Goal: Task Accomplishment & Management: Complete application form

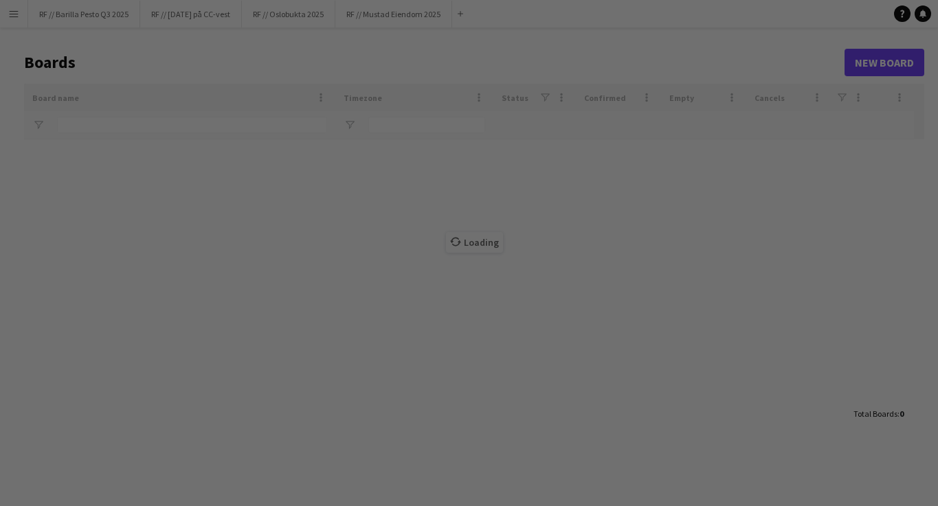
type input "********"
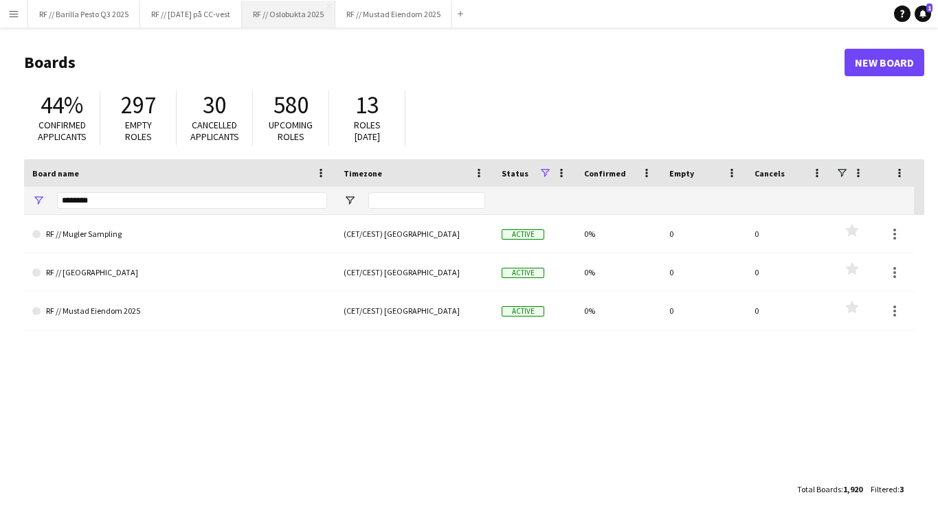
click at [267, 23] on button "RF // Oslobukta 2025 Close" at bounding box center [288, 14] width 93 height 27
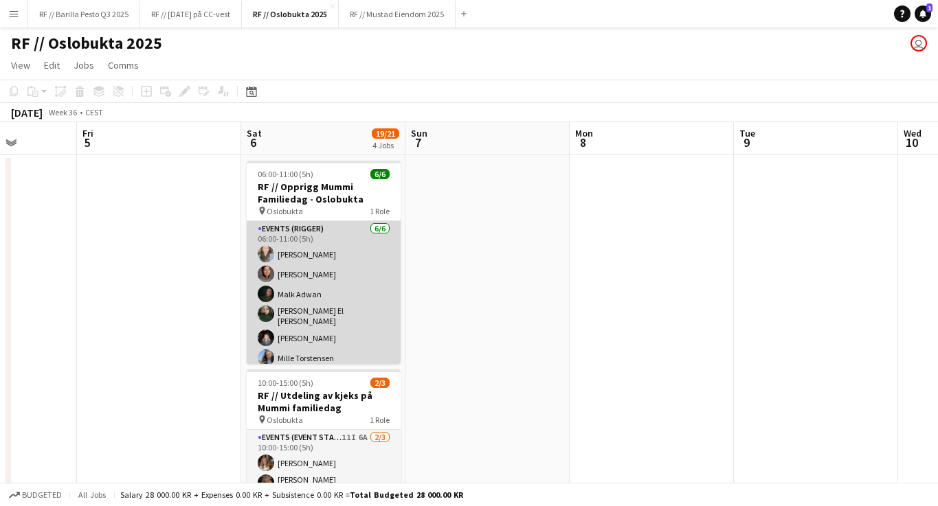
click at [324, 280] on app-card-role "Events (Rigger) [DATE] 06:00-11:00 (5h) [PERSON_NAME] [PERSON_NAME] [PERSON_NAM…" at bounding box center [324, 296] width 154 height 150
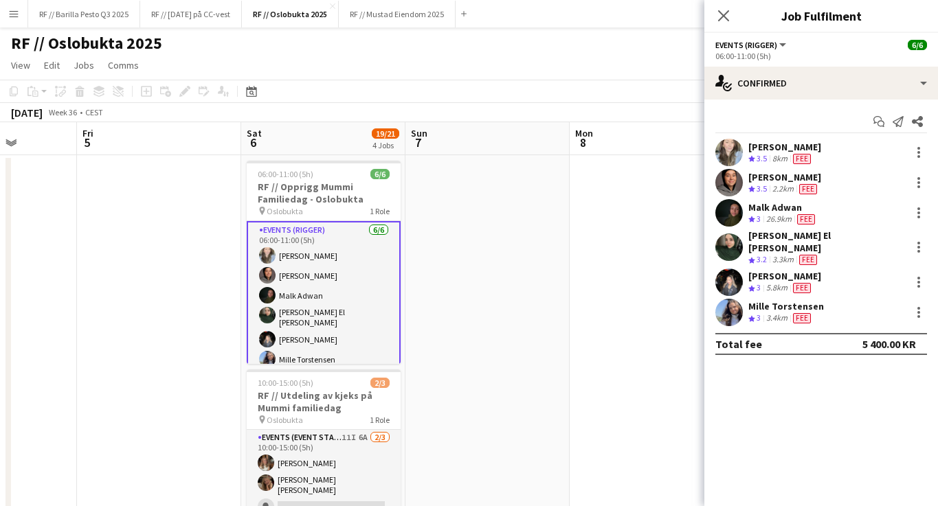
click at [839, 153] on div "[PERSON_NAME] Crew rating 3.5 8km Fee" at bounding box center [821, 152] width 234 height 27
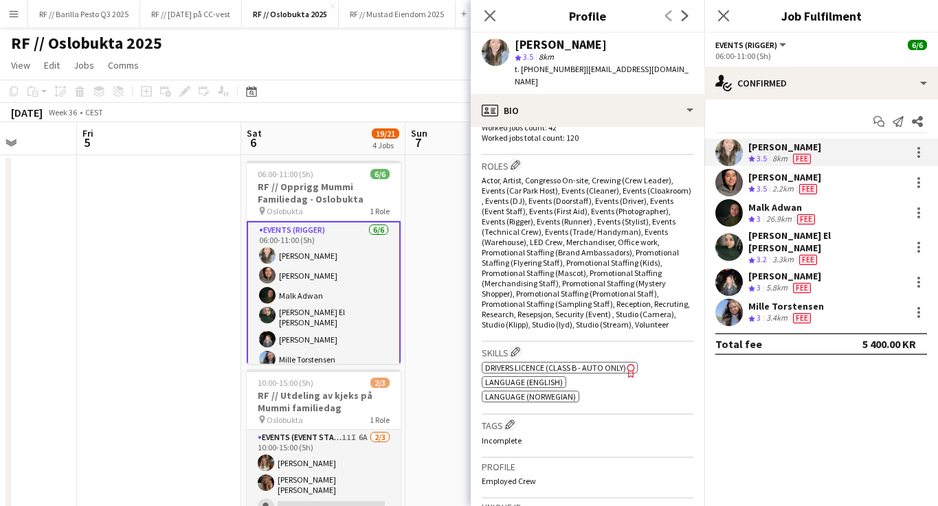
scroll to position [424, 0]
click at [829, 186] on div "[PERSON_NAME] Crew rating 3.5 2.2km Fee" at bounding box center [821, 182] width 234 height 27
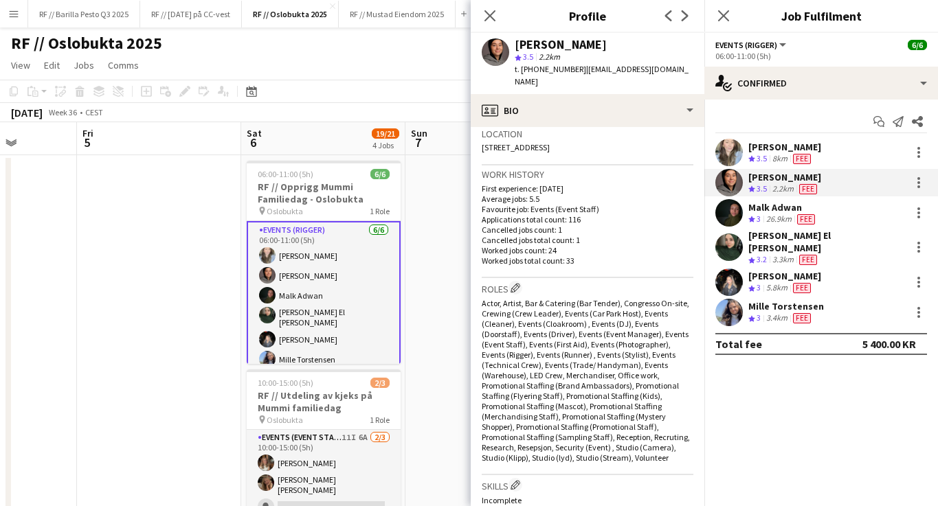
scroll to position [91, 0]
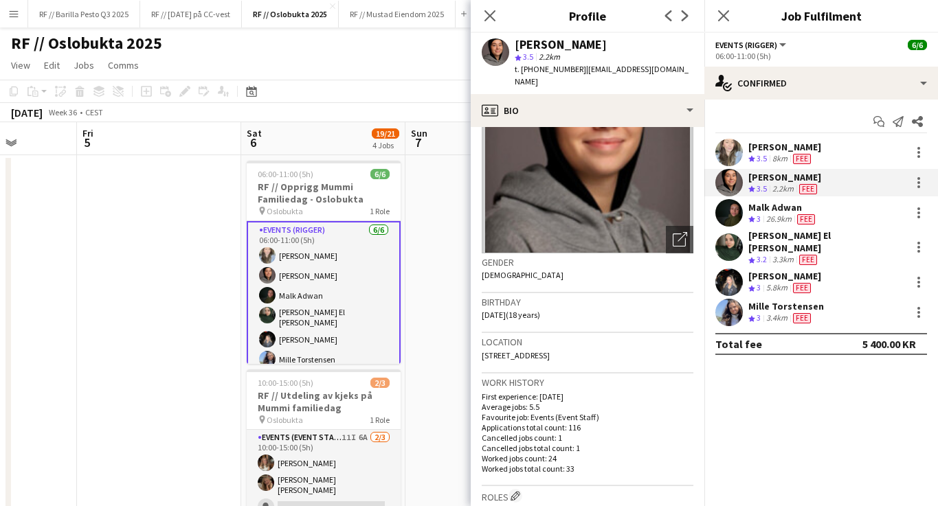
click at [843, 216] on div "Malk Adwan Crew rating 3 26.9km [GEOGRAPHIC_DATA]" at bounding box center [821, 212] width 234 height 27
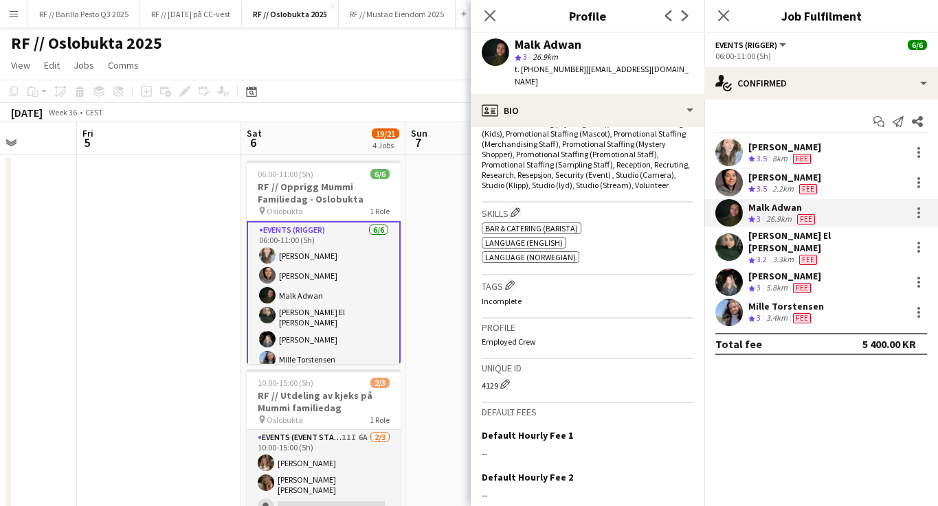
scroll to position [577, 0]
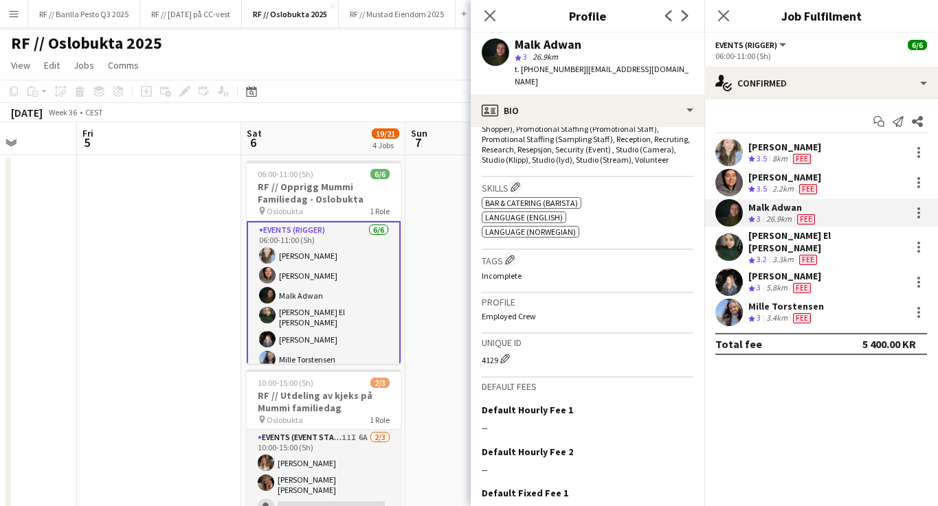
click at [849, 241] on div "[PERSON_NAME] El [PERSON_NAME] Crew rating 3.2 3.3km Fee" at bounding box center [821, 248] width 234 height 36
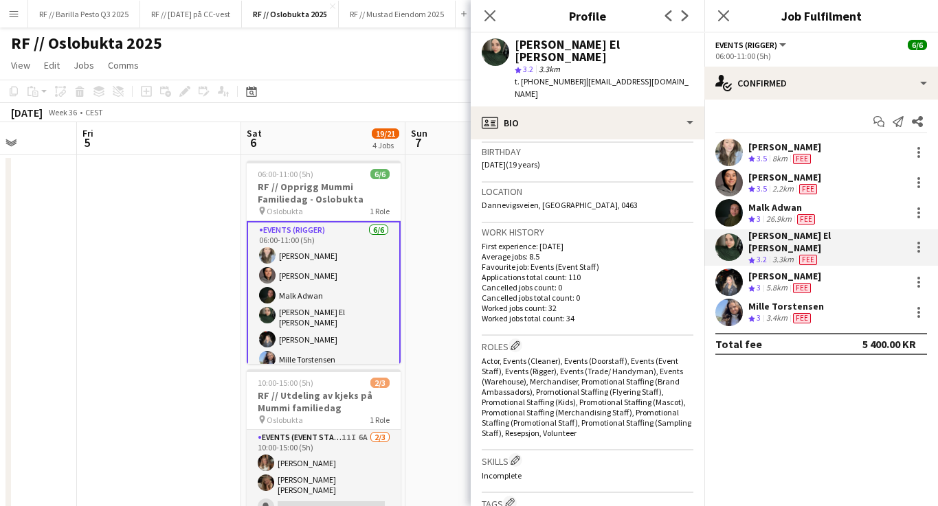
scroll to position [254, 0]
click at [854, 271] on div "[PERSON_NAME] Crew rating 3 5.8km Fee" at bounding box center [821, 282] width 234 height 27
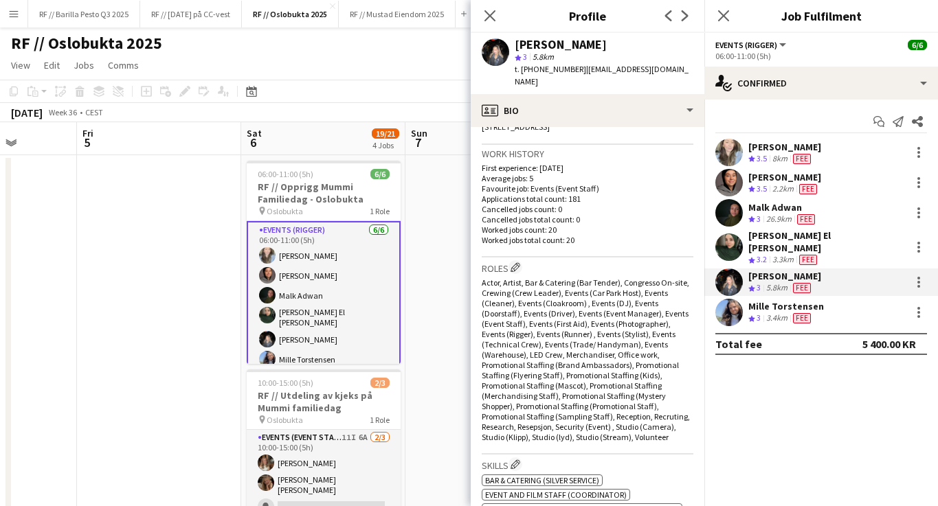
scroll to position [328, 0]
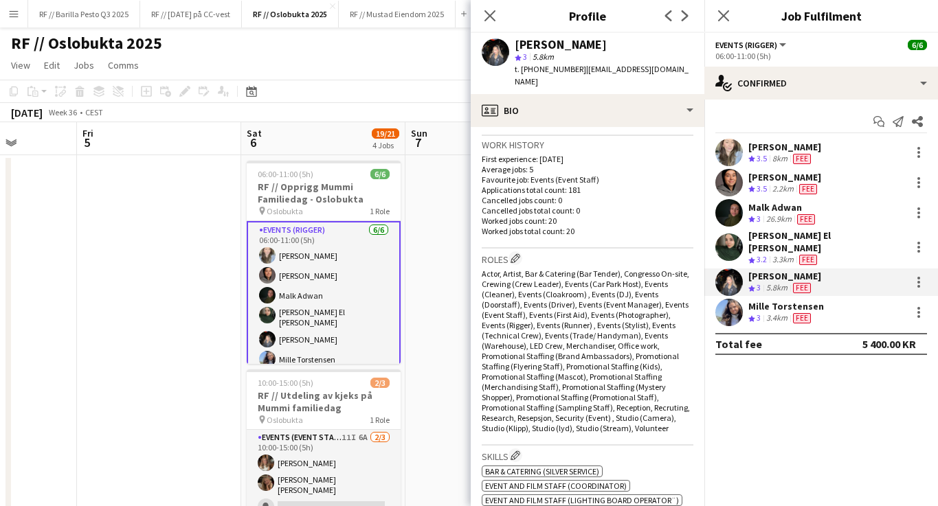
click at [857, 301] on div "Mille Torstensen Crew rating 3 3.4km Fee" at bounding box center [821, 312] width 234 height 27
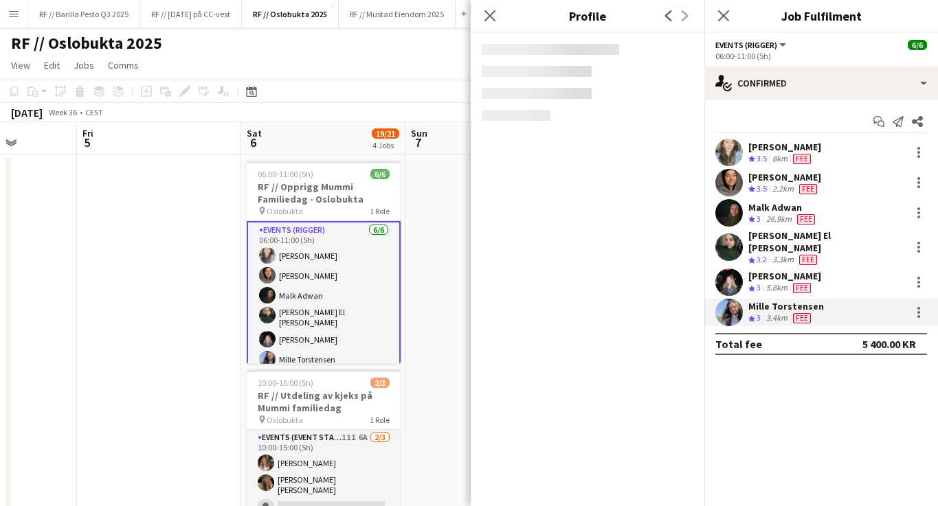
click at [857, 301] on div "Mille Torstensen Crew rating 3 3.4km Fee" at bounding box center [821, 312] width 234 height 27
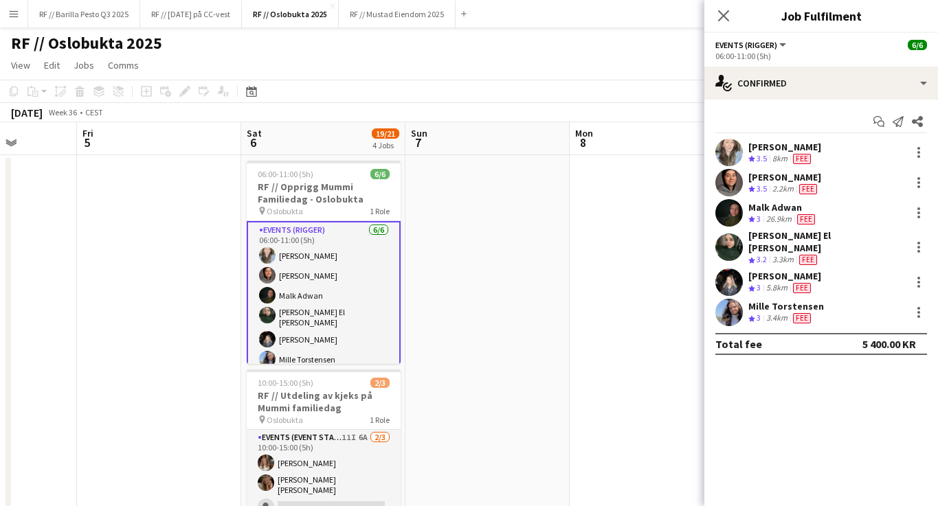
click at [857, 301] on div "Mille Torstensen Crew rating 3 3.4km Fee" at bounding box center [821, 312] width 234 height 27
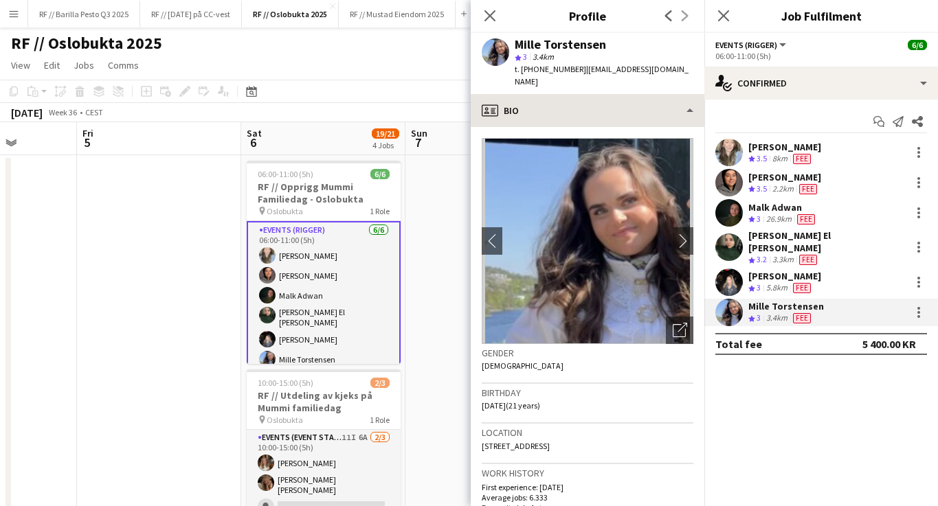
scroll to position [0, 0]
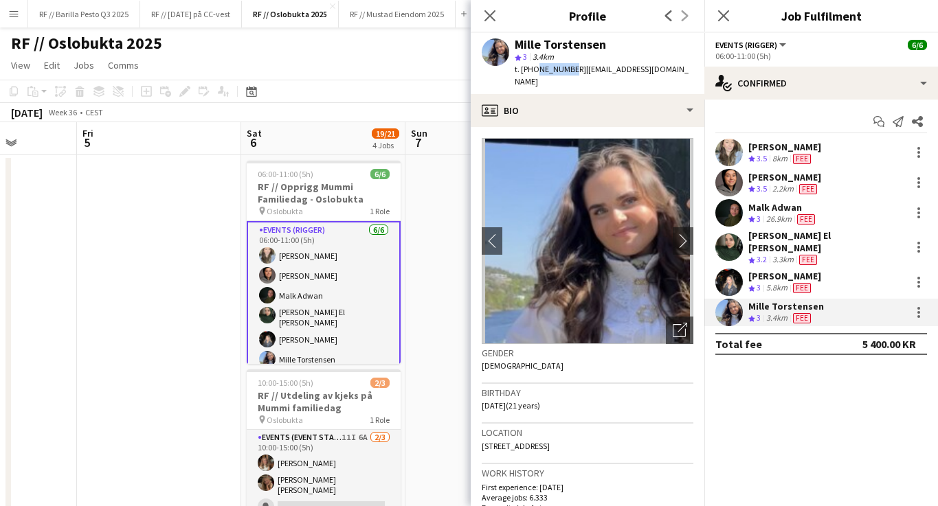
drag, startPoint x: 567, startPoint y: 70, endPoint x: 533, endPoint y: 71, distance: 34.4
click at [533, 71] on span "t. [PHONE_NUMBER]" at bounding box center [550, 69] width 71 height 10
click at [851, 183] on div "[PERSON_NAME] Crew rating 3.5 2.2km Fee" at bounding box center [821, 182] width 234 height 27
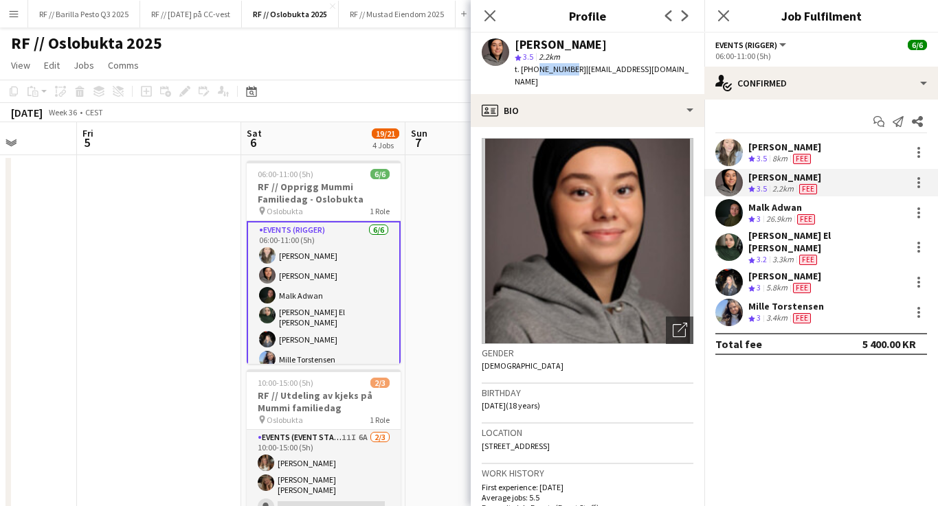
drag, startPoint x: 566, startPoint y: 71, endPoint x: 537, endPoint y: 71, distance: 28.9
click at [535, 71] on span "t. [PHONE_NUMBER]" at bounding box center [550, 69] width 71 height 10
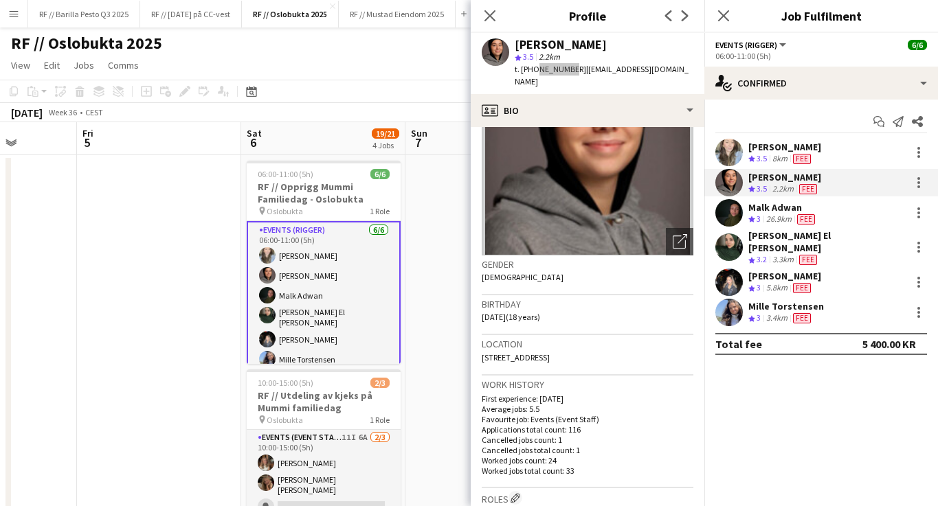
scroll to position [90, 0]
click at [488, 17] on icon at bounding box center [489, 15] width 13 height 13
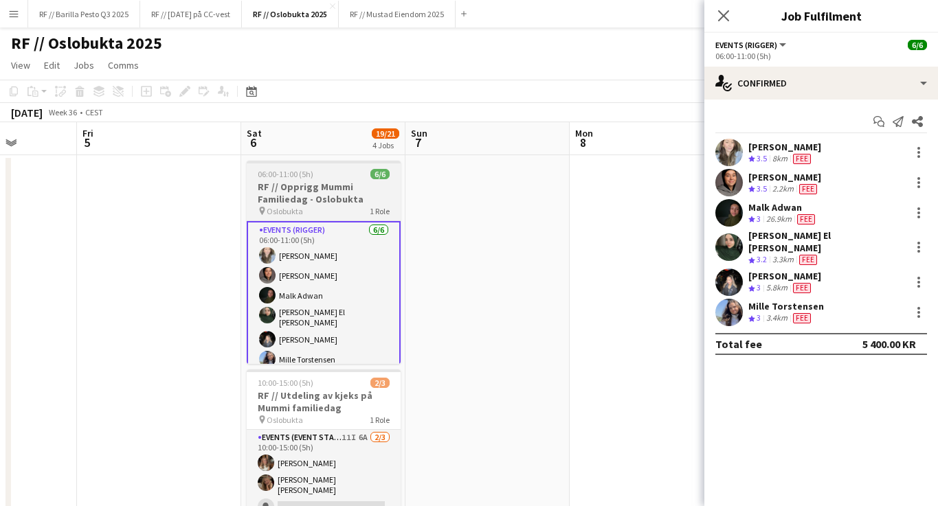
click at [299, 161] on div at bounding box center [324, 162] width 154 height 3
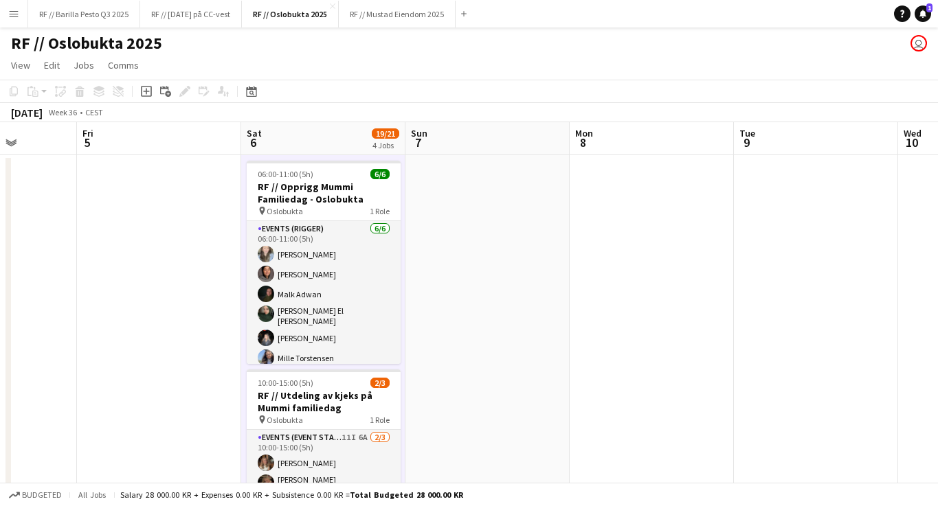
click at [293, 150] on app-board-header-date "Sat 6 19/21 4 Jobs" at bounding box center [323, 138] width 164 height 33
click at [291, 144] on app-board-header-date "Sat 6 19/21 4 Jobs" at bounding box center [323, 138] width 164 height 33
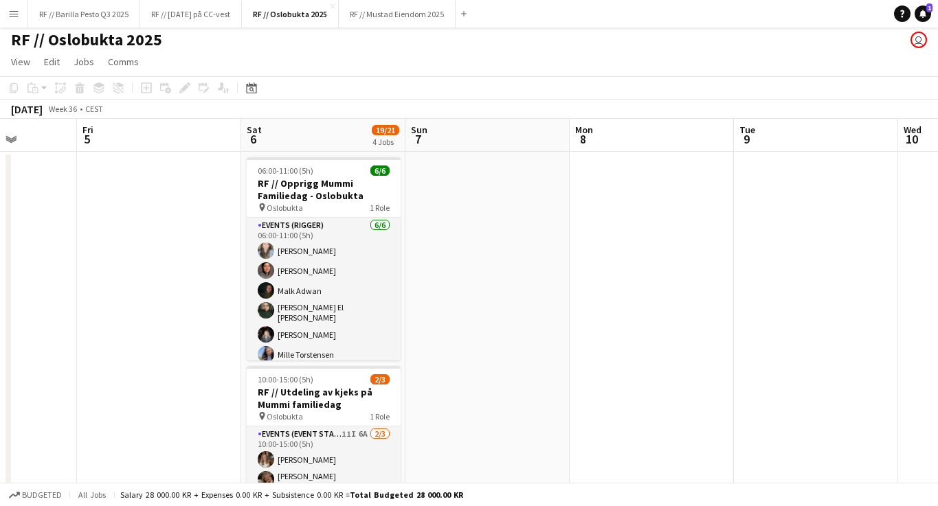
scroll to position [0, 416]
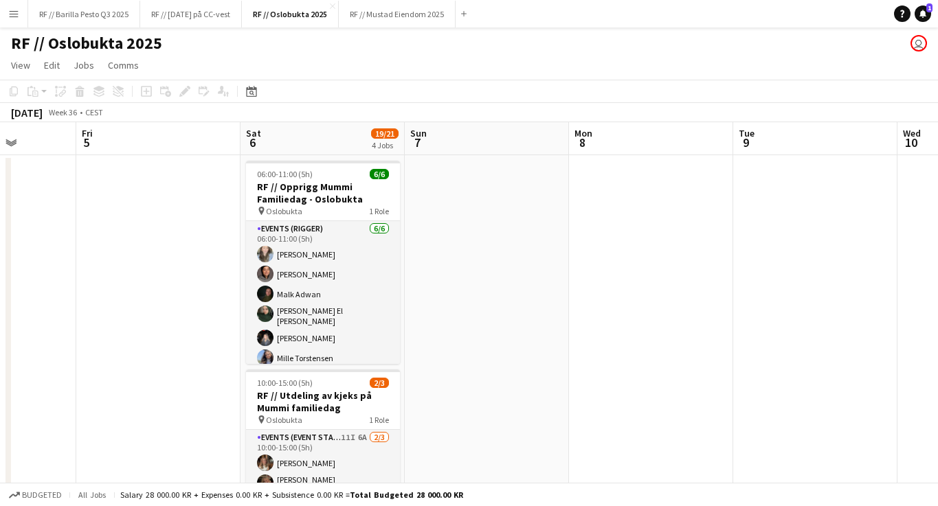
scroll to position [0, 0]
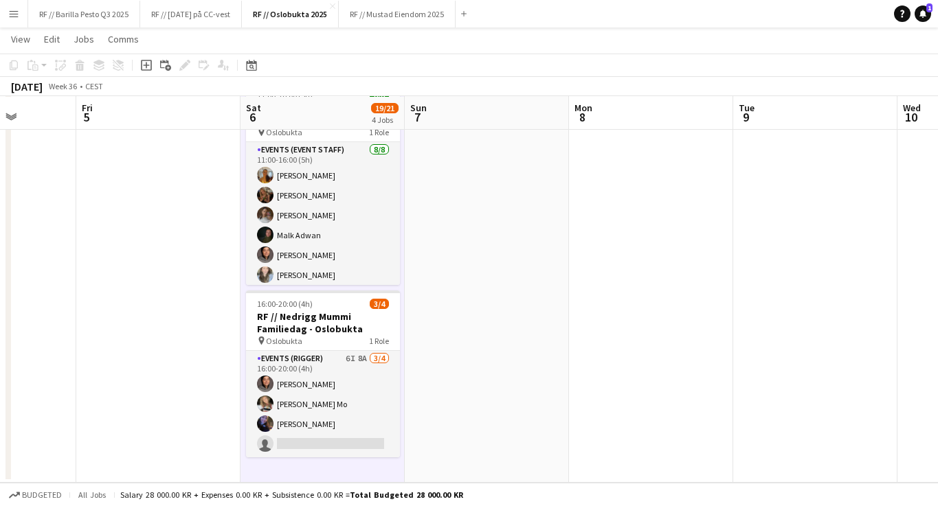
scroll to position [443, 0]
click at [353, 465] on app-date-cell "06:00-11:00 (5h) 6/6 RF // Opprigg Mummi Familiedag - Oslobukta pin Oslobukta 1…" at bounding box center [323, 97] width 164 height 772
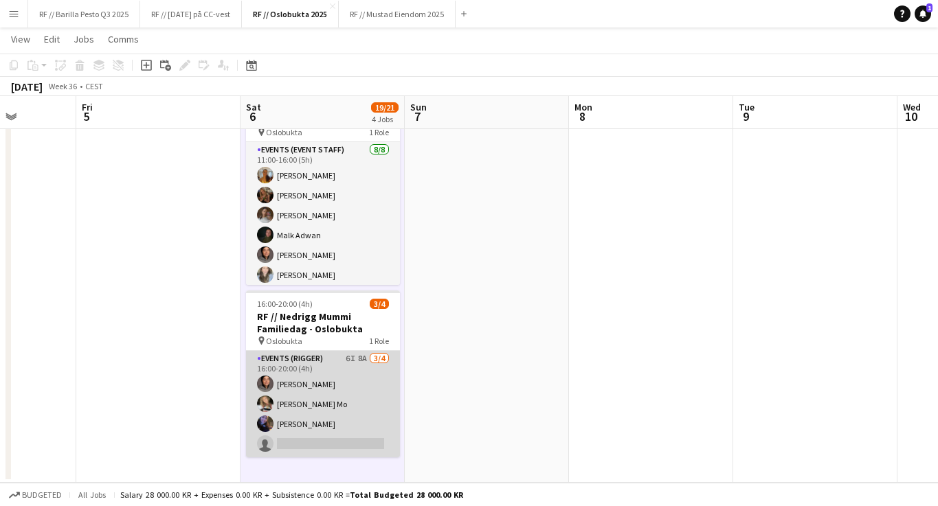
scroll to position [0, 417]
click at [354, 357] on app-card-role "Events (Rigger) 6I 8A [DATE] 16:00-20:00 (4h) [PERSON_NAME] [PERSON_NAME] Mo [P…" at bounding box center [322, 404] width 154 height 107
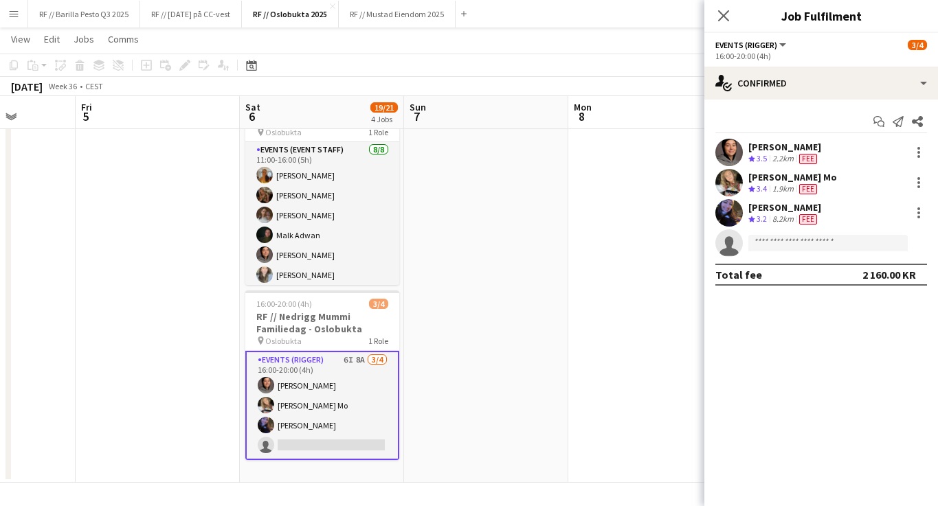
click at [470, 337] on app-date-cell at bounding box center [486, 97] width 164 height 772
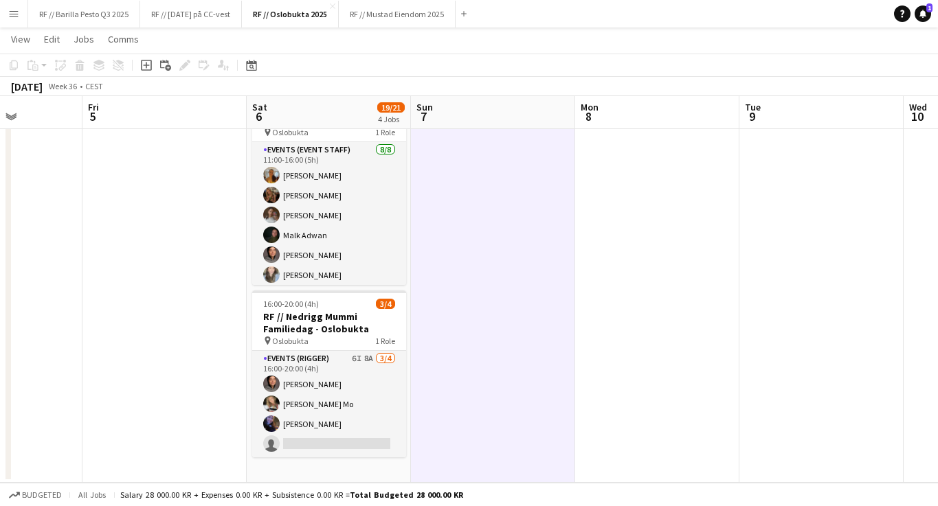
scroll to position [0, 409]
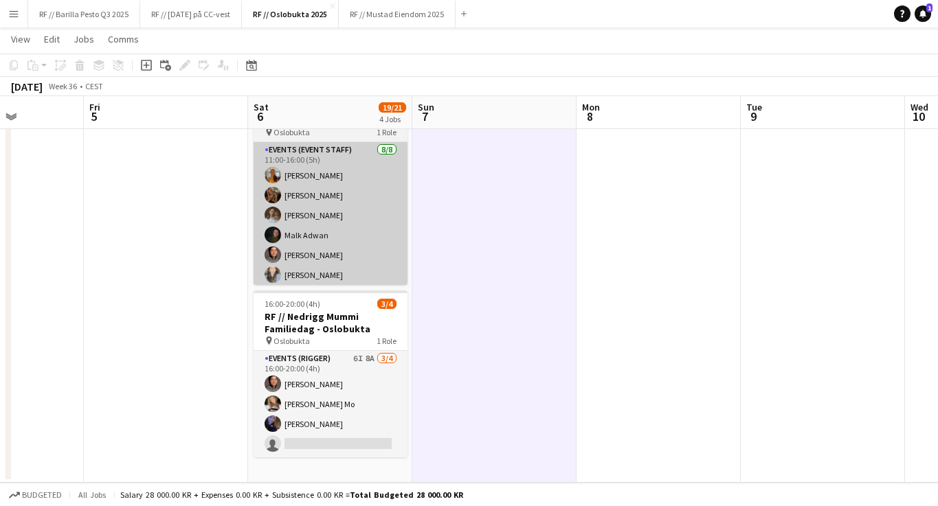
drag, startPoint x: 357, startPoint y: 324, endPoint x: 385, endPoint y: 214, distance: 113.5
click at [364, 199] on app-calendar-viewport "Tue 2 Wed 3 Thu 4 Fri 5 Sat 6 19/21 4 Jobs Sun 7 Mon 8 Tue 9 Wed 10 Thu 11 Fri …" at bounding box center [469, 46] width 938 height 873
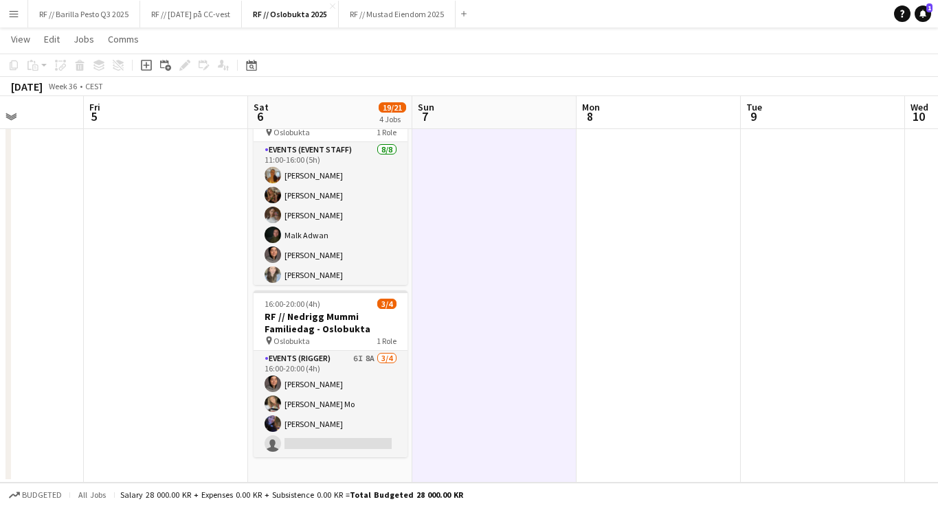
click at [522, 287] on app-date-cell at bounding box center [494, 97] width 164 height 772
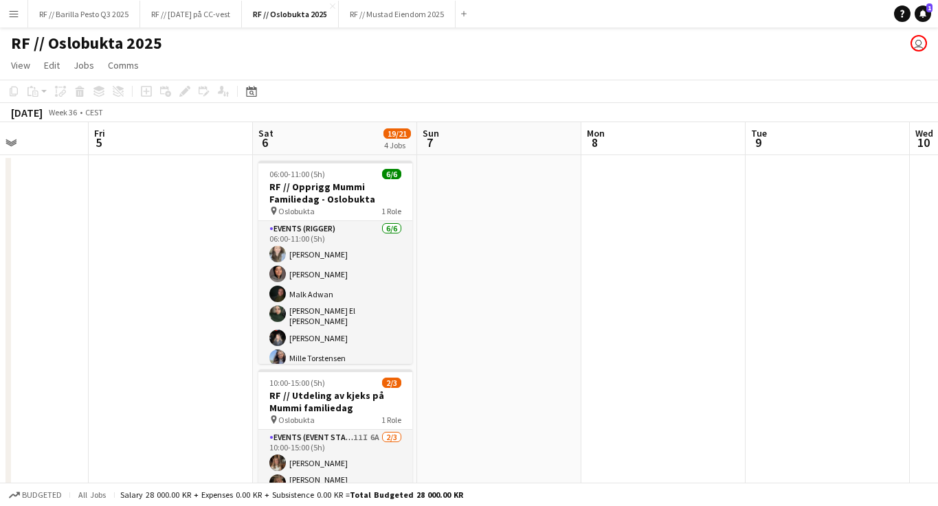
scroll to position [0, 0]
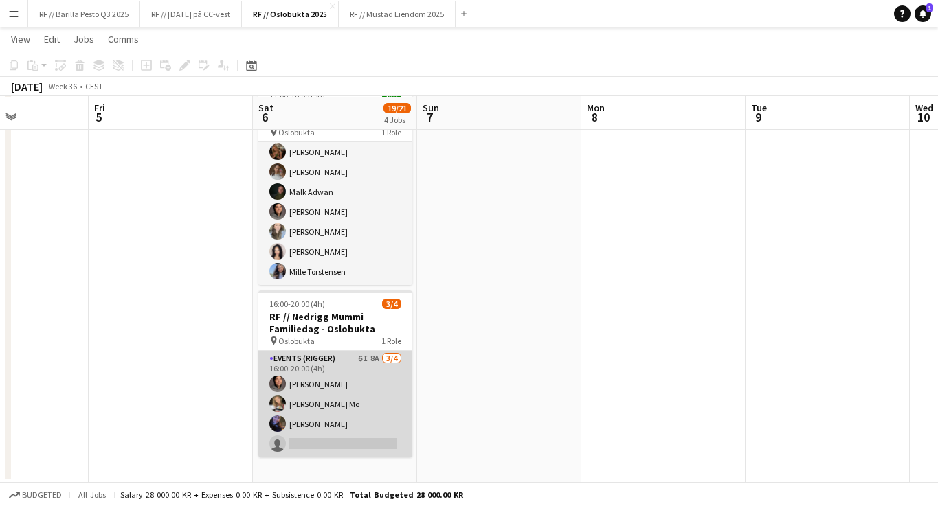
scroll to position [443, 0]
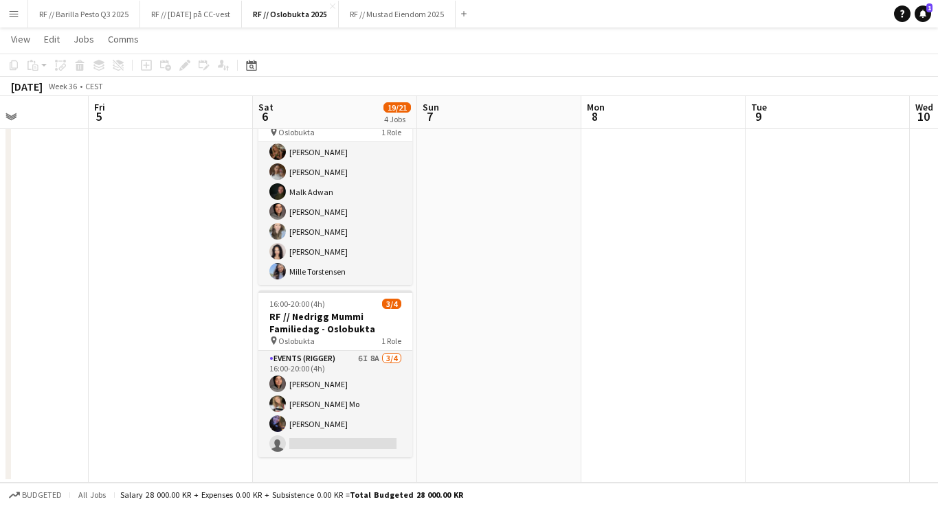
click at [319, 467] on app-date-cell "06:00-11:00 (5h) 6/6 RF // Opprigg Mummi Familiedag - Oslobukta pin Oslobukta 1…" at bounding box center [335, 97] width 164 height 772
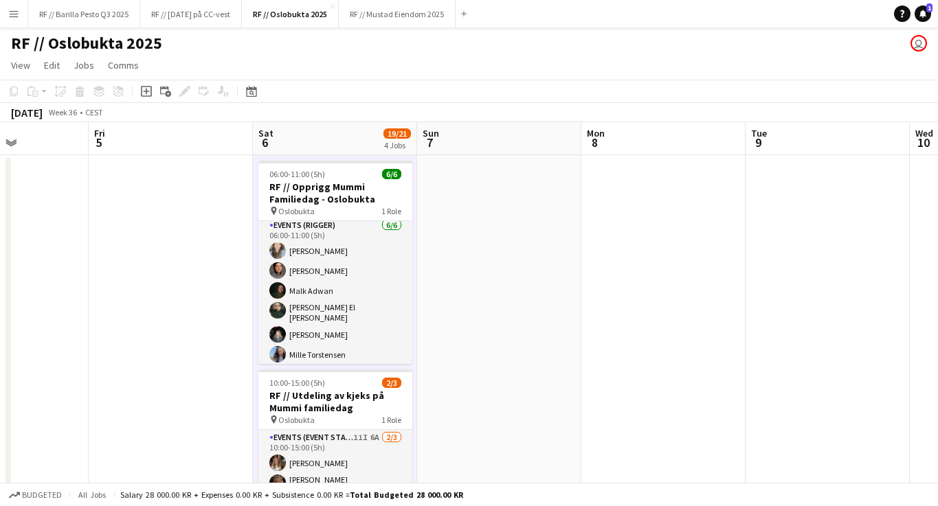
scroll to position [0, 0]
click at [144, 91] on icon "Add job" at bounding box center [146, 91] width 11 height 11
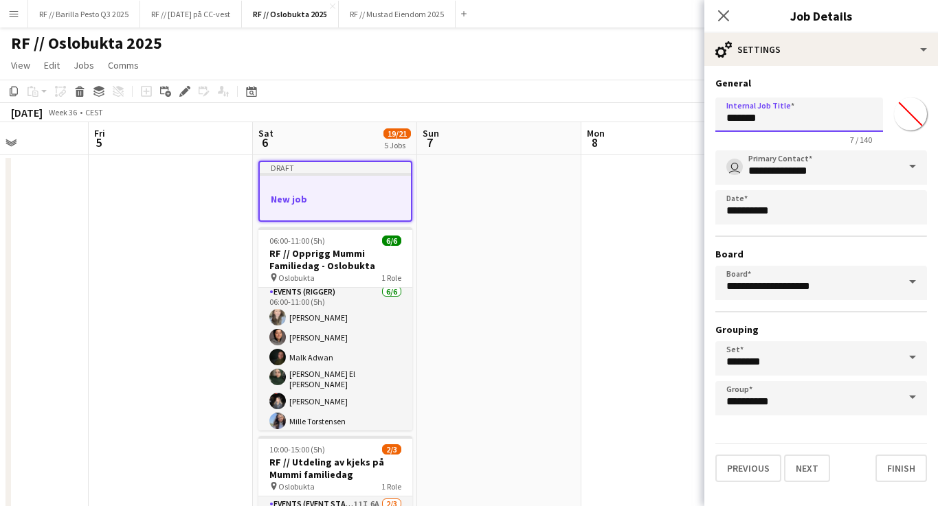
click at [777, 116] on input "*******" at bounding box center [799, 115] width 168 height 34
type input "*"
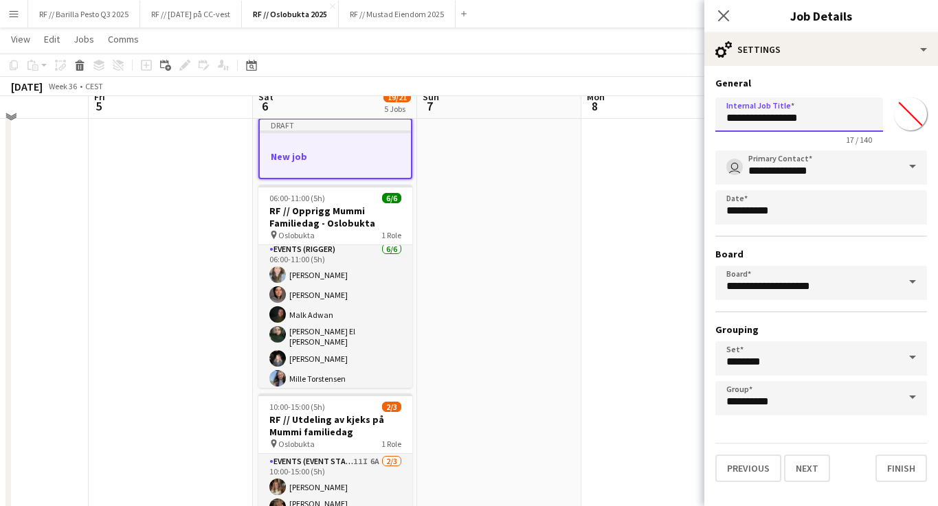
scroll to position [42, 0]
type input "**********"
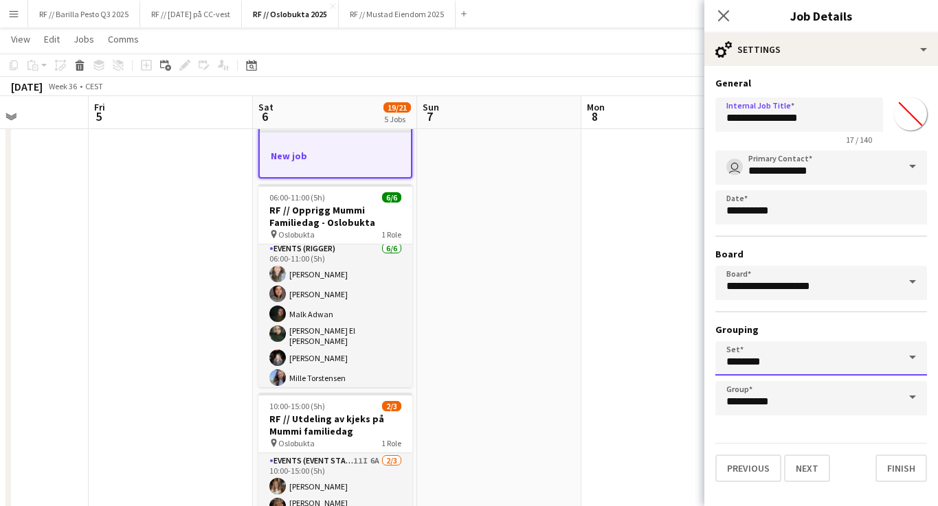
click at [802, 367] on input "********" at bounding box center [821, 359] width 212 height 34
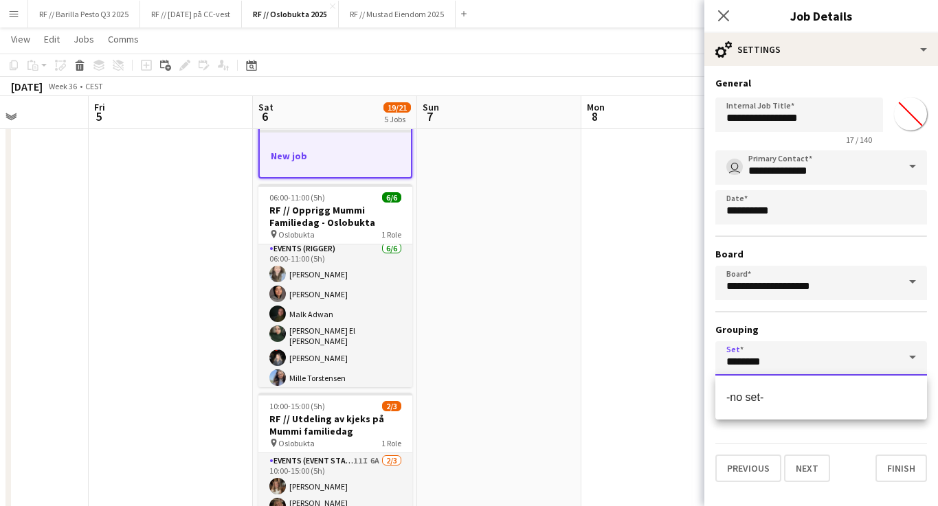
click at [802, 367] on input "********" at bounding box center [821, 359] width 212 height 34
click at [840, 327] on h3 "Grouping" at bounding box center [821, 330] width 212 height 12
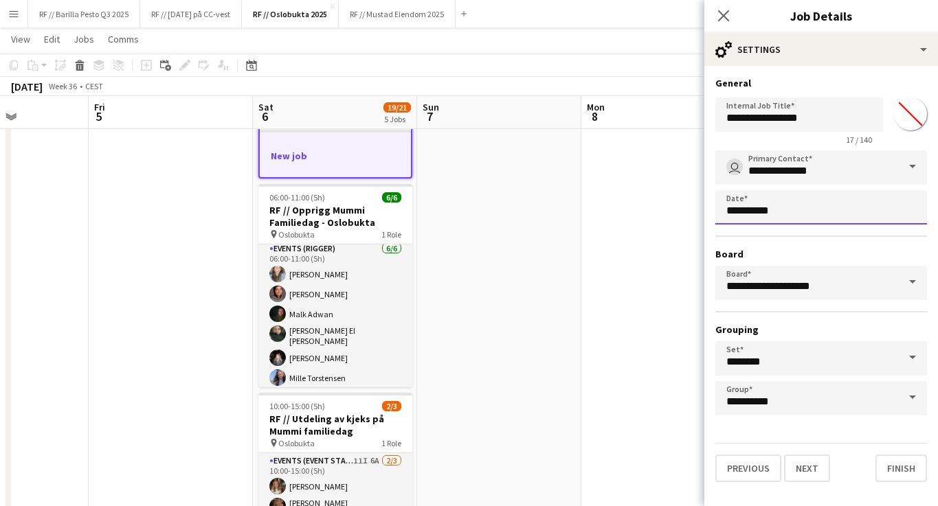
click at [774, 208] on body "Menu Boards Boards Boards All jobs Status Workforce Workforce My Workforce Recr…" at bounding box center [469, 465] width 938 height 1014
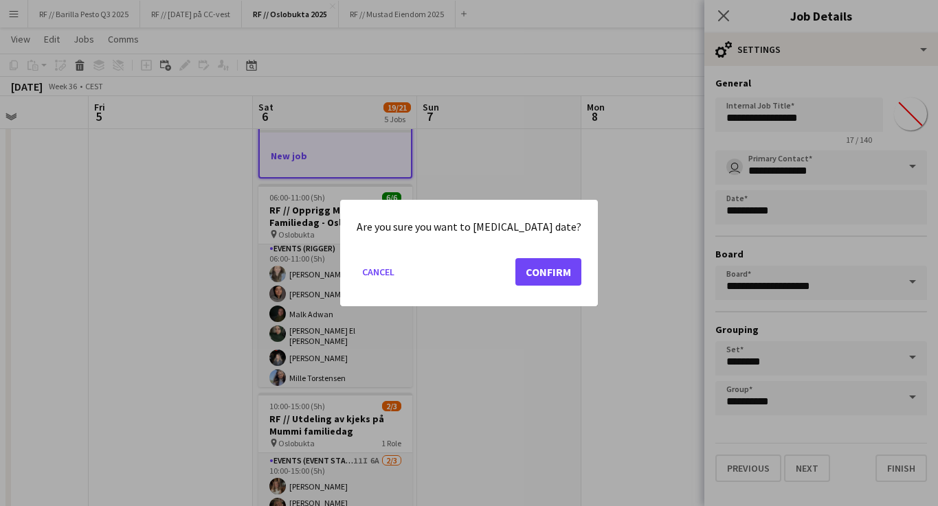
click at [783, 241] on div at bounding box center [469, 253] width 938 height 506
click at [383, 276] on button "Cancel" at bounding box center [378, 272] width 43 height 22
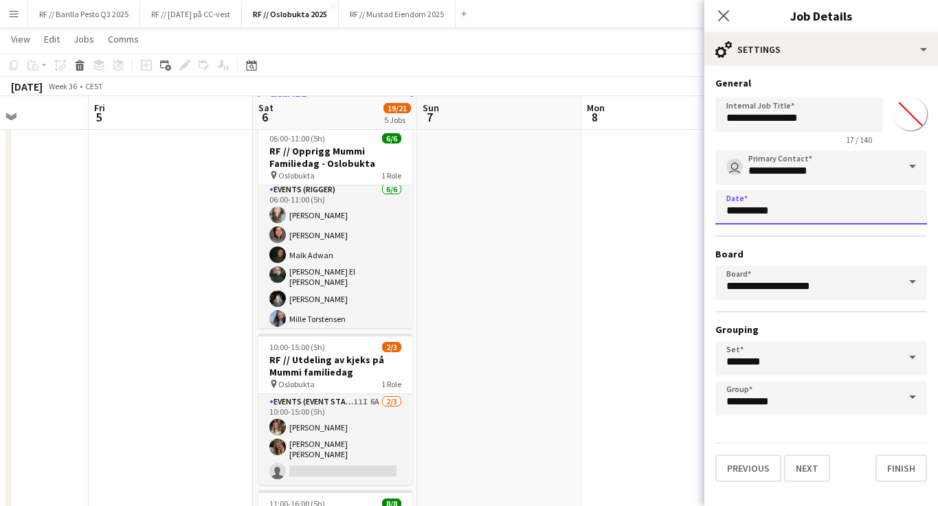
scroll to position [102, 0]
click at [816, 469] on button "Next" at bounding box center [807, 468] width 46 height 27
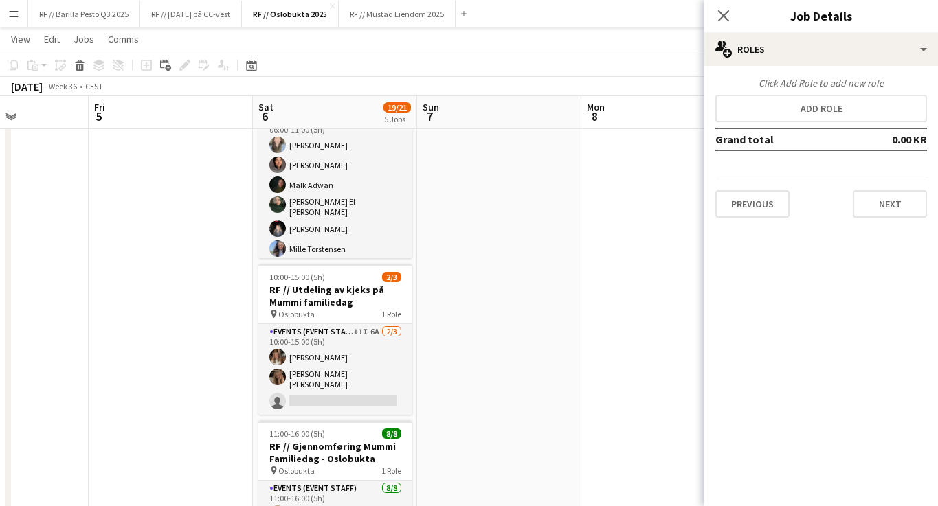
scroll to position [170, 0]
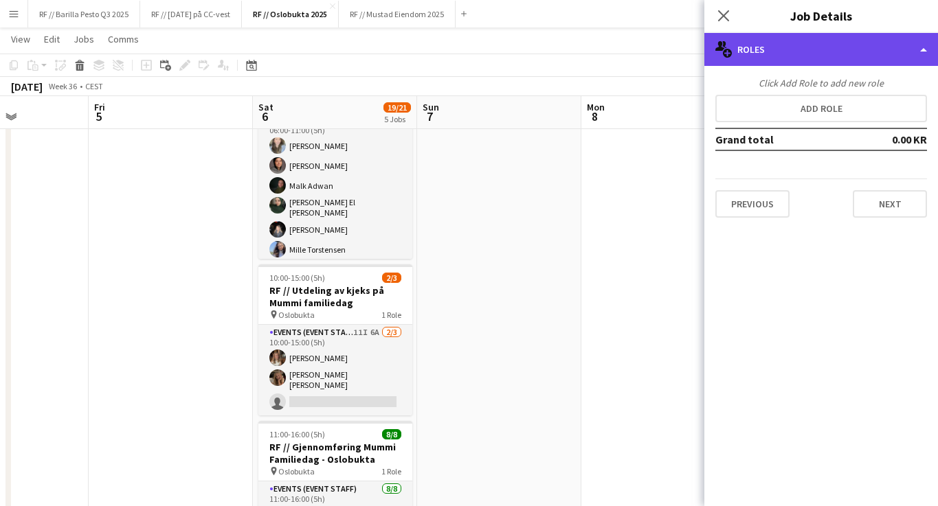
click at [922, 52] on div "multiple-users-add Roles" at bounding box center [821, 49] width 234 height 33
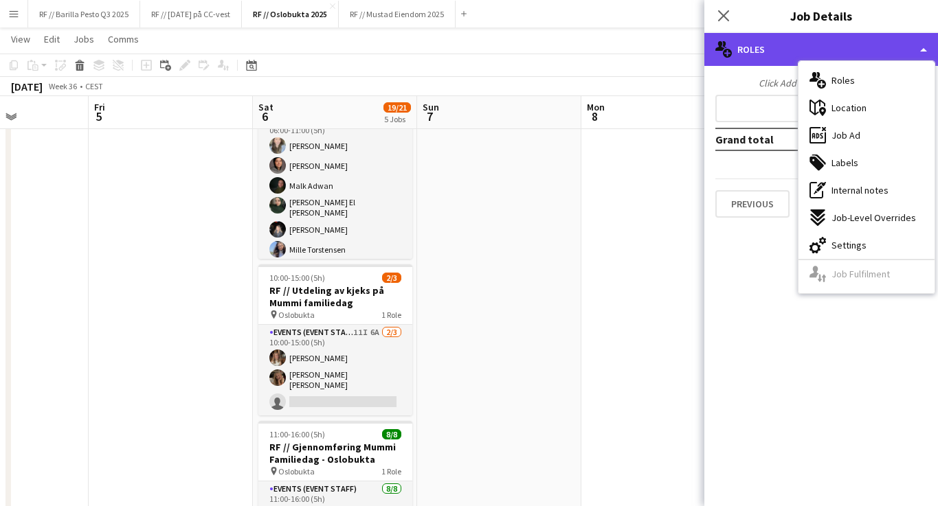
click at [912, 45] on div "multiple-users-add Roles" at bounding box center [821, 49] width 234 height 33
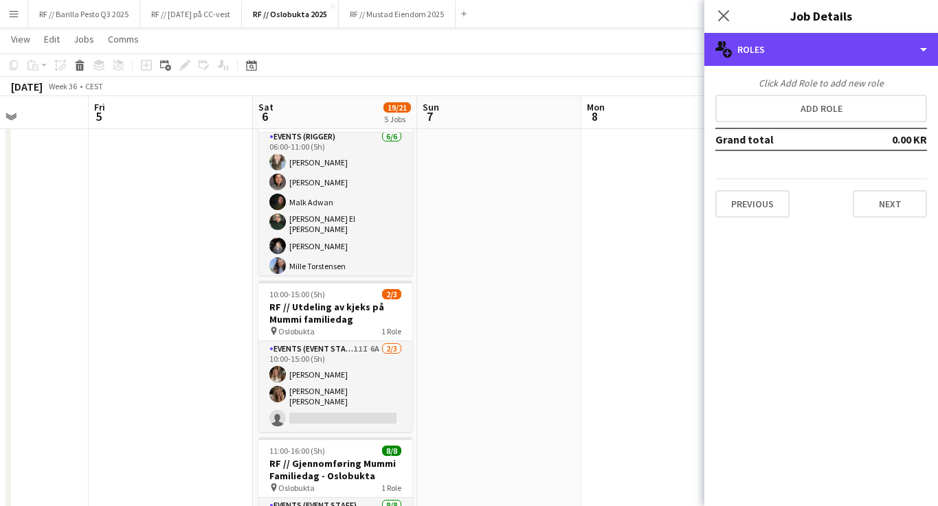
scroll to position [144, 0]
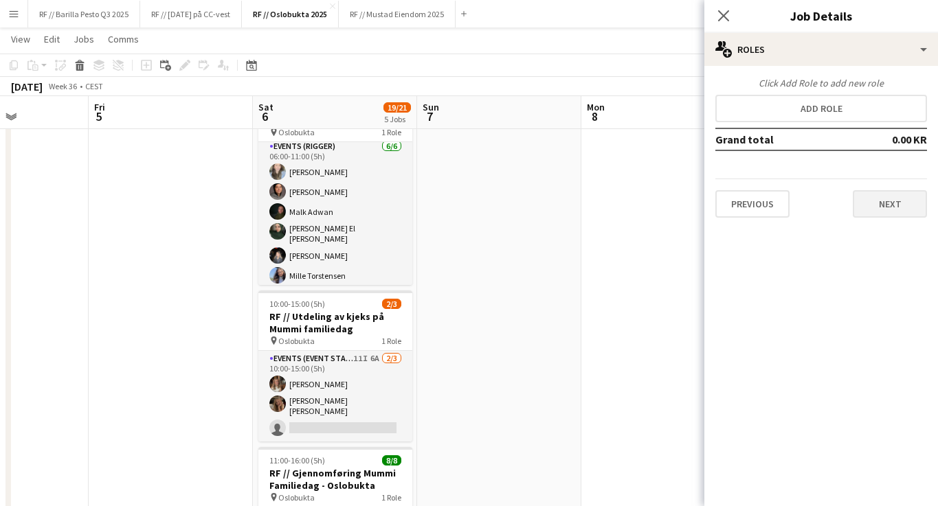
click at [903, 201] on button "Next" at bounding box center [890, 203] width 74 height 27
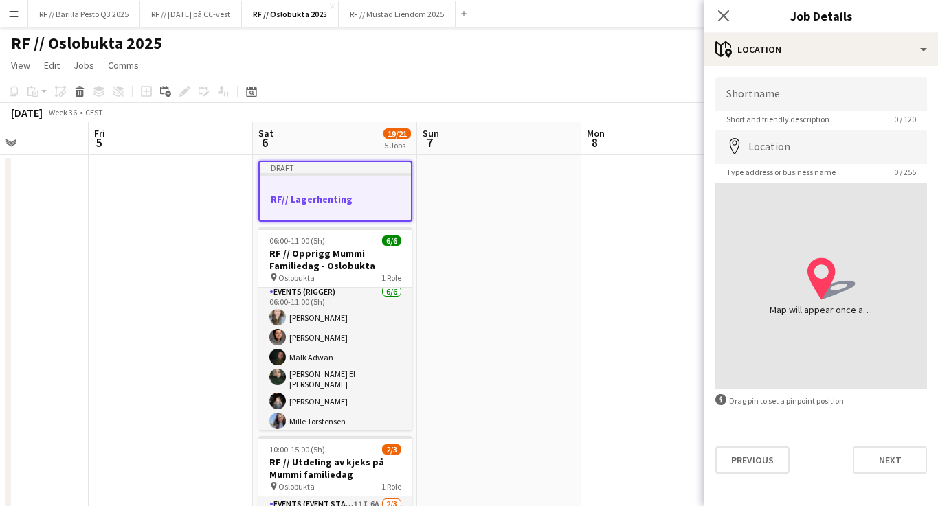
scroll to position [0, 0]
click at [791, 100] on input "Shortname" at bounding box center [821, 94] width 212 height 34
click at [881, 462] on button "Next" at bounding box center [890, 460] width 74 height 27
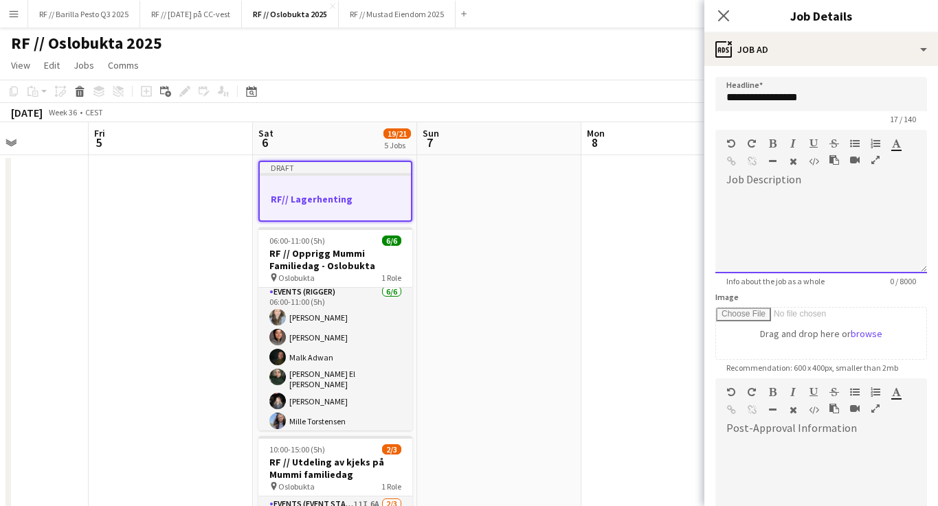
click at [796, 201] on div at bounding box center [821, 232] width 212 height 82
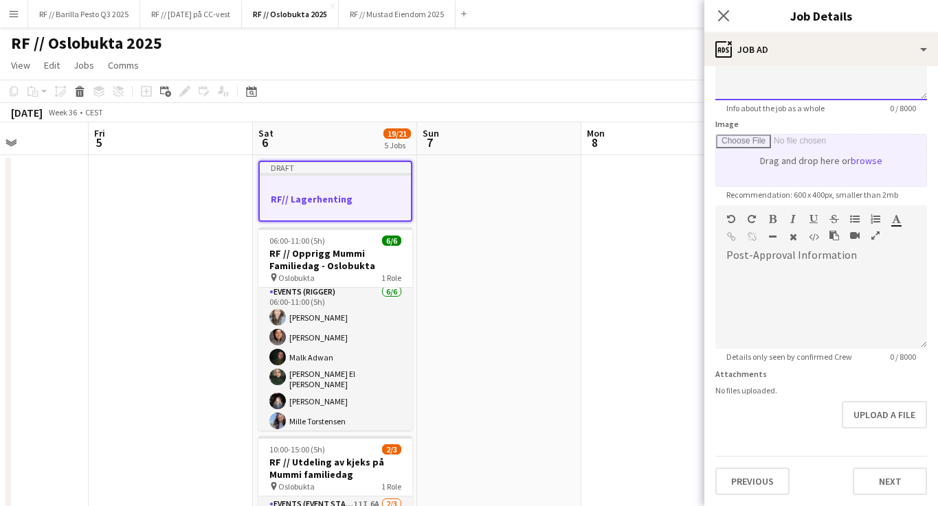
scroll to position [173, 0]
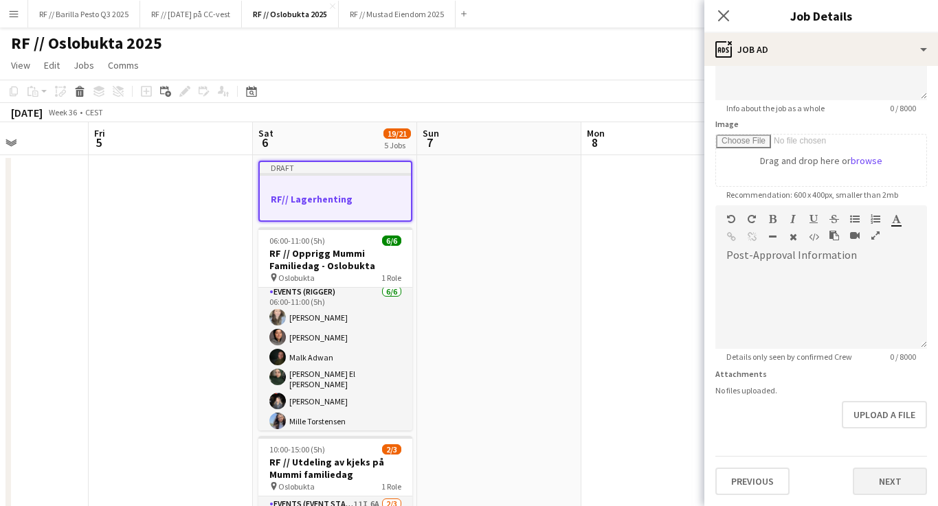
click at [894, 487] on button "Next" at bounding box center [890, 481] width 74 height 27
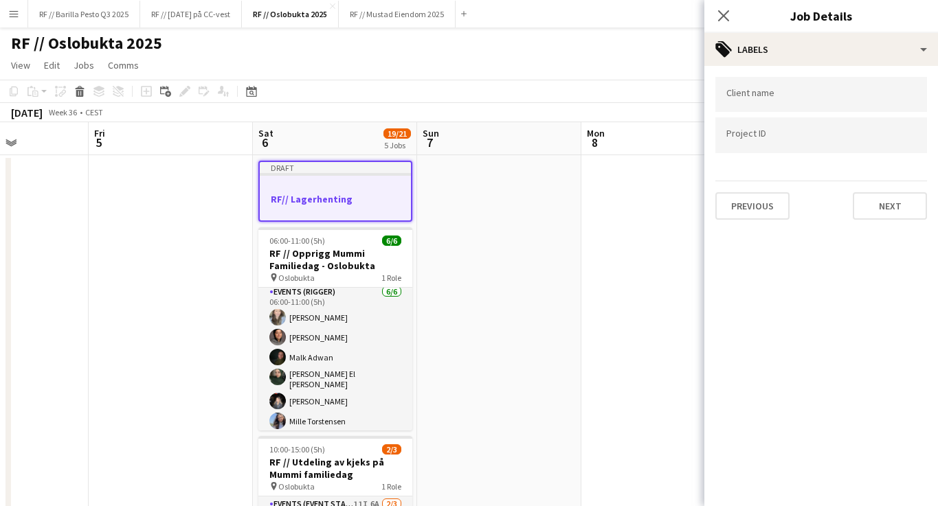
scroll to position [0, 0]
click at [829, 142] on input "Type to search project ID labels..." at bounding box center [821, 135] width 190 height 12
type input "******"
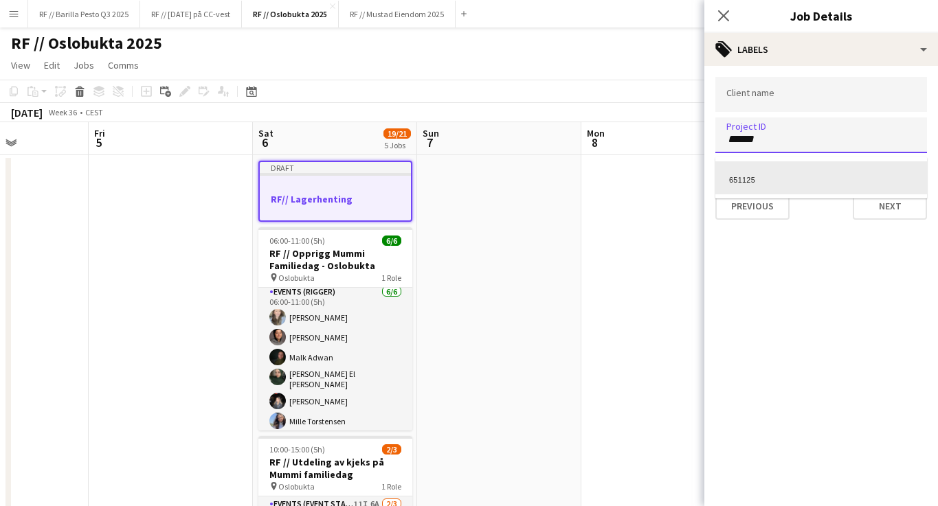
click at [875, 183] on div "651125" at bounding box center [821, 177] width 212 height 33
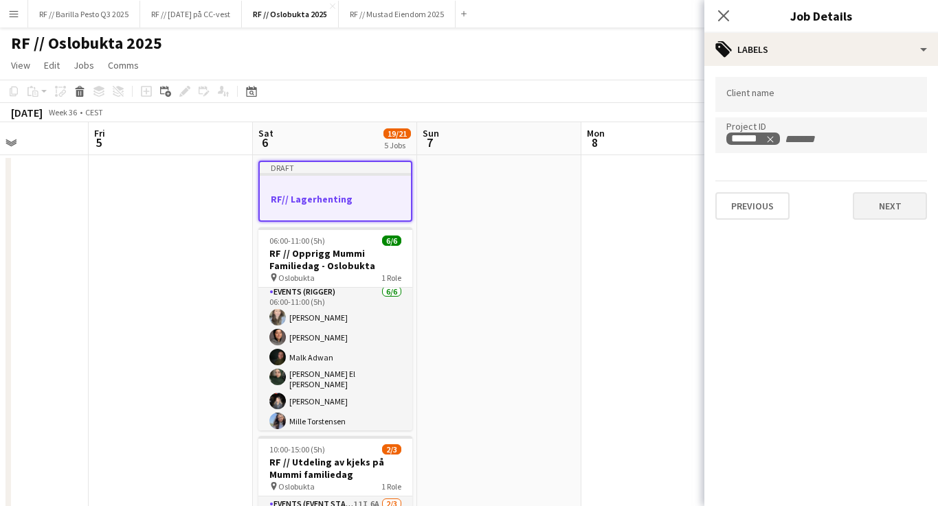
click at [891, 215] on button "Next" at bounding box center [890, 205] width 74 height 27
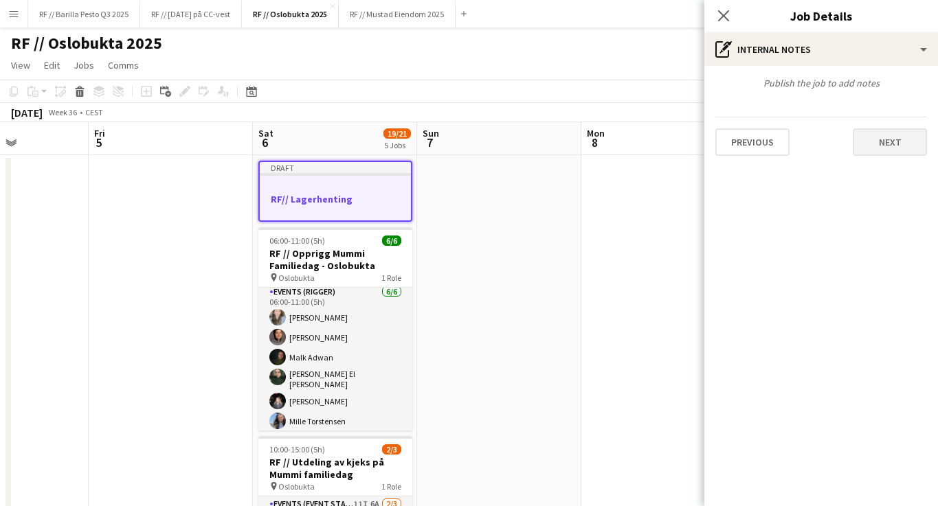
click at [902, 144] on button "Next" at bounding box center [890, 142] width 74 height 27
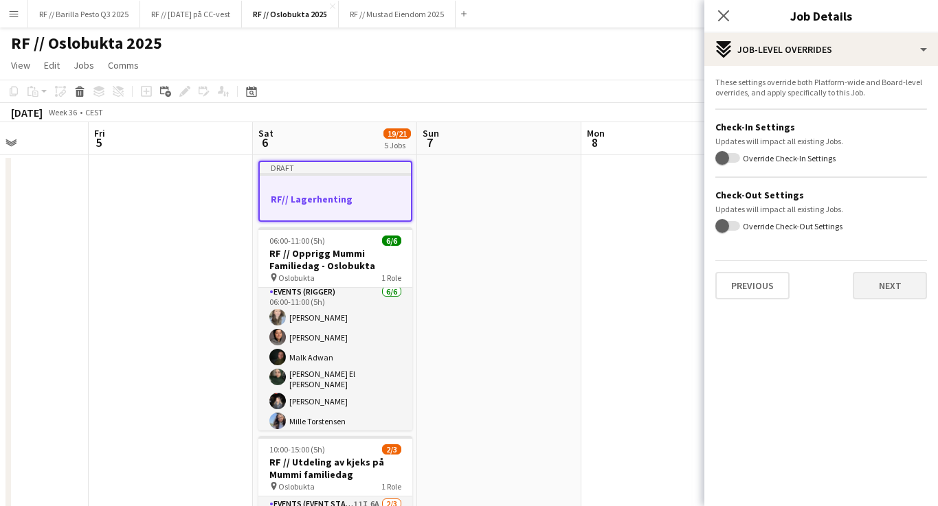
click at [902, 286] on button "Next" at bounding box center [890, 285] width 74 height 27
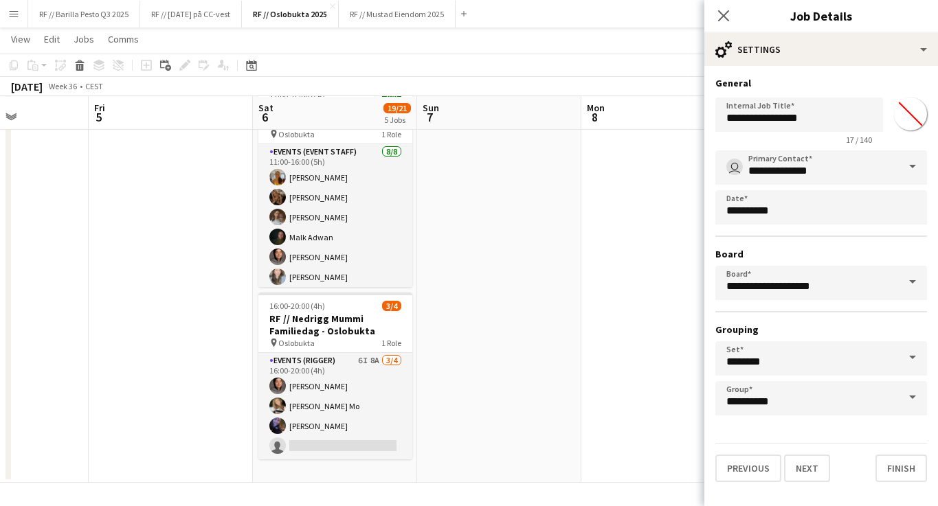
scroll to position [508, 0]
click at [903, 474] on button "Finish" at bounding box center [901, 468] width 52 height 27
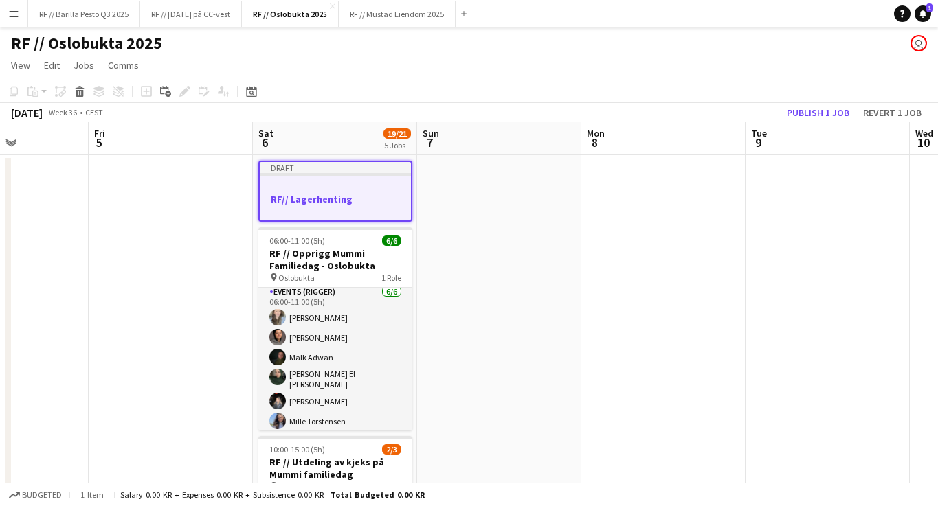
scroll to position [0, 0]
click at [367, 196] on h3 "RF// Lagerhenting" at bounding box center [335, 199] width 151 height 12
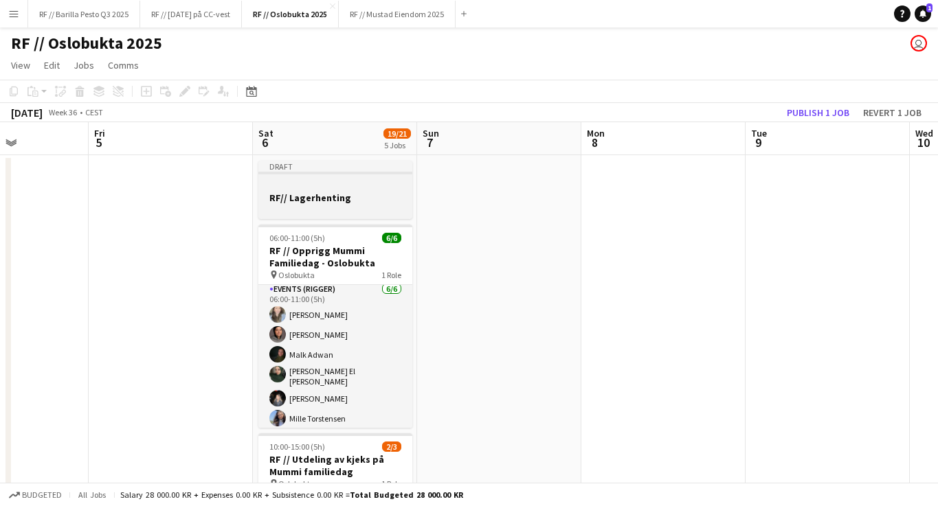
click at [358, 197] on h3 "RF// Lagerhenting" at bounding box center [335, 198] width 154 height 12
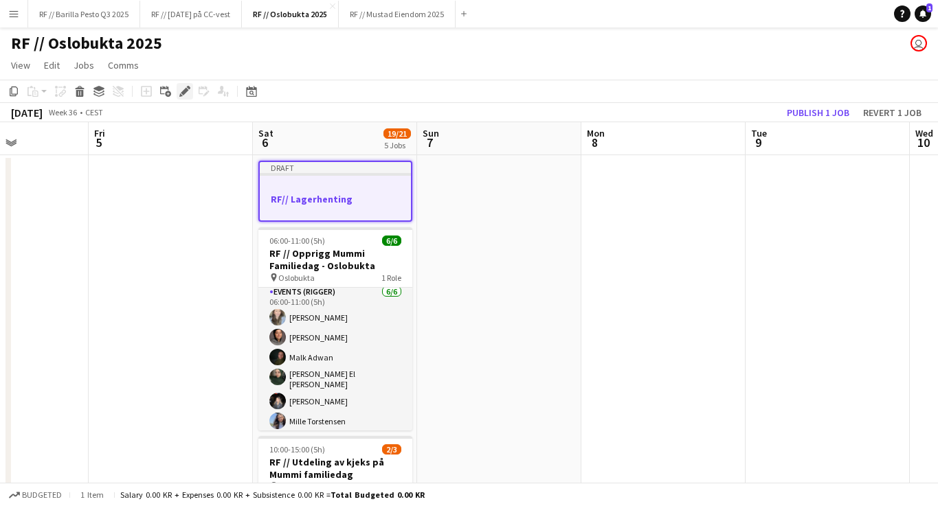
click at [183, 93] on icon at bounding box center [185, 92] width 8 height 8
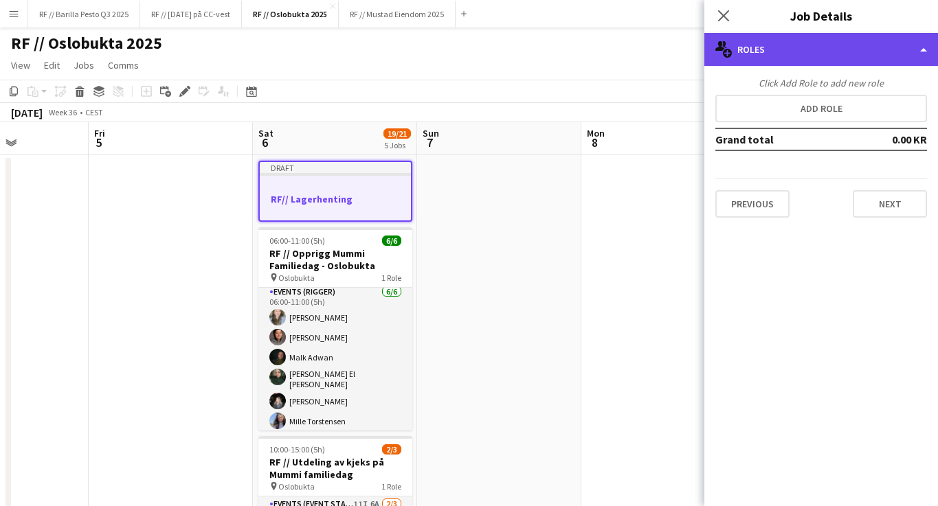
click at [922, 46] on div "multiple-users-add Roles" at bounding box center [821, 49] width 234 height 33
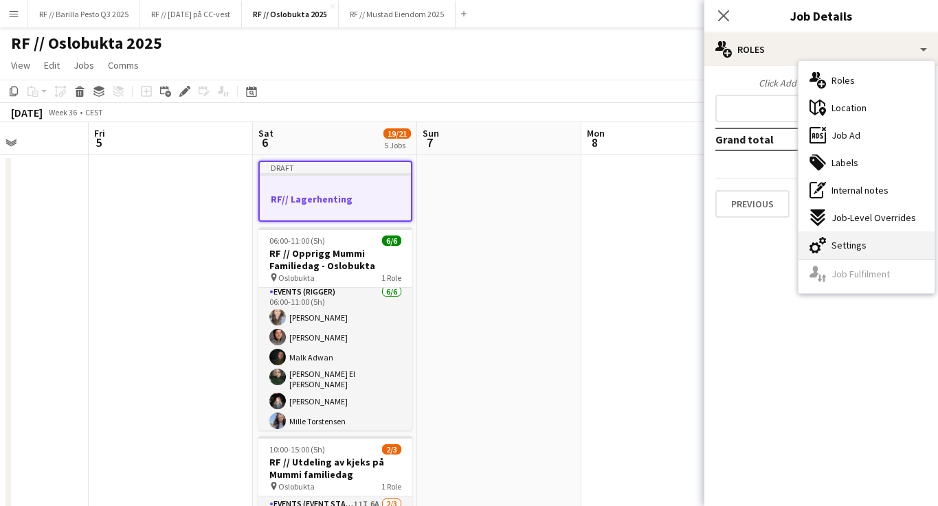
click at [867, 243] on div "cog-double-3 Settings" at bounding box center [867, 245] width 136 height 27
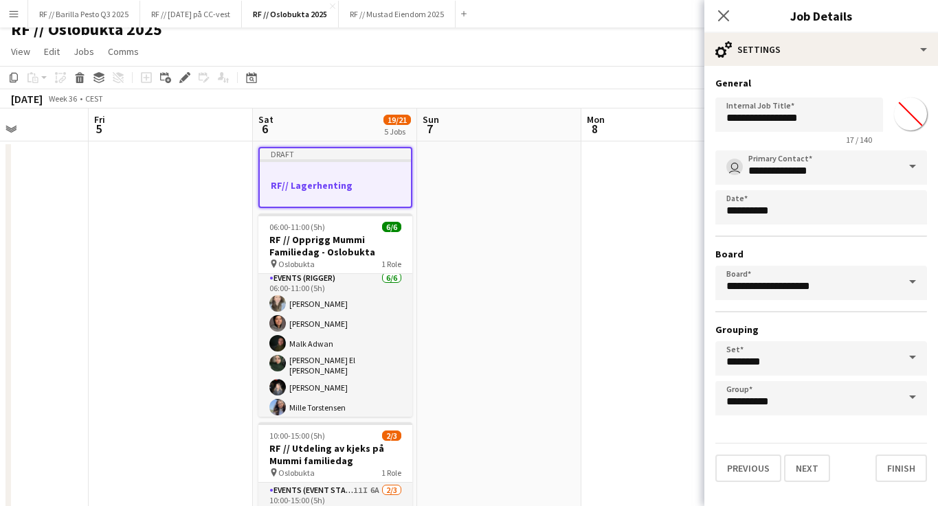
scroll to position [35, 0]
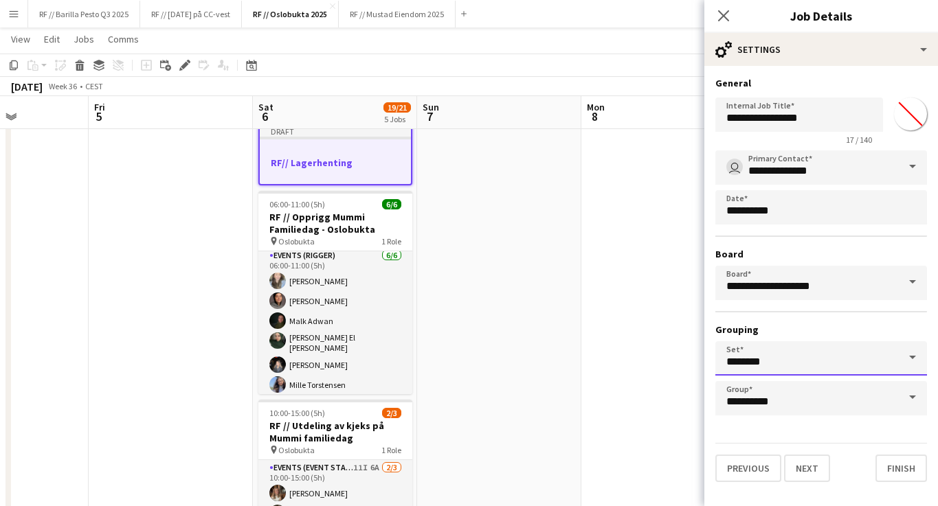
click at [811, 362] on input "********" at bounding box center [821, 359] width 212 height 34
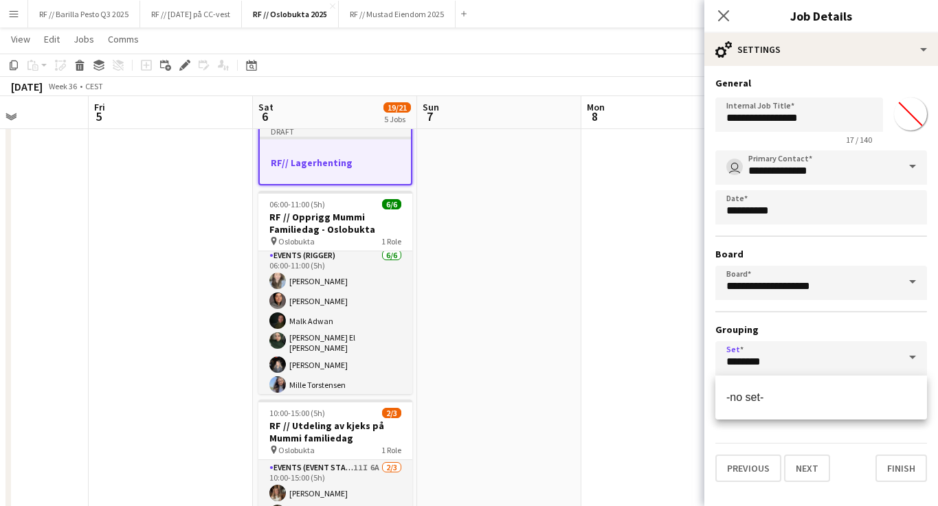
click at [846, 325] on h3 "Grouping" at bounding box center [821, 330] width 212 height 12
click at [904, 394] on span at bounding box center [912, 397] width 29 height 33
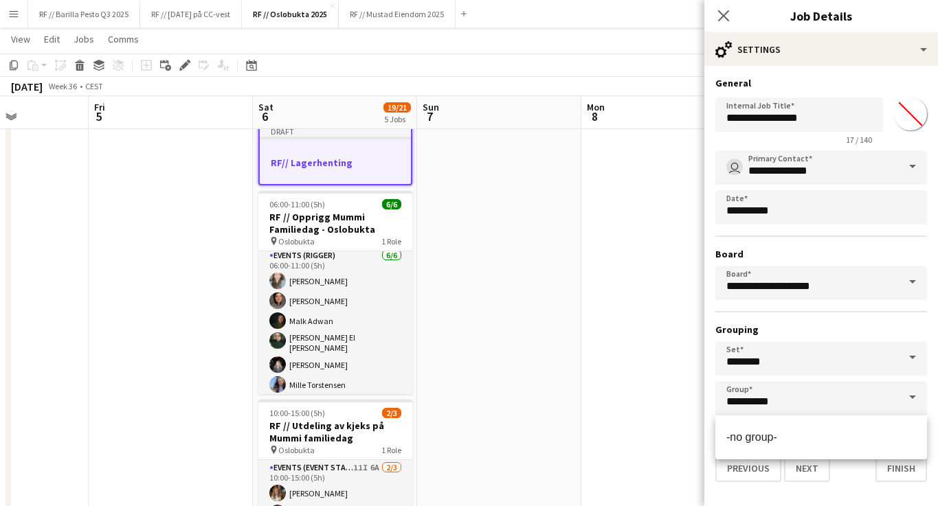
click at [837, 317] on div "**********" at bounding box center [821, 282] width 212 height 265
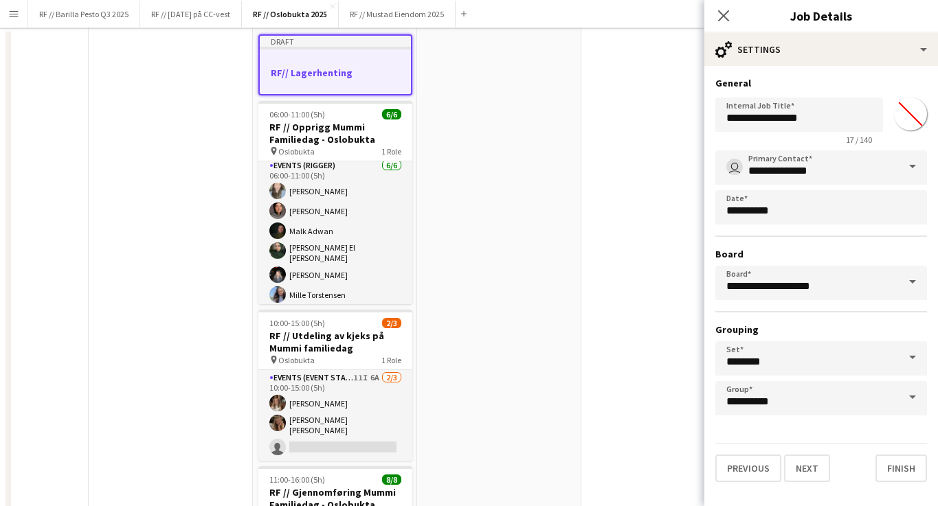
scroll to position [0, 0]
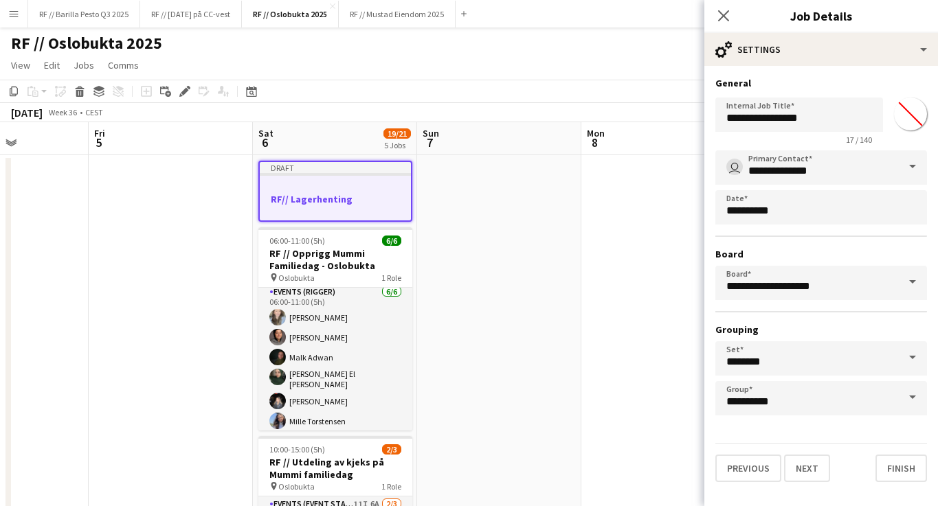
click at [913, 120] on input "*******" at bounding box center [910, 113] width 49 height 49
click at [902, 77] on h3 "General" at bounding box center [821, 83] width 212 height 12
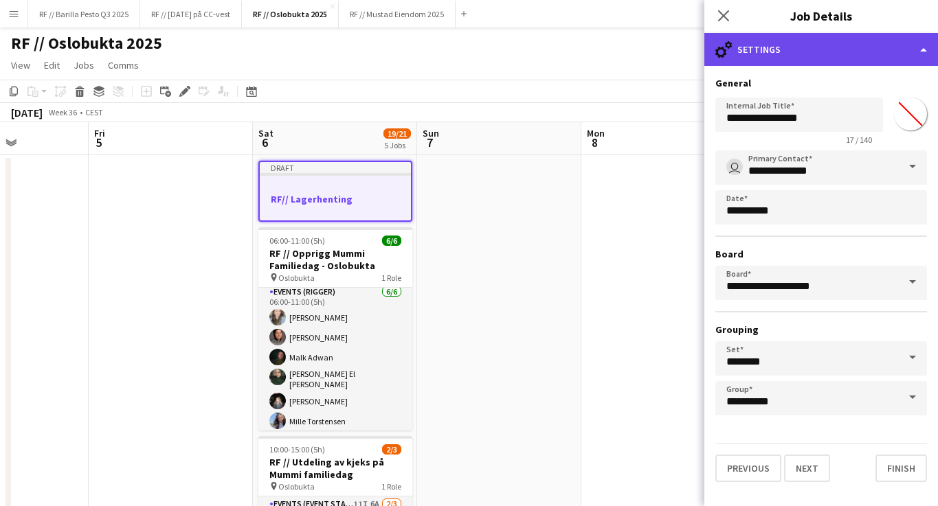
click at [911, 45] on div "cog-double-3 Settings" at bounding box center [821, 49] width 234 height 33
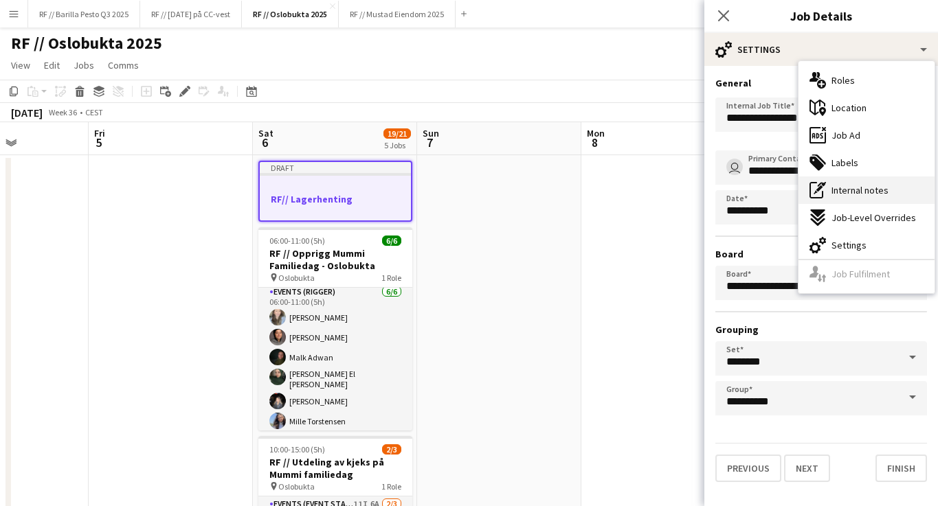
click at [871, 192] on span "Internal notes" at bounding box center [860, 190] width 57 height 12
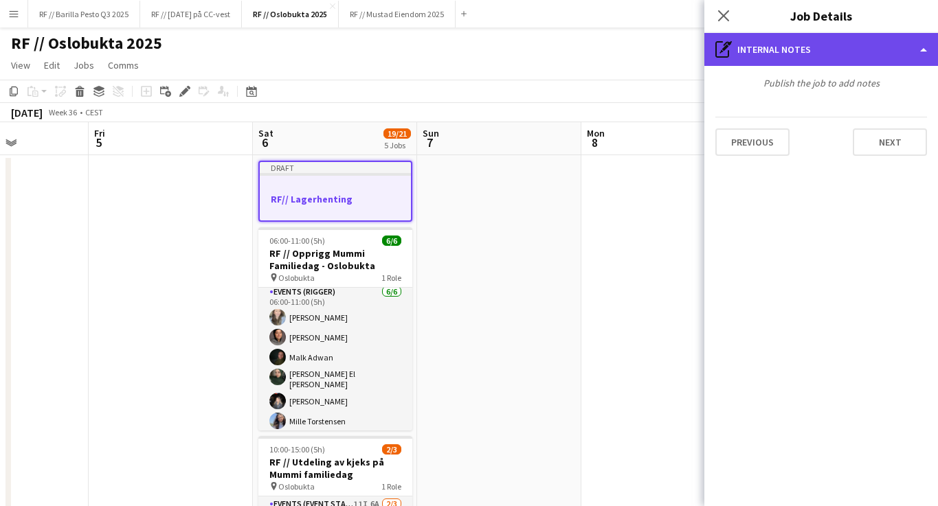
click at [904, 47] on div "pen-write Internal notes" at bounding box center [821, 49] width 234 height 33
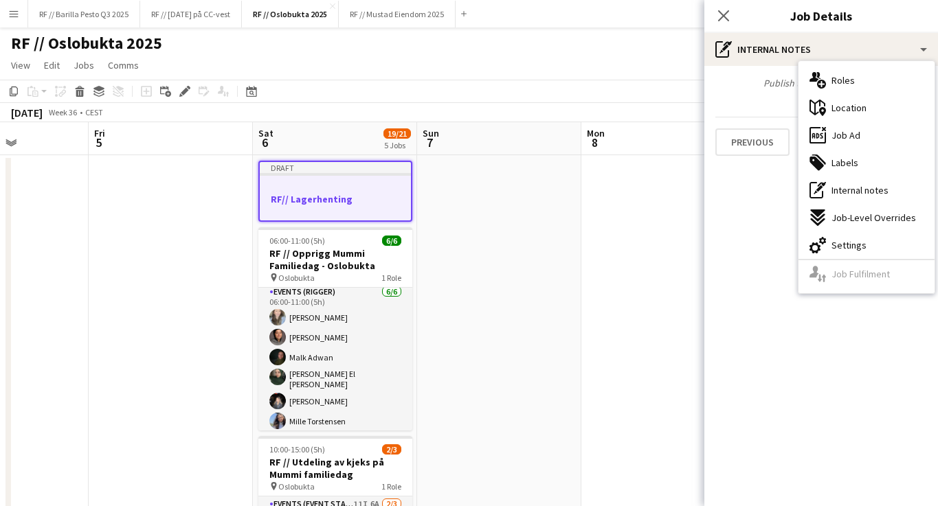
click at [792, 256] on mat-expansion-panel "pen-write Internal notes Publish the job to add notes Previous Next" at bounding box center [821, 286] width 234 height 440
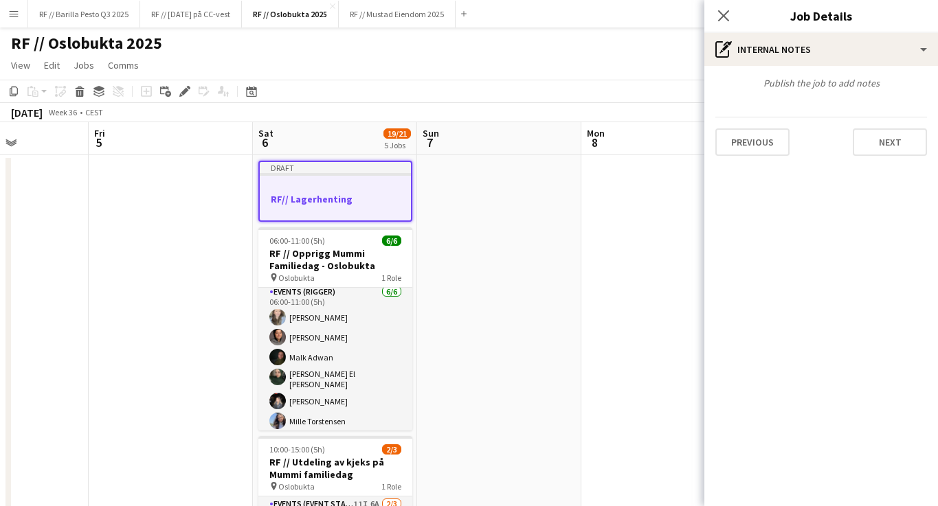
click at [282, 168] on div "Draft" at bounding box center [335, 167] width 151 height 11
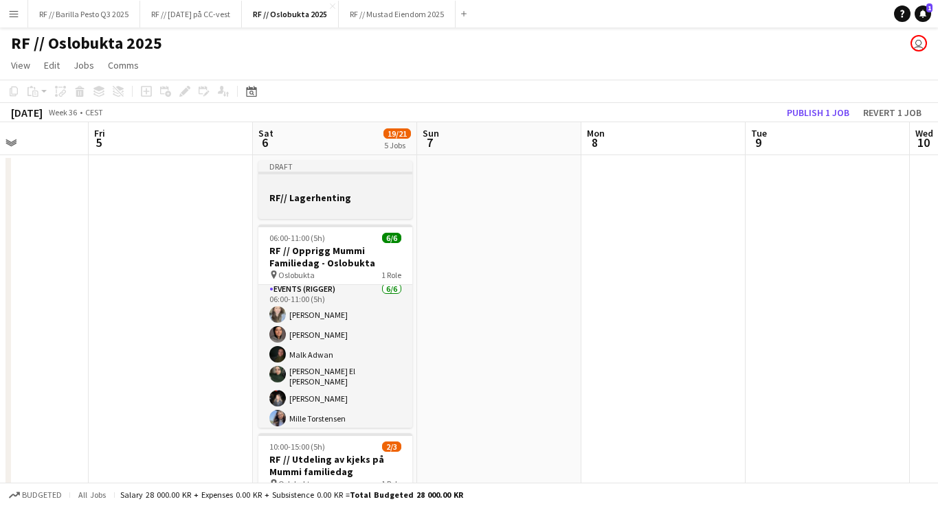
click at [280, 166] on div "Draft" at bounding box center [335, 166] width 154 height 11
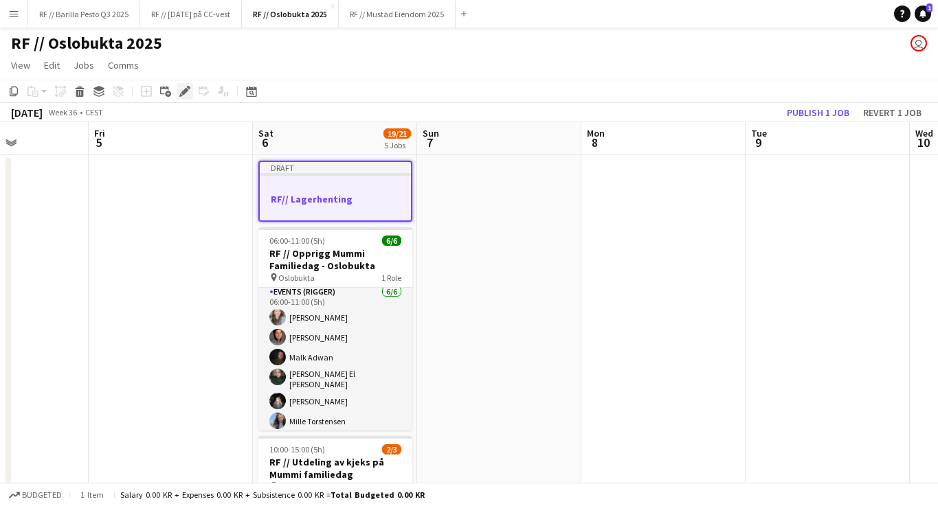
click at [186, 94] on icon "Edit" at bounding box center [184, 91] width 11 height 11
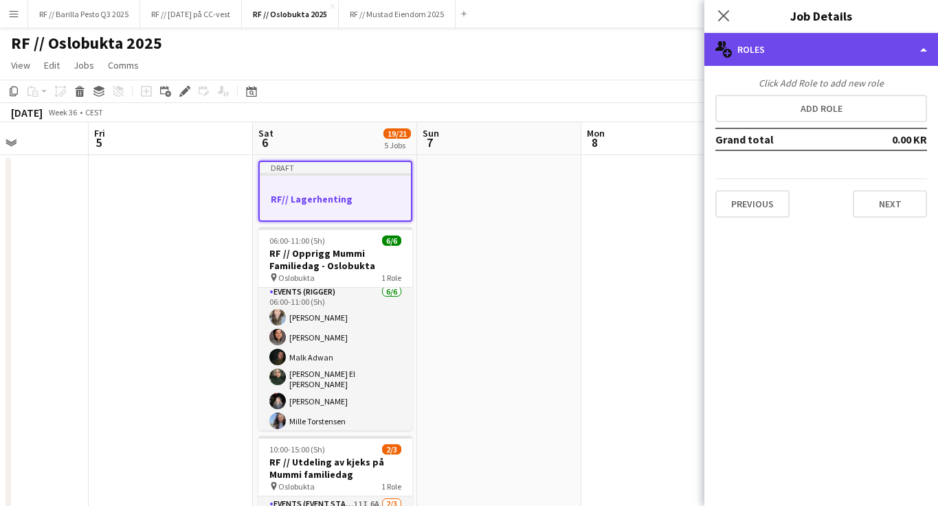
click at [905, 57] on div "multiple-users-add Roles" at bounding box center [821, 49] width 234 height 33
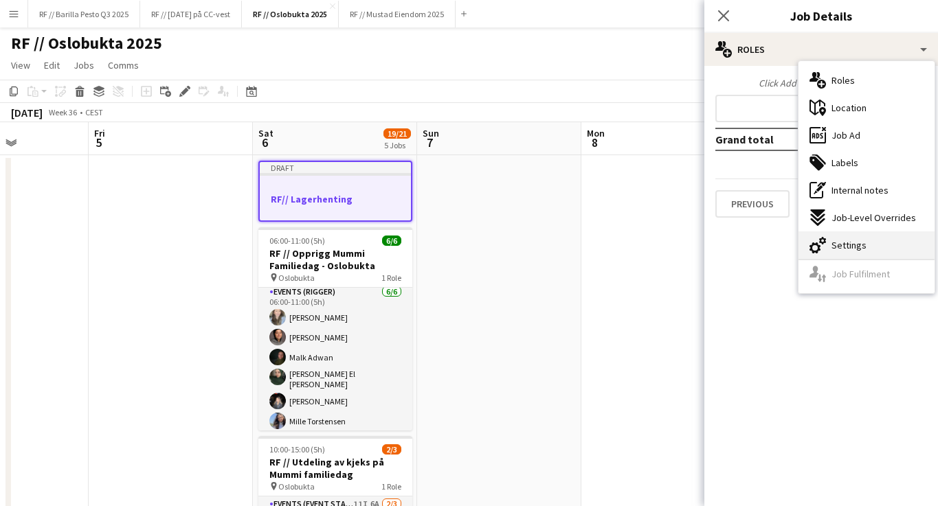
click at [851, 249] on span "Settings" at bounding box center [849, 245] width 35 height 12
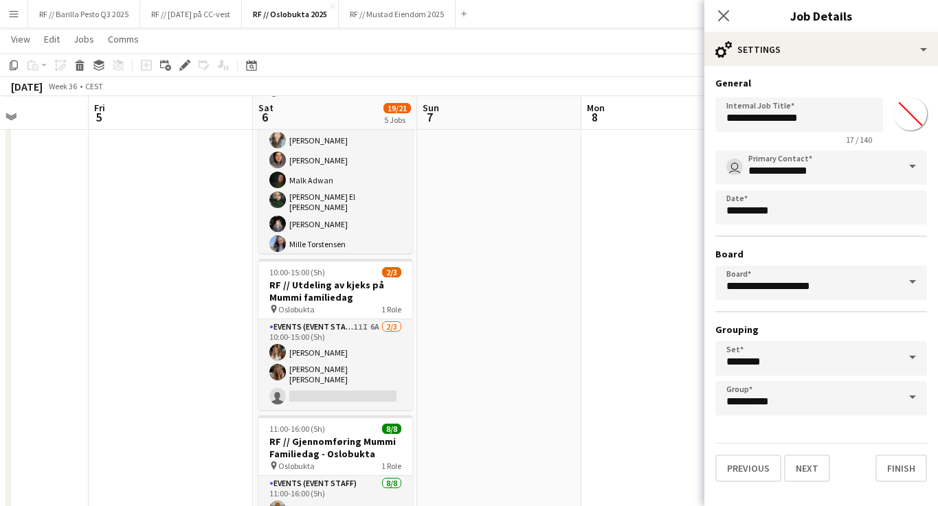
scroll to position [177, 0]
click at [814, 467] on button "Next" at bounding box center [807, 468] width 46 height 27
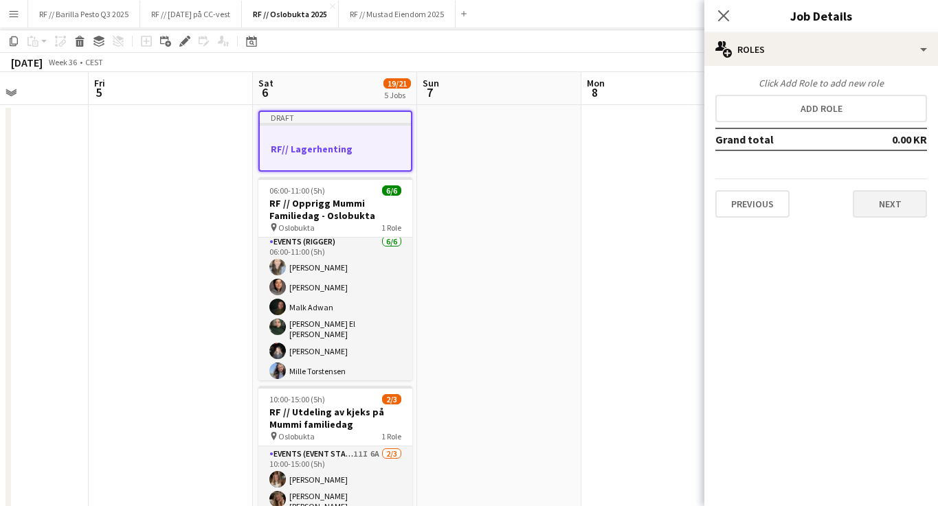
scroll to position [25, 0]
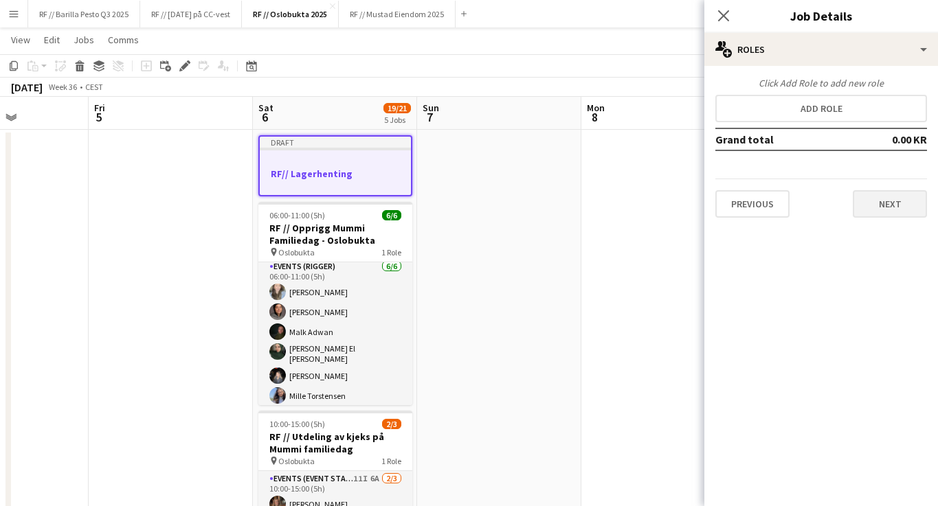
click at [898, 216] on button "Next" at bounding box center [890, 203] width 74 height 27
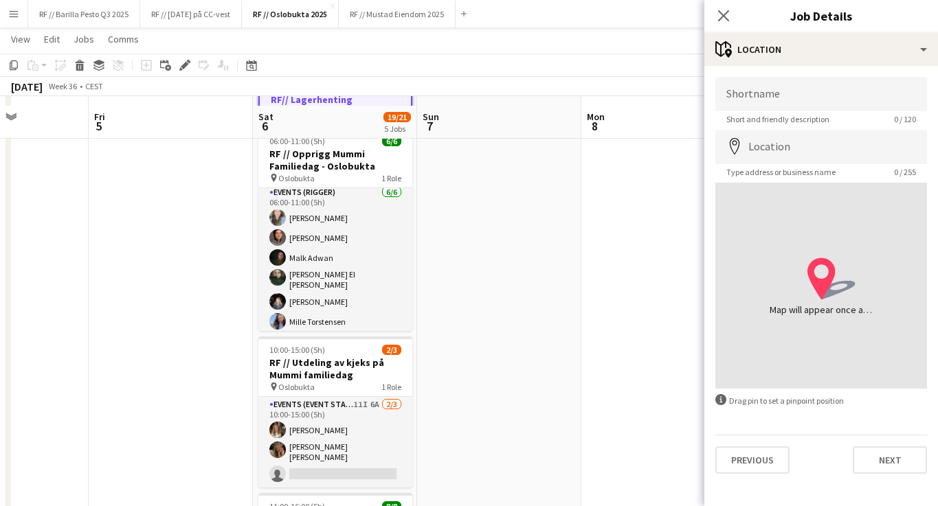
scroll to position [108, 0]
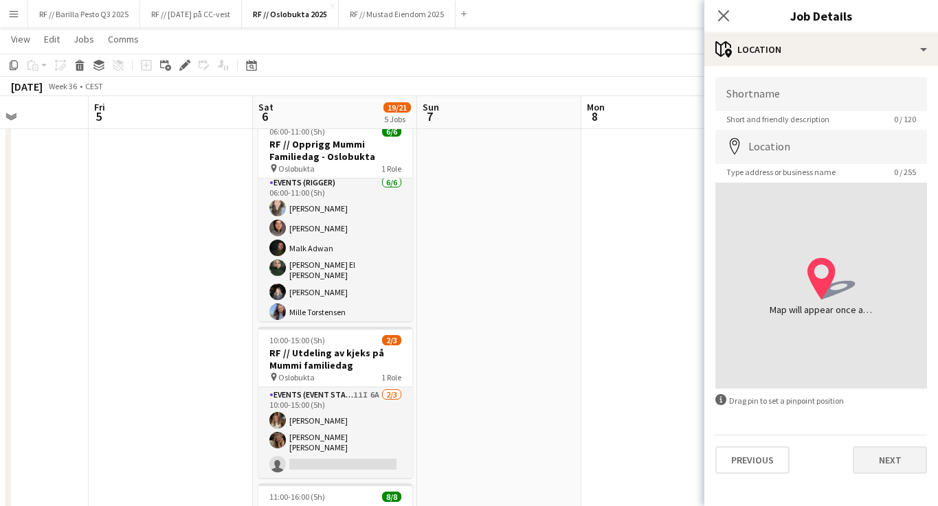
click at [913, 472] on button "Next" at bounding box center [890, 460] width 74 height 27
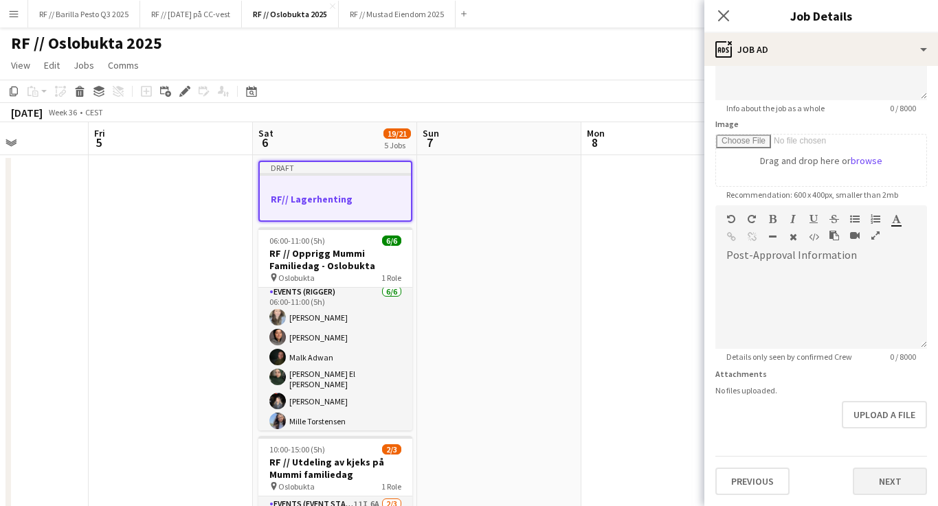
scroll to position [173, 0]
click at [904, 480] on button "Next" at bounding box center [890, 481] width 74 height 27
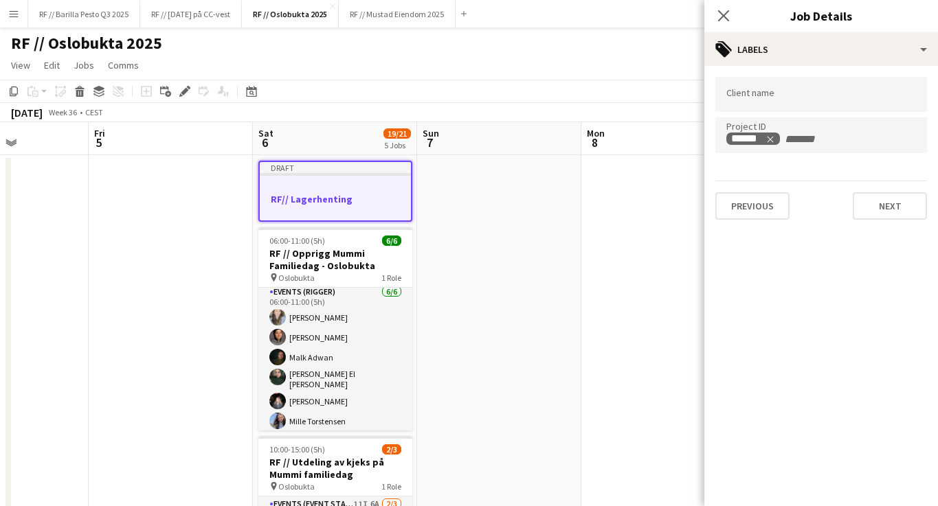
click at [778, 93] on input "Type to search client labels..." at bounding box center [821, 95] width 190 height 12
click at [891, 208] on button "Next" at bounding box center [890, 205] width 74 height 27
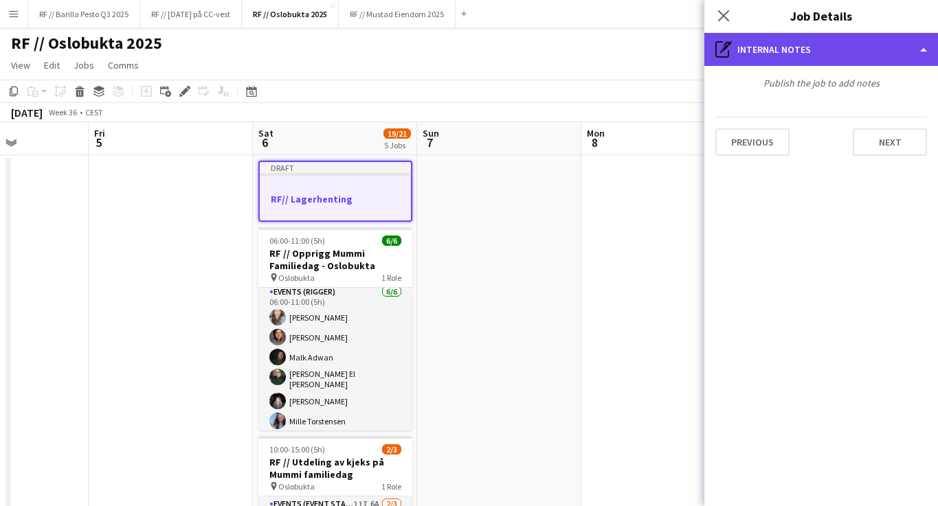
click at [921, 38] on div "pen-write Internal notes" at bounding box center [821, 49] width 234 height 33
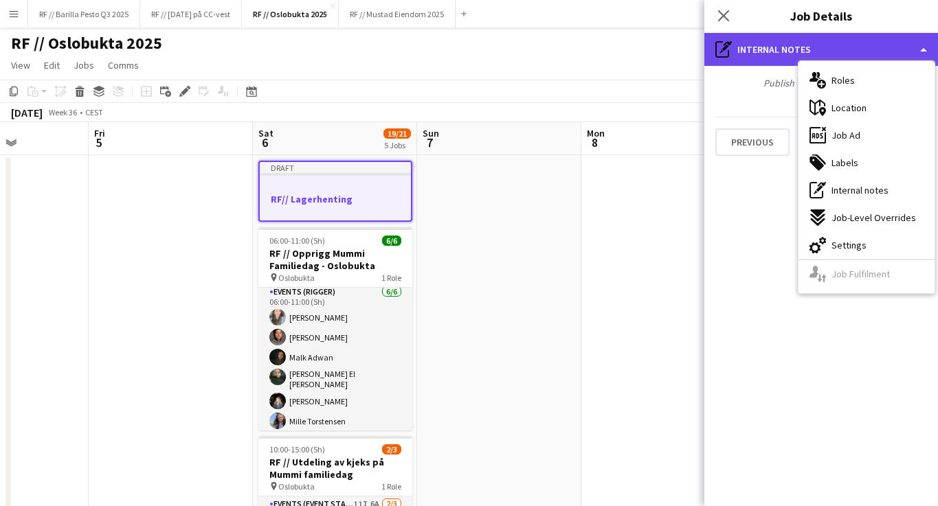
click at [923, 41] on div "pen-write Internal notes" at bounding box center [821, 49] width 234 height 33
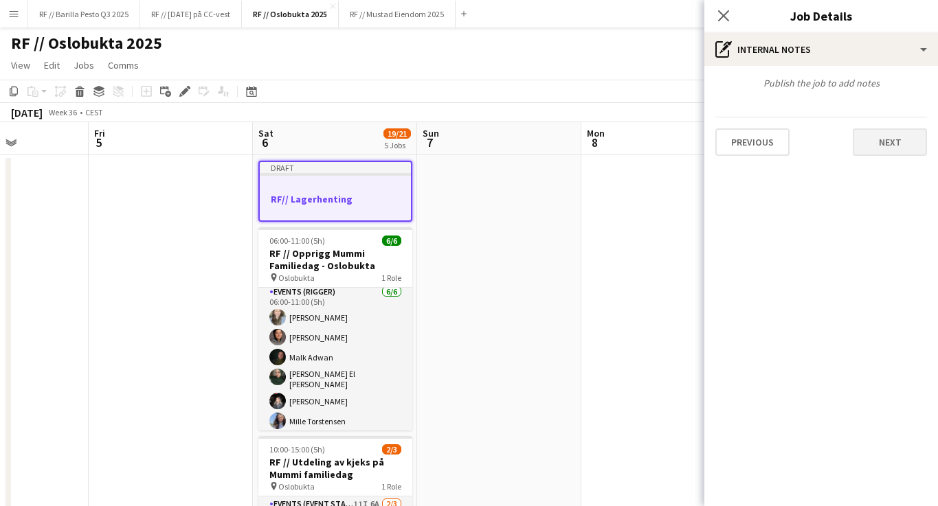
click at [908, 134] on button "Next" at bounding box center [890, 142] width 74 height 27
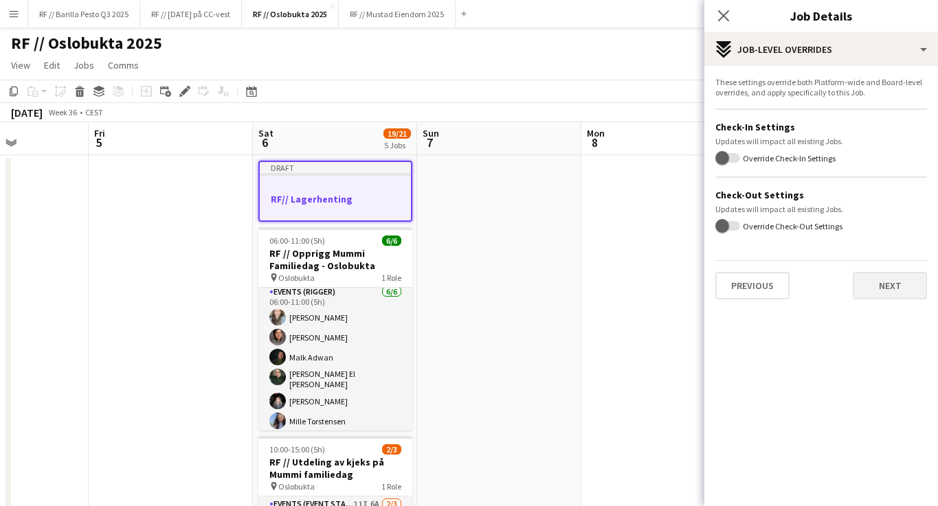
click at [889, 285] on button "Next" at bounding box center [890, 285] width 74 height 27
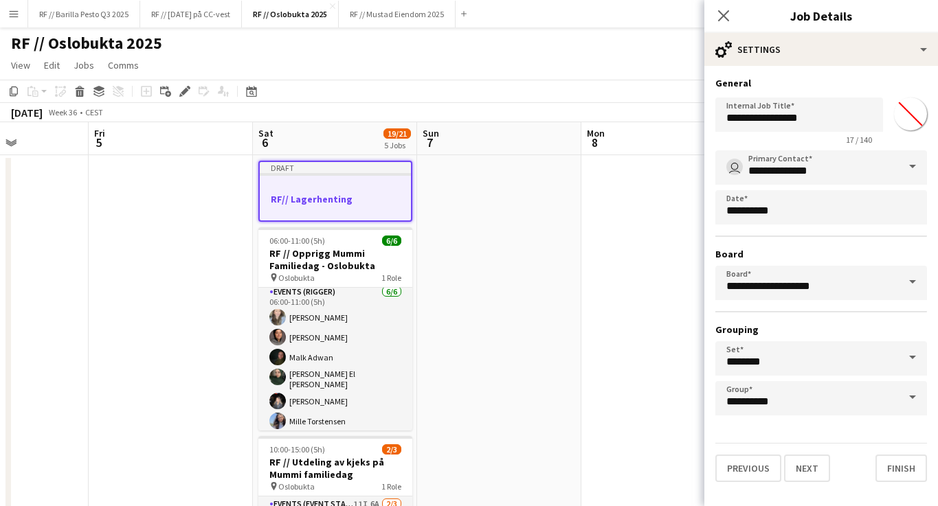
click at [432, 58] on app-page-menu "View Day view expanded Day view collapsed Month view Date picker Jump to [DATE]…" at bounding box center [469, 67] width 938 height 26
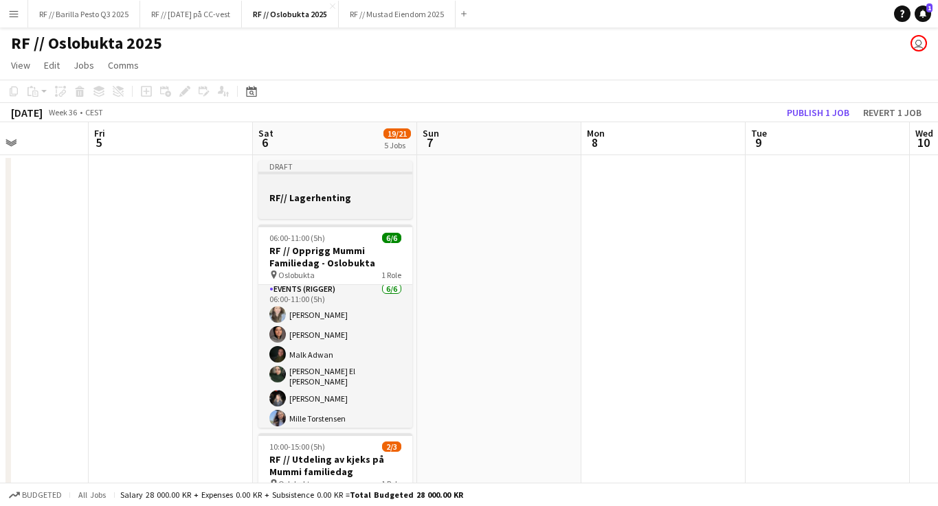
click at [304, 186] on div at bounding box center [335, 185] width 154 height 10
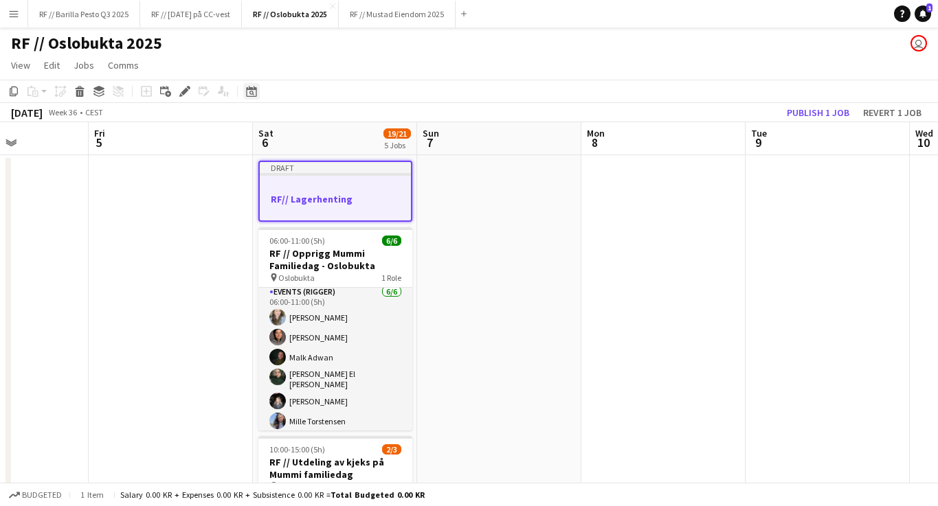
click at [249, 95] on icon "Date picker" at bounding box center [251, 91] width 11 height 11
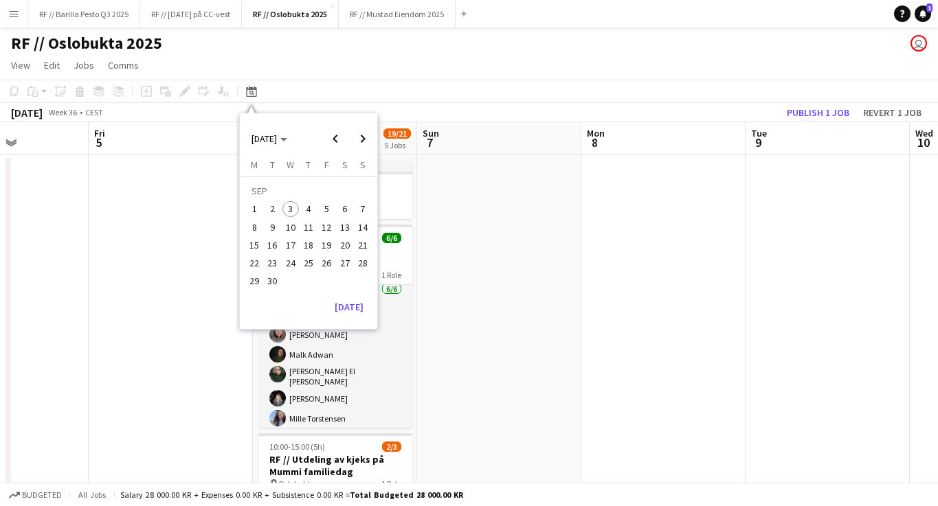
click at [320, 76] on app-page-menu "View Day view expanded Day view collapsed Month view Date picker Jump to [DATE]…" at bounding box center [469, 67] width 938 height 26
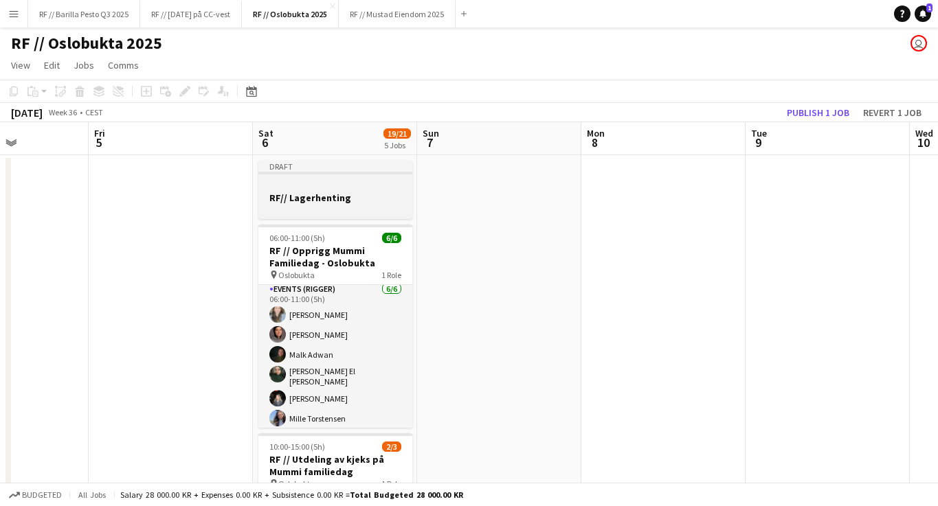
click at [291, 186] on div at bounding box center [335, 185] width 154 height 10
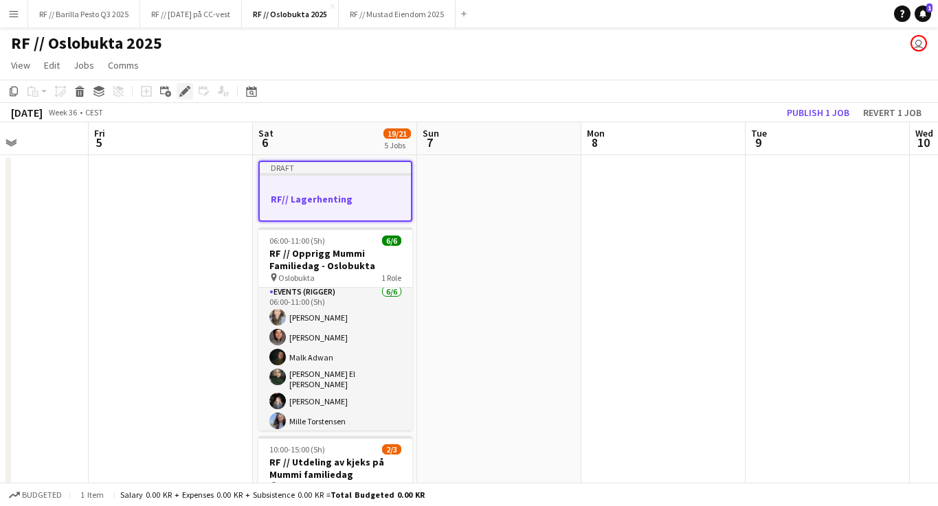
click at [186, 91] on icon at bounding box center [185, 92] width 8 height 8
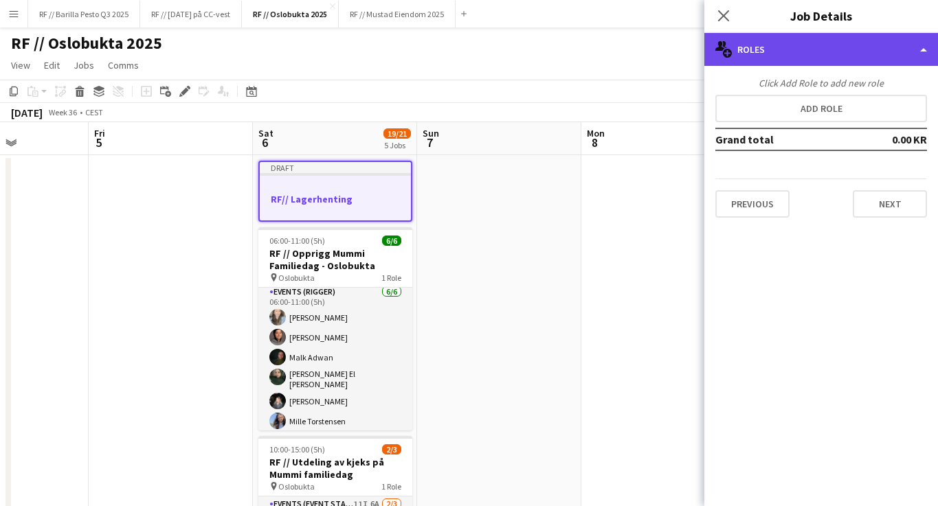
click at [833, 63] on div "multiple-users-add Roles" at bounding box center [821, 49] width 234 height 33
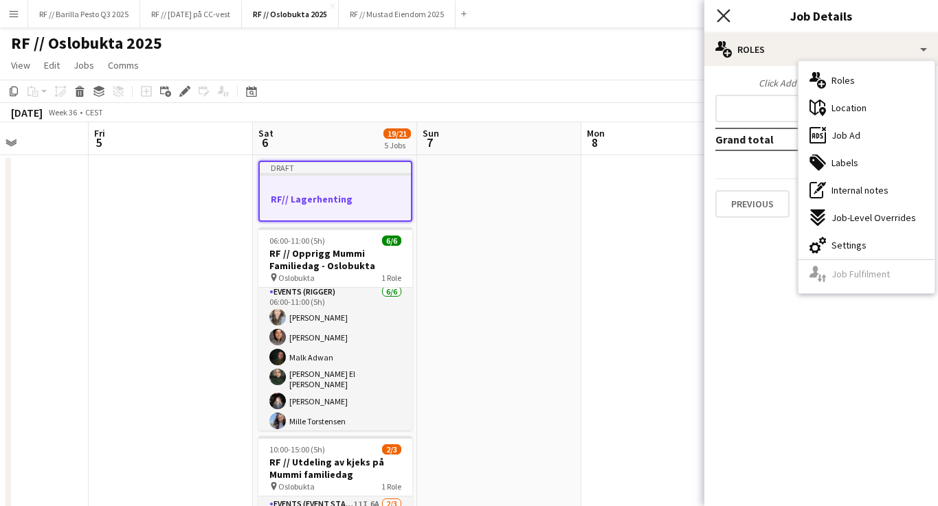
click at [721, 19] on icon at bounding box center [723, 15] width 13 height 13
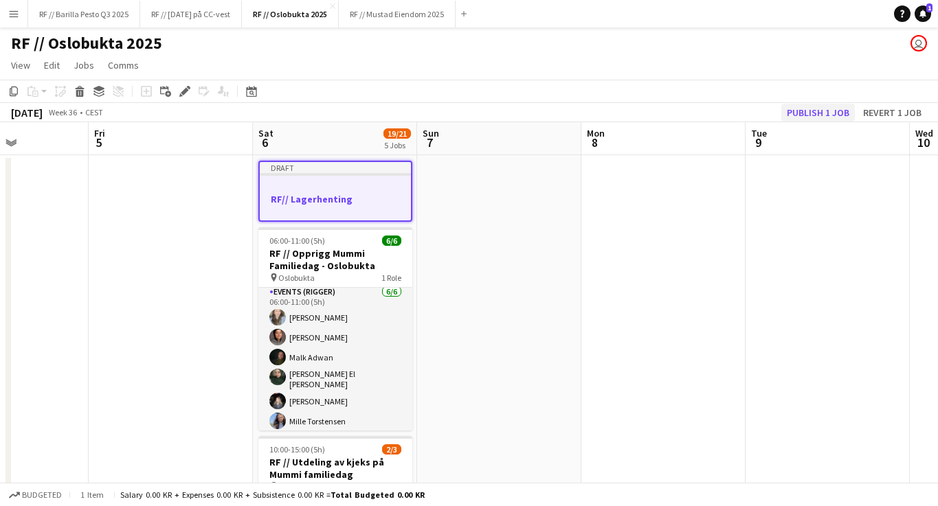
click at [835, 115] on button "Publish 1 job" at bounding box center [818, 113] width 74 height 18
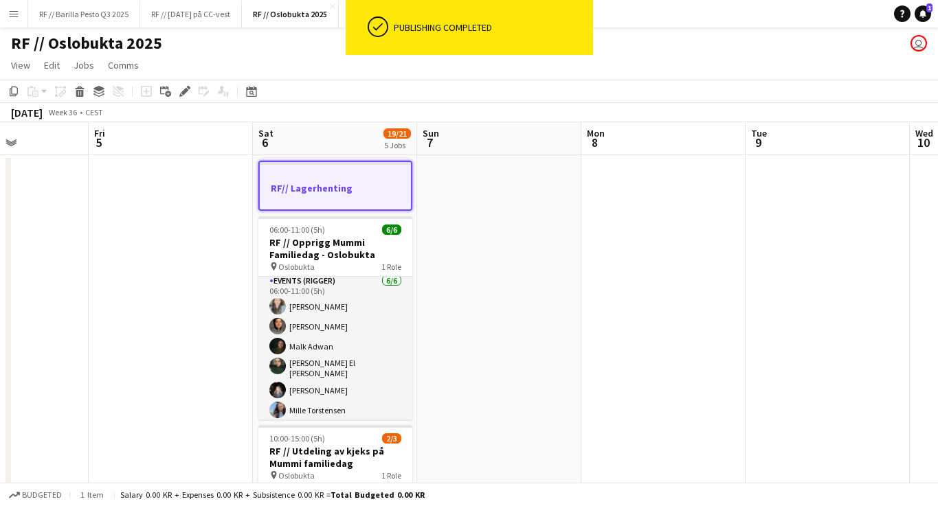
click at [694, 55] on app-page-menu "View Day view expanded Day view collapsed Month view Date picker Jump to [DATE]…" at bounding box center [469, 67] width 938 height 26
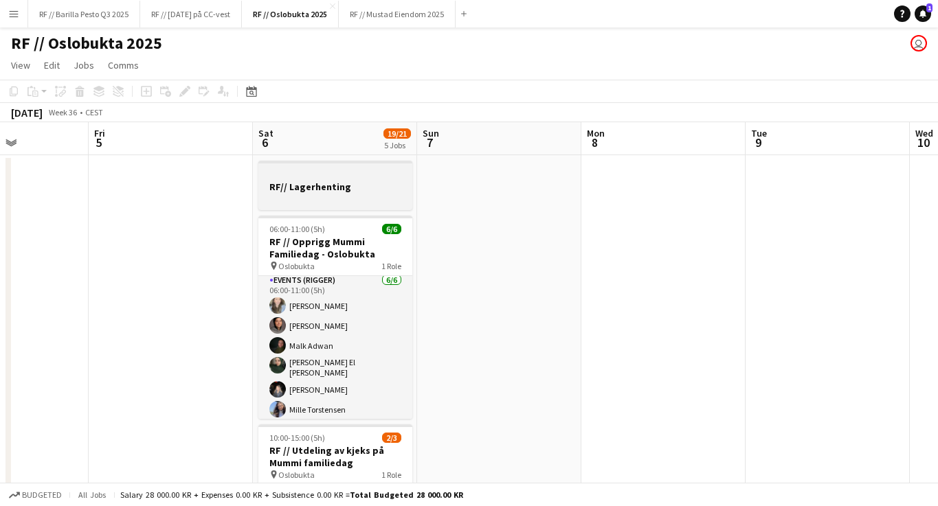
click at [373, 192] on h3 "RF// Lagerhenting" at bounding box center [335, 187] width 154 height 12
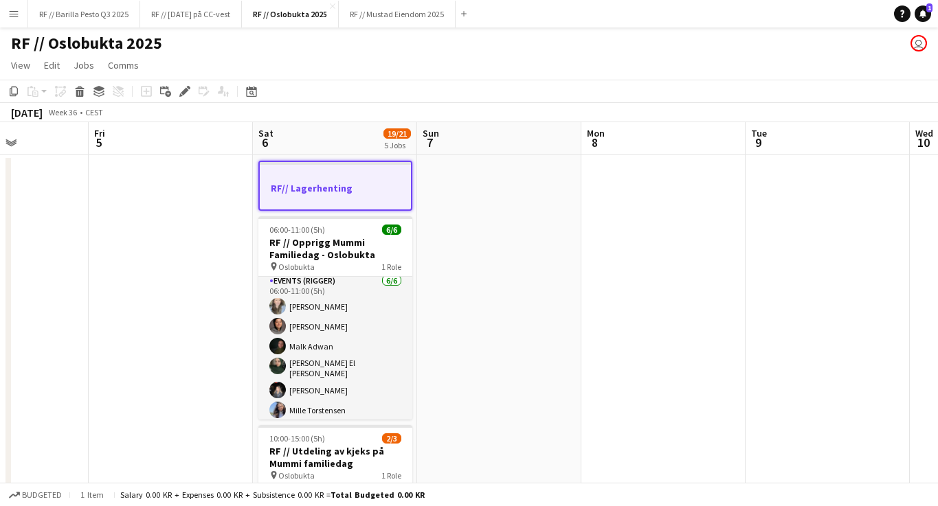
click at [373, 192] on h3 "RF// Lagerhenting" at bounding box center [335, 188] width 151 height 12
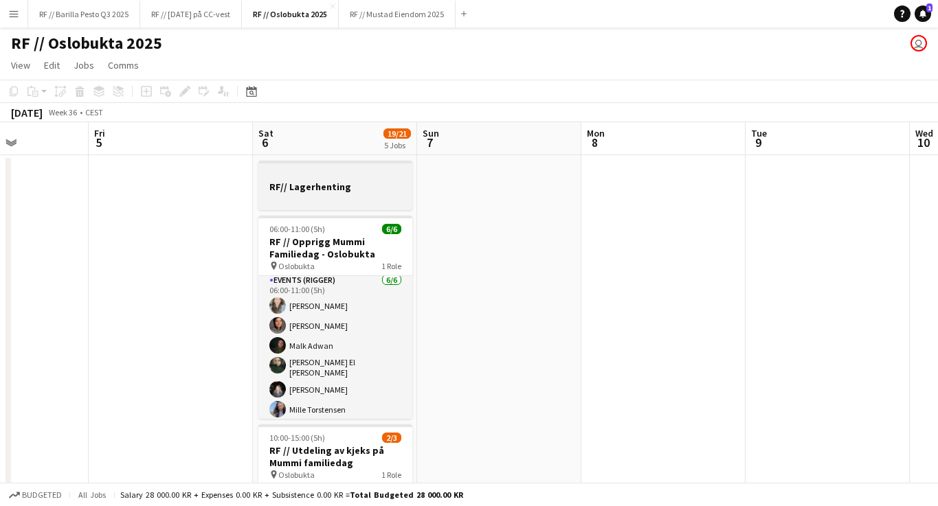
click at [373, 192] on h3 "RF// Lagerhenting" at bounding box center [335, 187] width 154 height 12
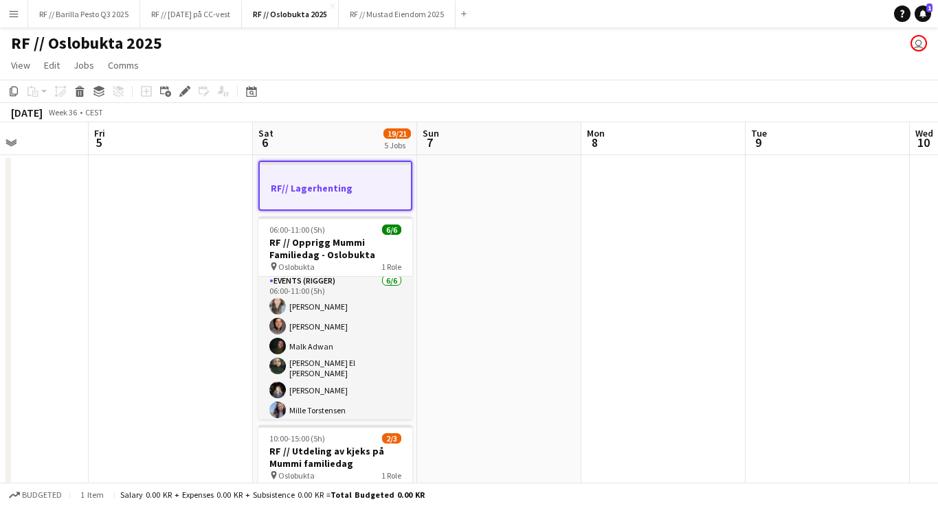
click at [367, 198] on div at bounding box center [335, 199] width 151 height 11
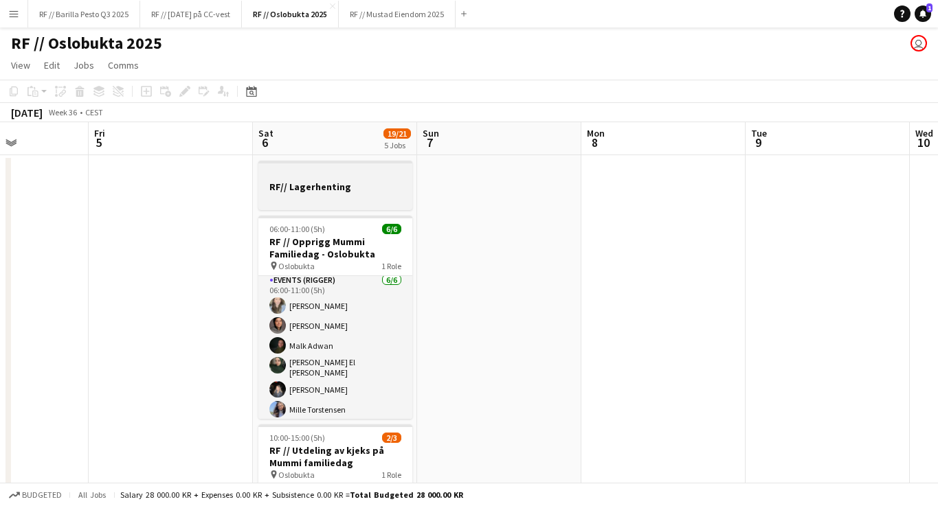
click at [367, 198] on div at bounding box center [335, 198] width 154 height 11
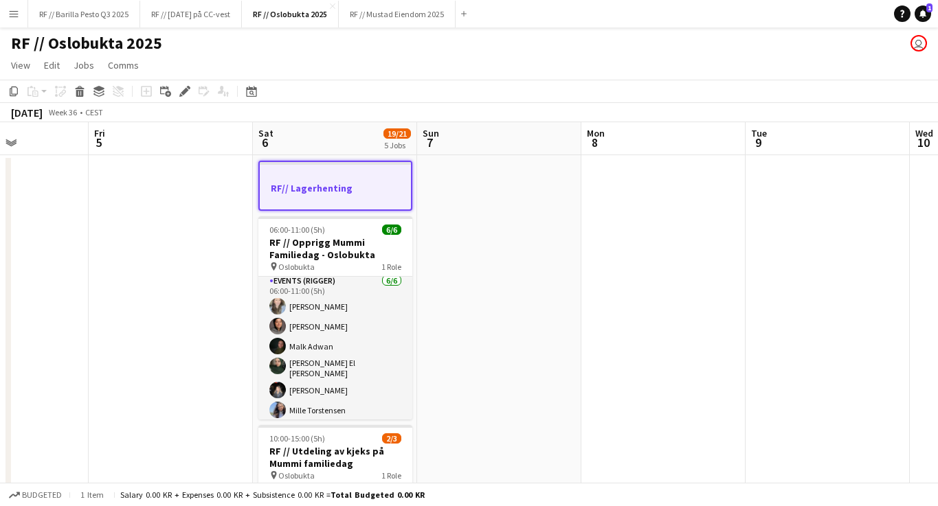
click at [367, 198] on div at bounding box center [335, 199] width 151 height 11
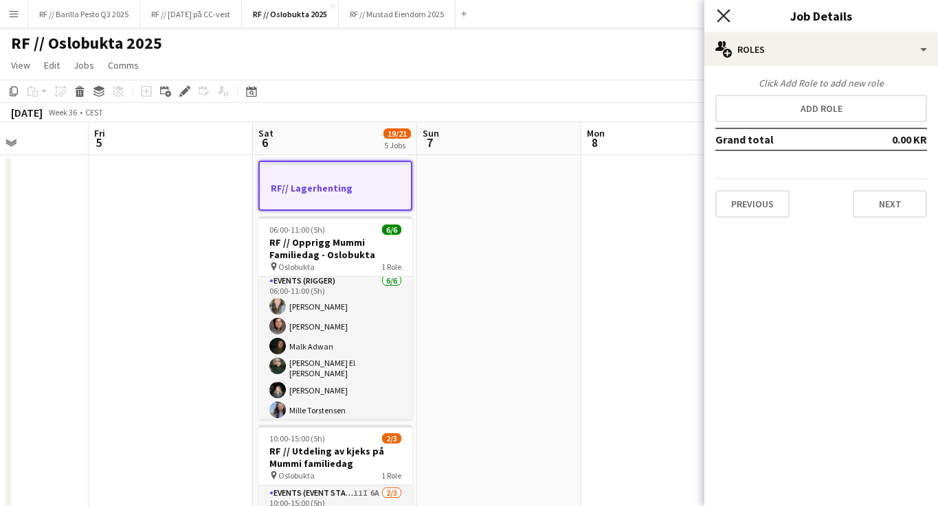
click at [727, 15] on icon "Close pop-in" at bounding box center [723, 15] width 13 height 13
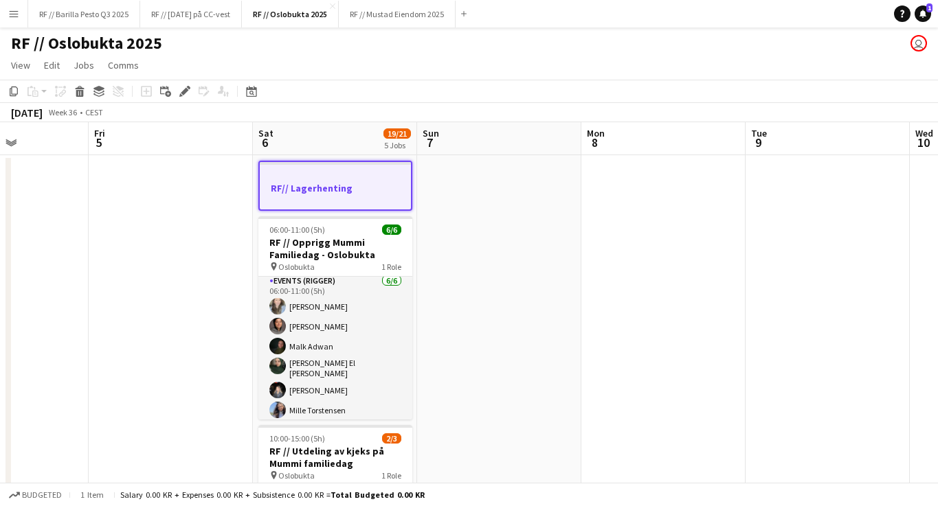
click at [377, 180] on div at bounding box center [335, 175] width 151 height 10
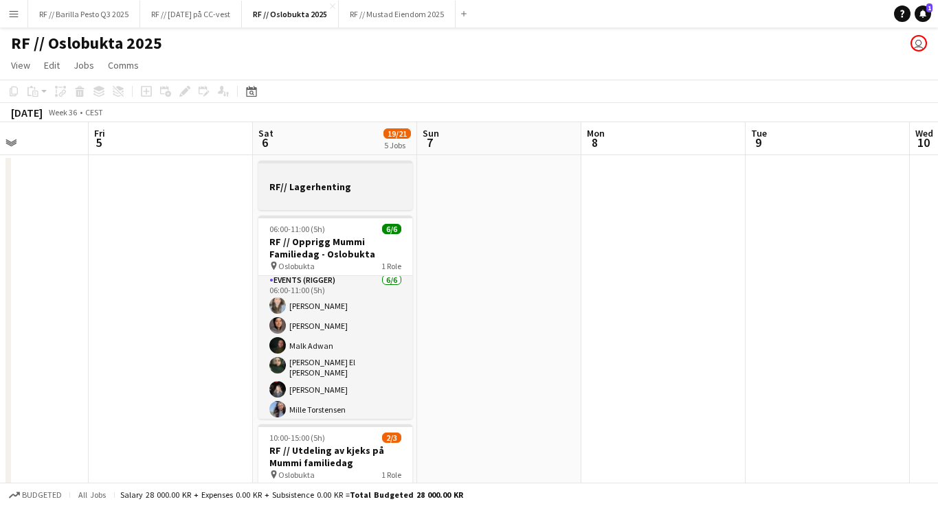
click at [377, 180] on app-job-card "RF// Lagerhenting" at bounding box center [335, 185] width 154 height 49
click at [377, 179] on div at bounding box center [335, 174] width 154 height 10
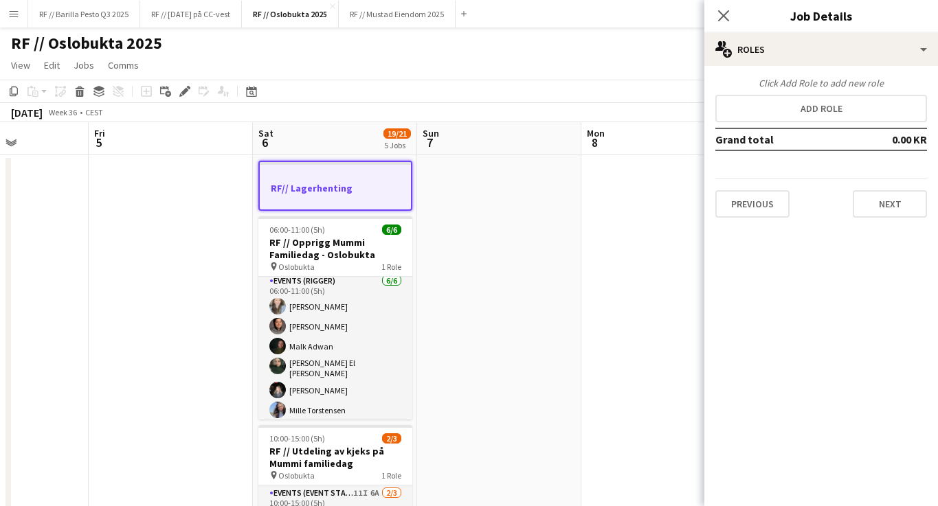
click at [377, 180] on div at bounding box center [335, 175] width 151 height 10
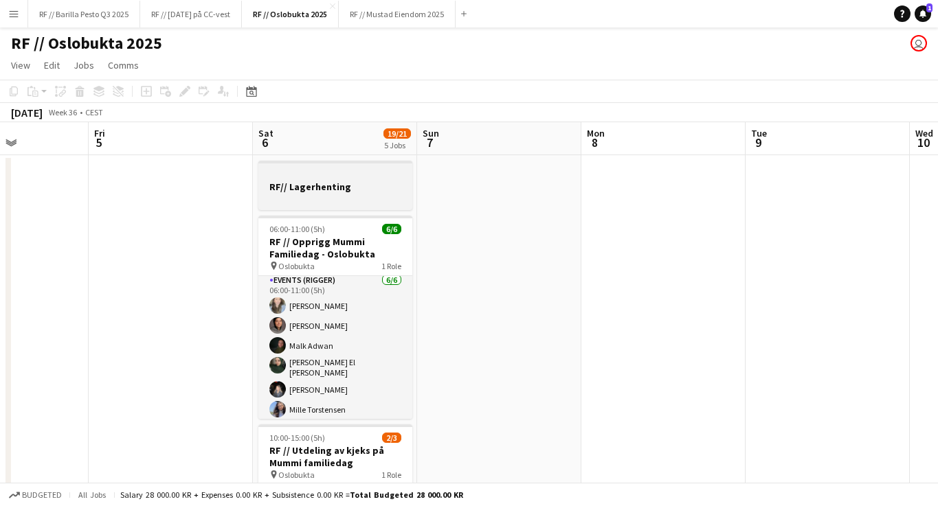
click at [377, 180] on app-job-card "RF// Lagerhenting" at bounding box center [335, 185] width 154 height 49
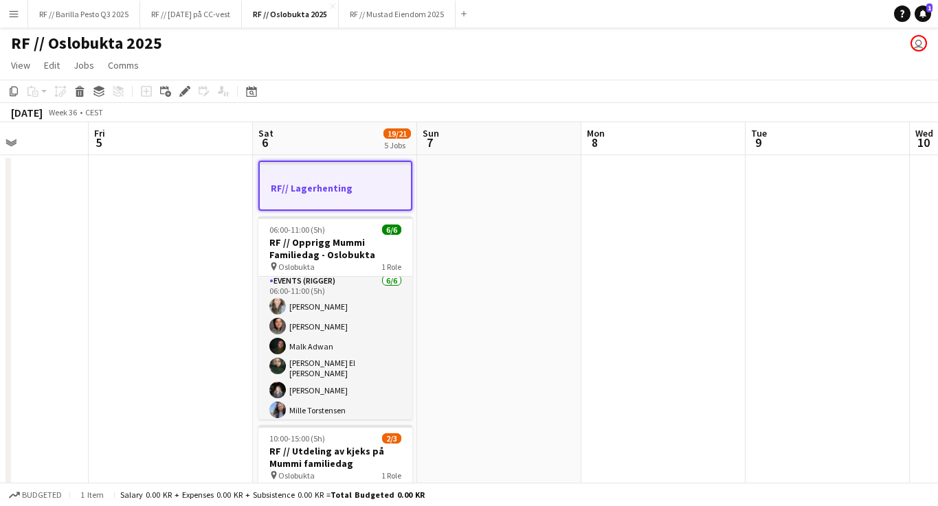
click at [377, 180] on div at bounding box center [335, 175] width 151 height 10
click at [377, 180] on app-job-card "RF// Lagerhenting" at bounding box center [335, 186] width 154 height 50
click at [377, 181] on app-job-card "RF// Lagerhenting" at bounding box center [335, 186] width 154 height 50
click at [377, 182] on h3 "RF// Lagerhenting" at bounding box center [335, 188] width 151 height 12
click at [377, 181] on app-job-card "RF// Lagerhenting" at bounding box center [335, 186] width 154 height 50
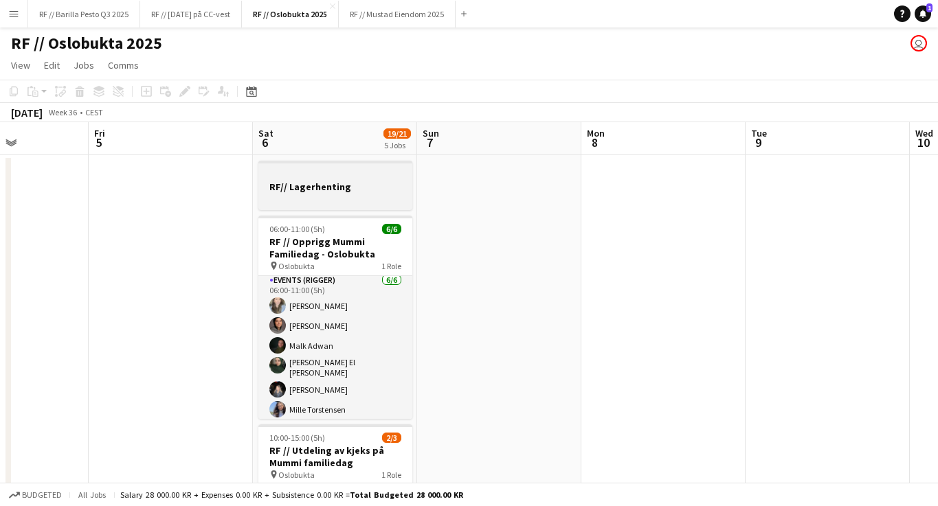
click at [377, 181] on h3 "RF// Lagerhenting" at bounding box center [335, 187] width 154 height 12
click at [377, 181] on app-job-card "RF// Lagerhenting" at bounding box center [335, 185] width 154 height 49
click at [377, 181] on h3 "RF// Lagerhenting" at bounding box center [335, 187] width 154 height 12
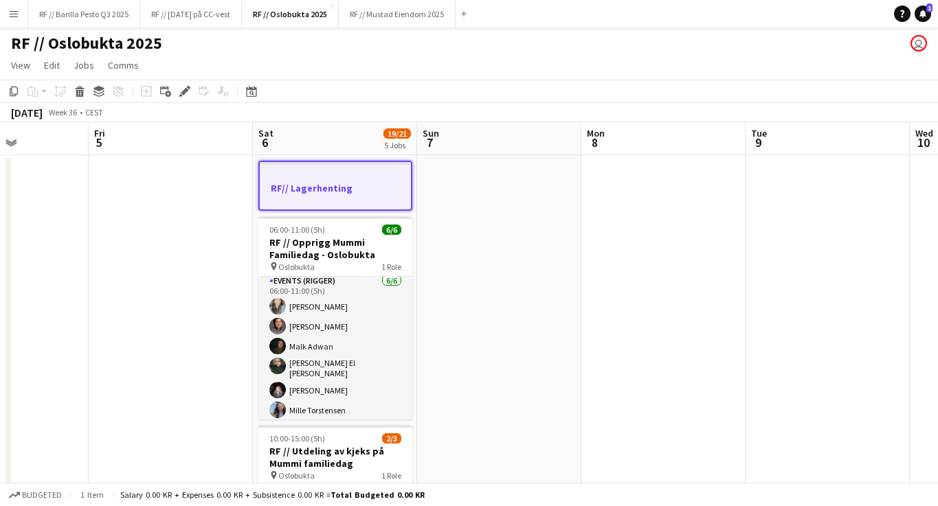
click at [377, 181] on app-job-card "RF// Lagerhenting" at bounding box center [335, 186] width 154 height 50
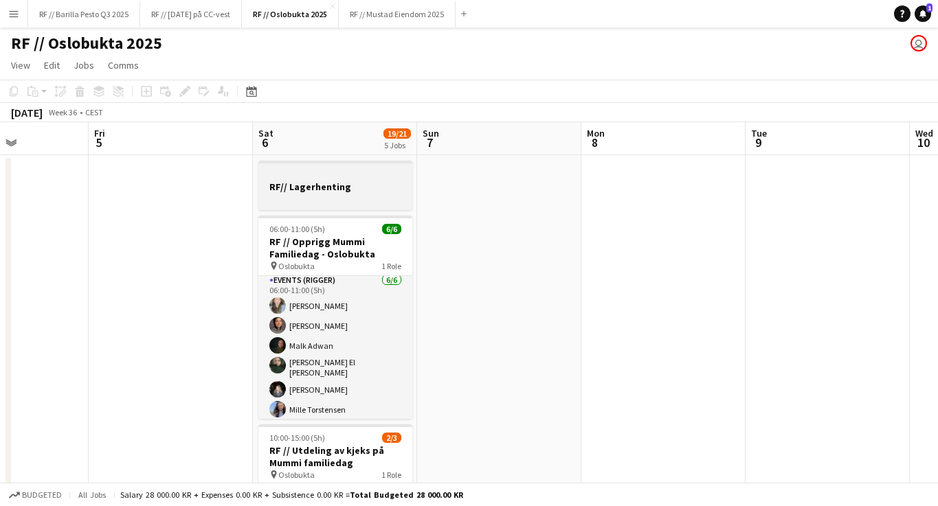
click at [377, 181] on h3 "RF// Lagerhenting" at bounding box center [335, 187] width 154 height 12
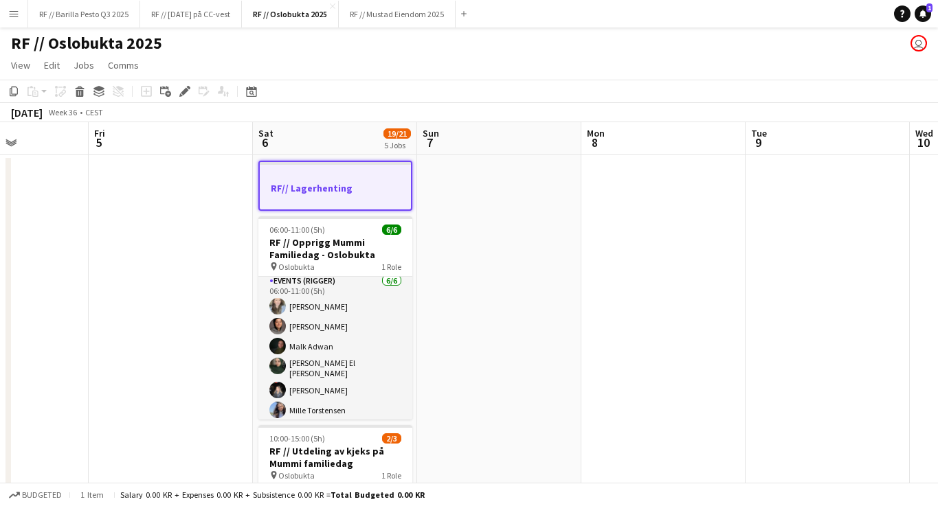
click at [377, 181] on app-job-card "RF// Lagerhenting" at bounding box center [335, 186] width 154 height 50
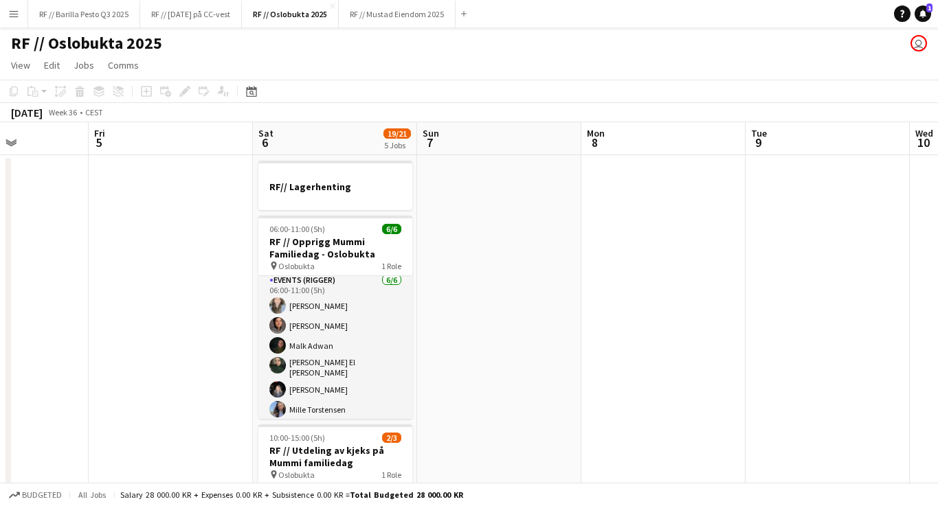
click at [599, 43] on div "RF // Oslobukta 2025 user" at bounding box center [469, 40] width 938 height 26
click at [302, 188] on h3 "RF// Lagerhenting" at bounding box center [335, 187] width 154 height 12
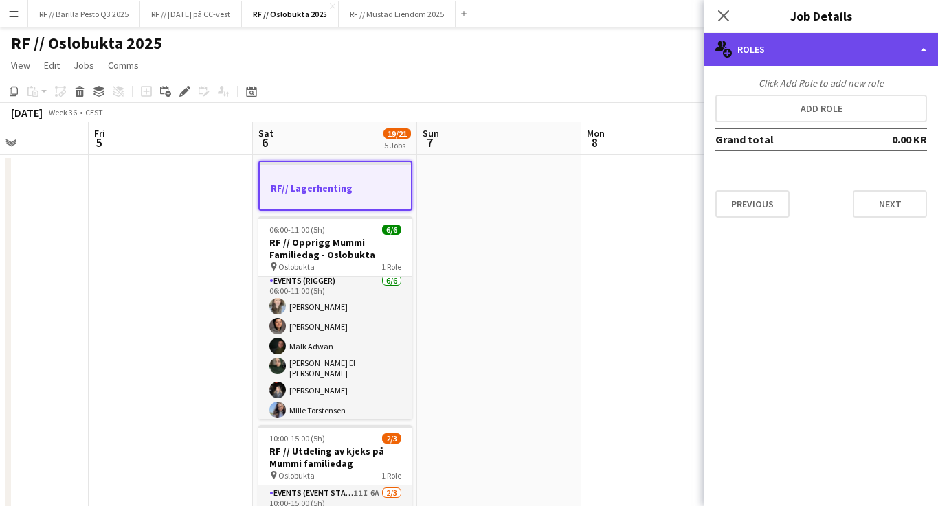
click at [847, 57] on div "multiple-users-add Roles" at bounding box center [821, 49] width 234 height 33
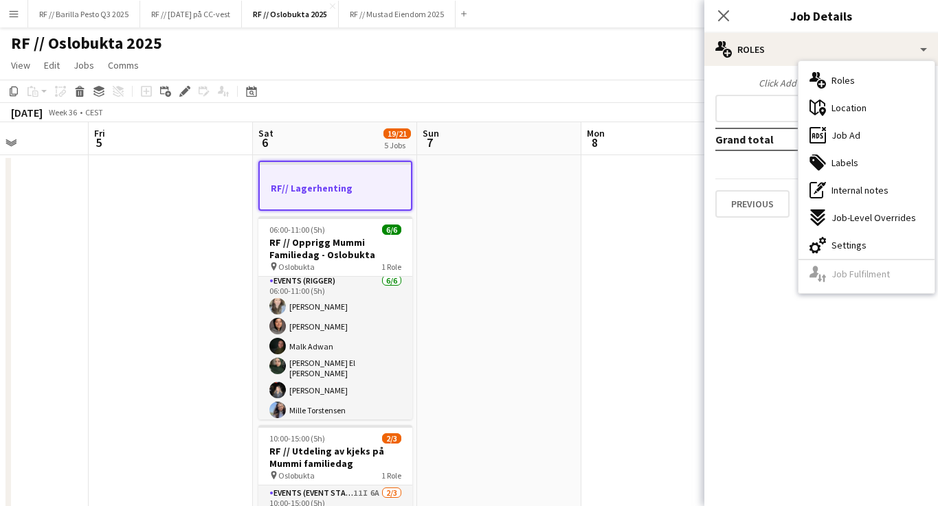
click at [865, 276] on div "multiple-users-add Roles maps-pin-1 Location ads-window Job Ad tags-double Labe…" at bounding box center [867, 177] width 136 height 232
click at [859, 139] on span "Job Ad" at bounding box center [846, 135] width 29 height 12
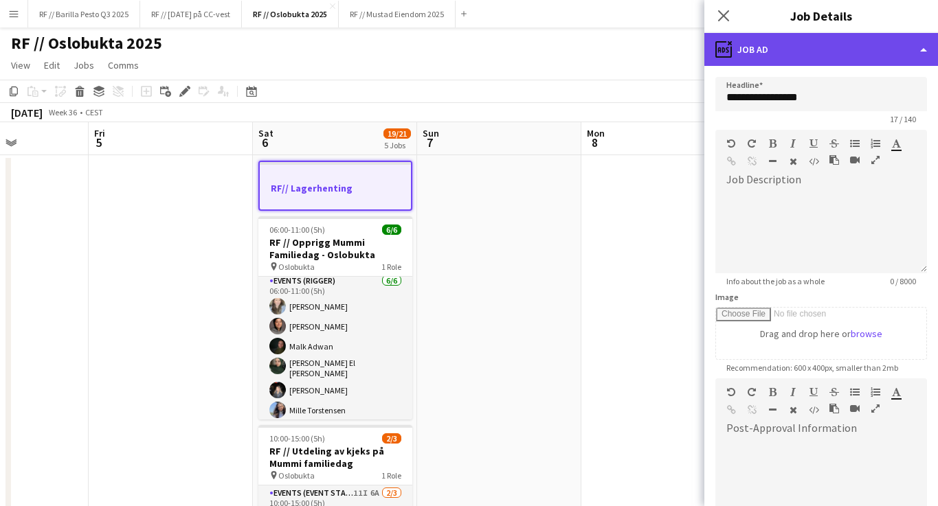
click at [911, 54] on div "ads-window Job Ad" at bounding box center [821, 49] width 234 height 33
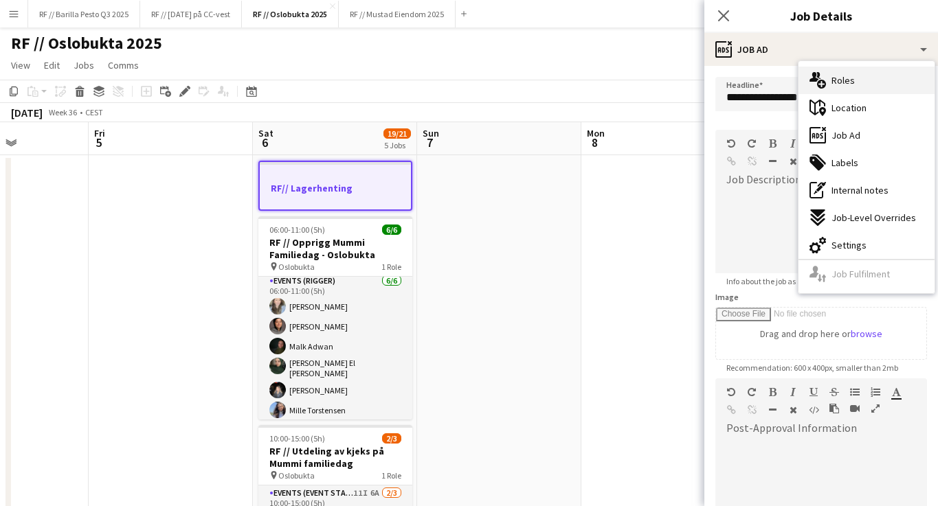
click at [862, 82] on div "multiple-users-add Roles" at bounding box center [867, 80] width 136 height 27
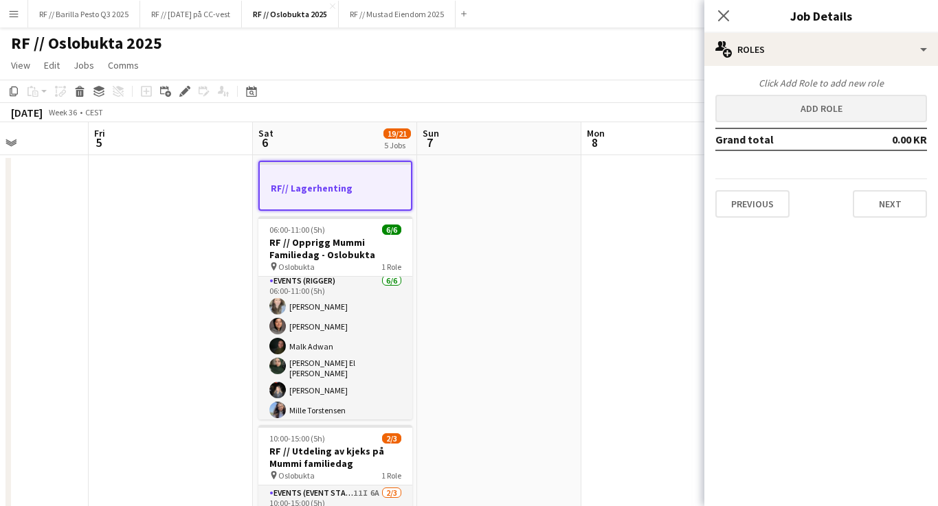
click at [862, 107] on button "Add role" at bounding box center [821, 108] width 212 height 27
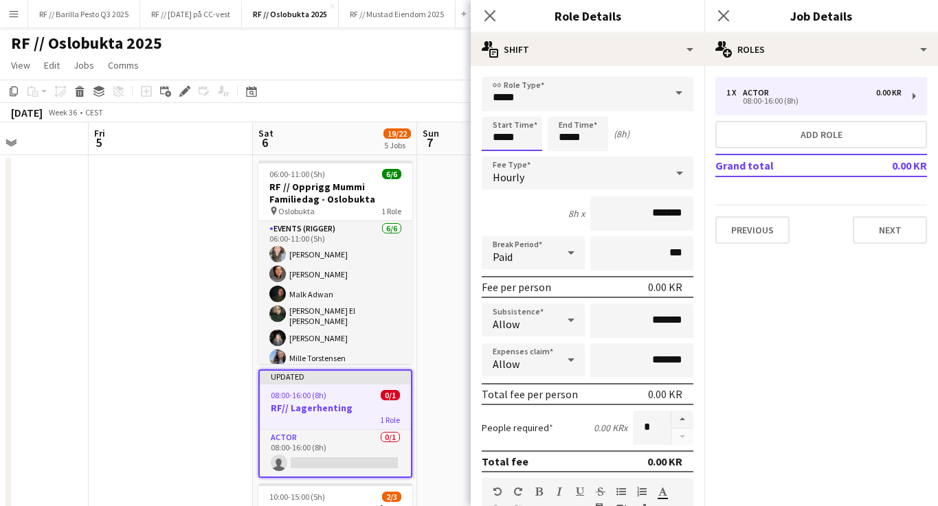
click at [513, 137] on input "*****" at bounding box center [512, 134] width 60 height 34
click at [495, 156] on div at bounding box center [497, 158] width 27 height 14
type input "*****"
click at [495, 156] on div at bounding box center [497, 158] width 27 height 14
click at [587, 140] on input "*****" at bounding box center [578, 134] width 60 height 34
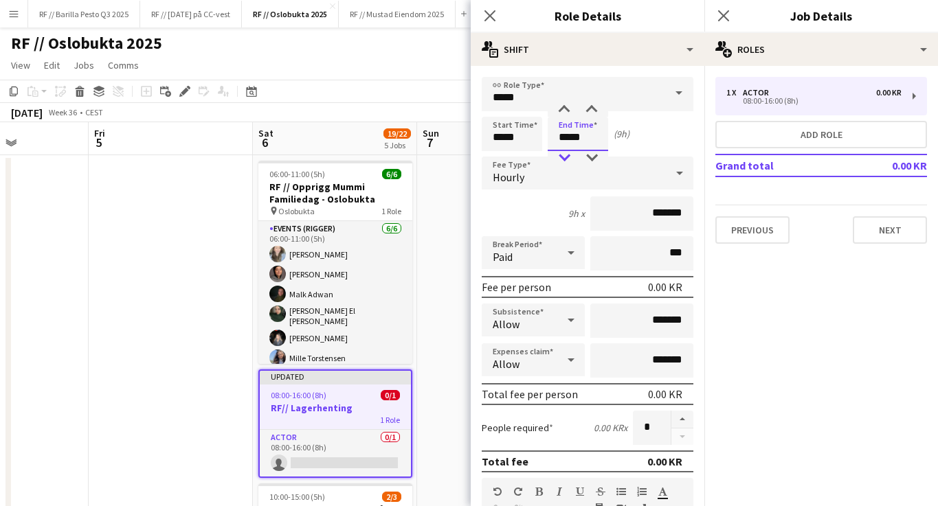
click at [572, 158] on div at bounding box center [563, 158] width 27 height 14
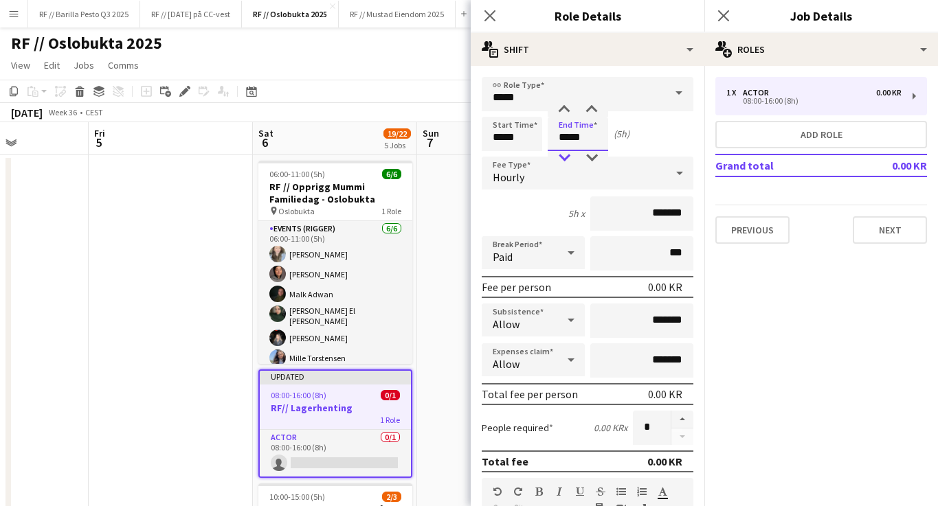
click at [572, 158] on div at bounding box center [563, 158] width 27 height 14
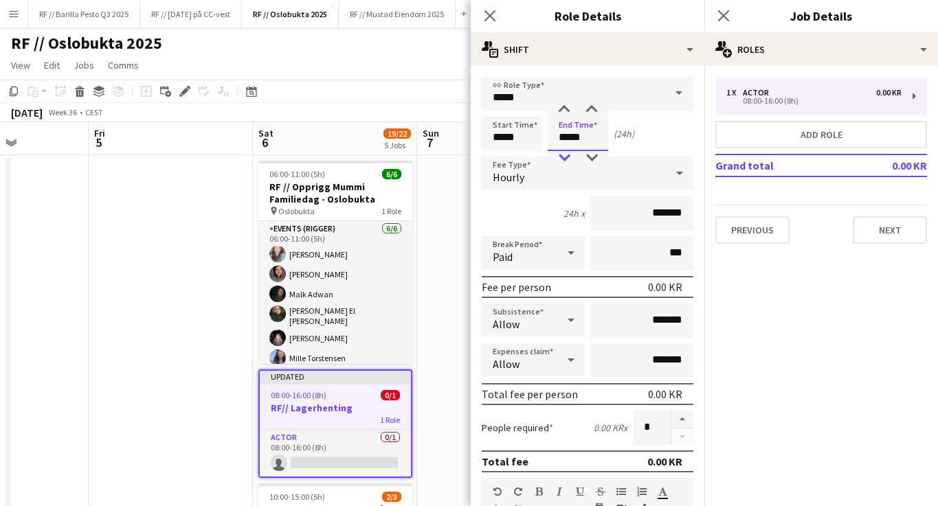
type input "*****"
click at [572, 158] on div at bounding box center [563, 158] width 27 height 14
click at [502, 137] on input "*****" at bounding box center [512, 134] width 60 height 34
type input "*****"
click at [502, 158] on div at bounding box center [497, 158] width 27 height 14
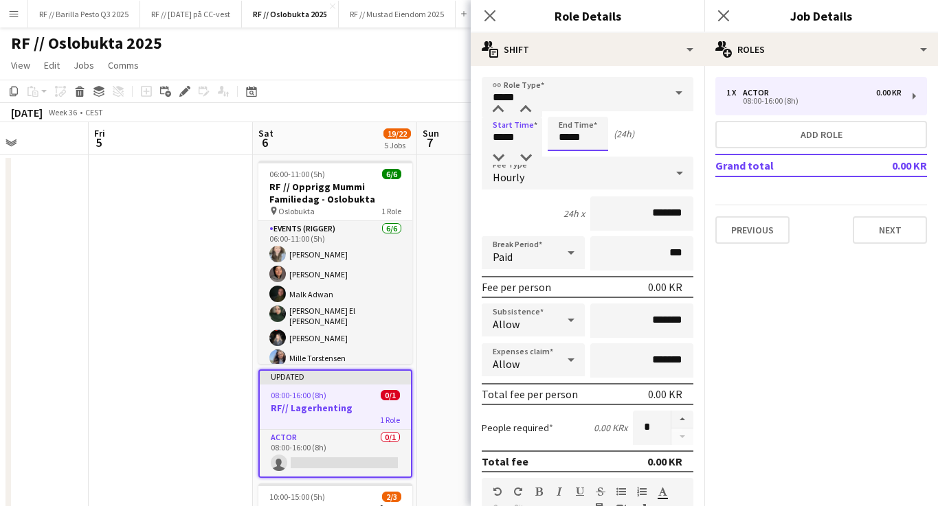
click at [581, 141] on input "*****" at bounding box center [578, 134] width 60 height 34
click at [593, 109] on div at bounding box center [591, 110] width 27 height 14
click at [560, 109] on div at bounding box center [563, 110] width 27 height 14
click at [569, 164] on div at bounding box center [563, 158] width 27 height 14
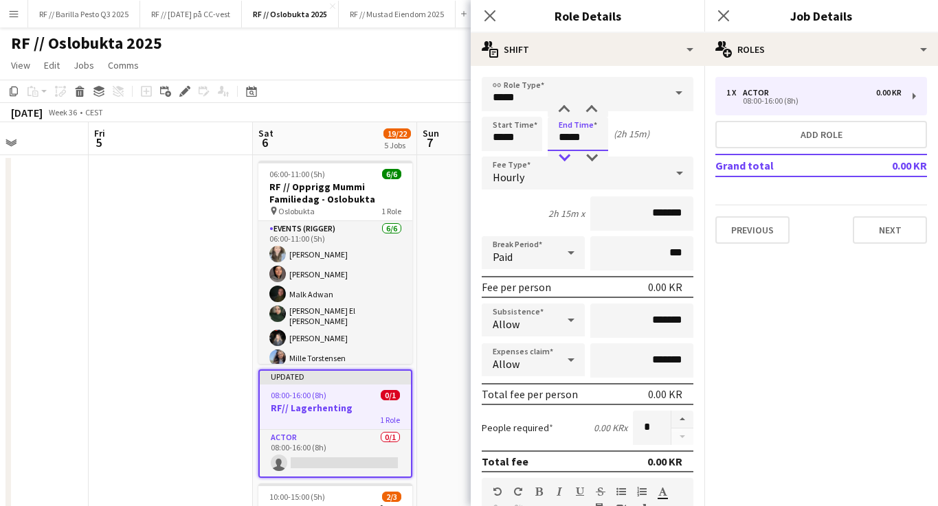
click at [569, 164] on div at bounding box center [563, 158] width 27 height 14
click at [564, 109] on div at bounding box center [563, 110] width 27 height 14
type input "*****"
click at [595, 155] on div at bounding box center [591, 158] width 27 height 14
click at [660, 142] on div "Start Time ***** End Time ***** (1h)" at bounding box center [588, 134] width 212 height 34
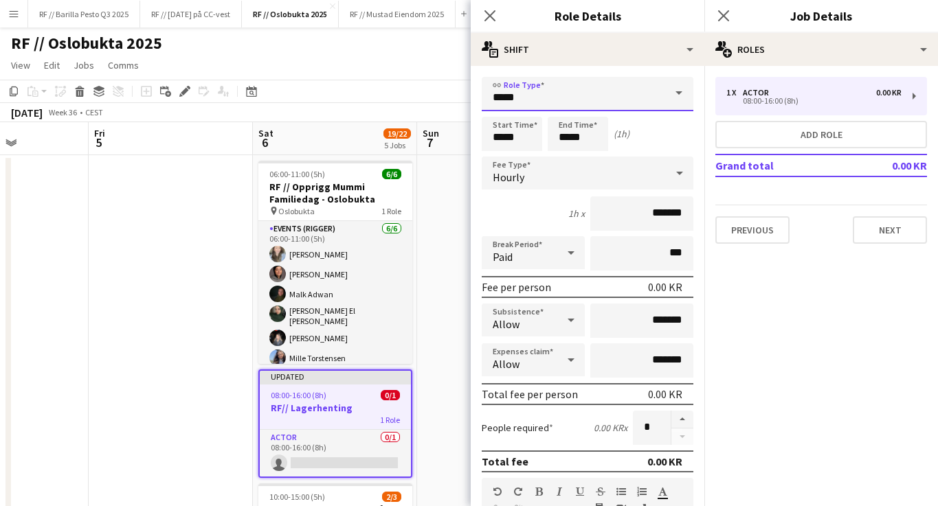
click at [632, 97] on input "*****" at bounding box center [588, 94] width 212 height 34
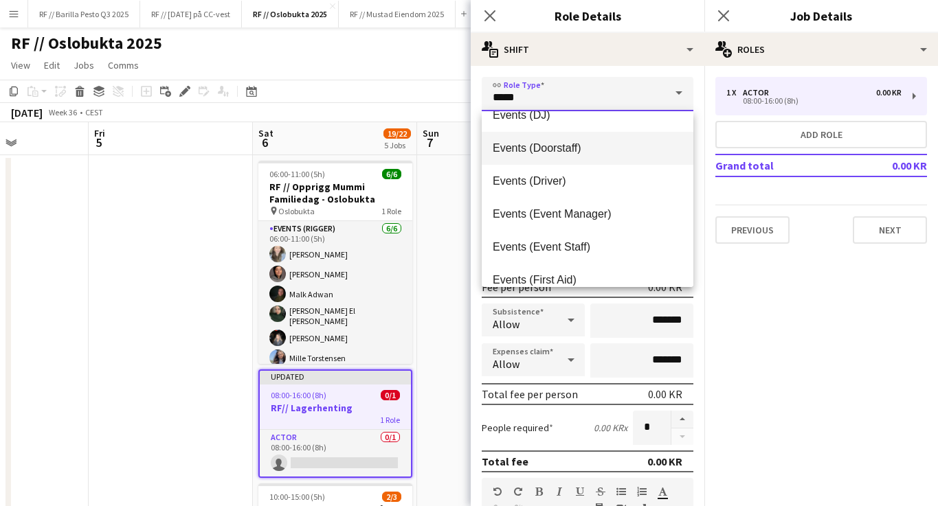
scroll to position [282, 0]
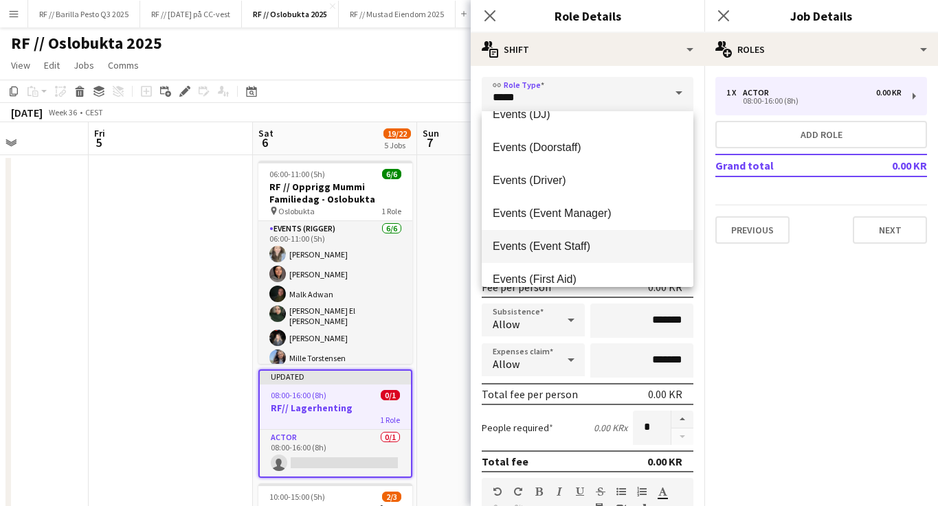
click at [599, 244] on span "Events (Event Staff)" at bounding box center [588, 246] width 190 height 13
type input "**********"
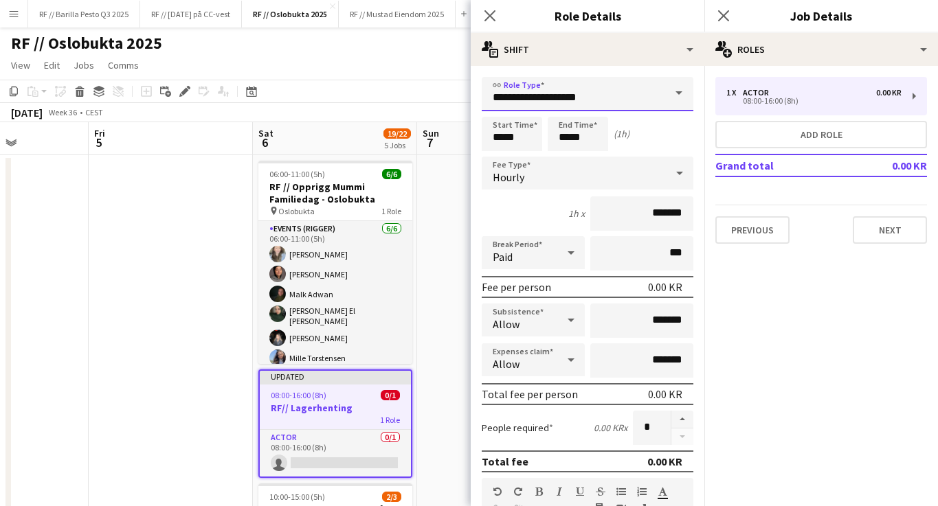
scroll to position [20, 0]
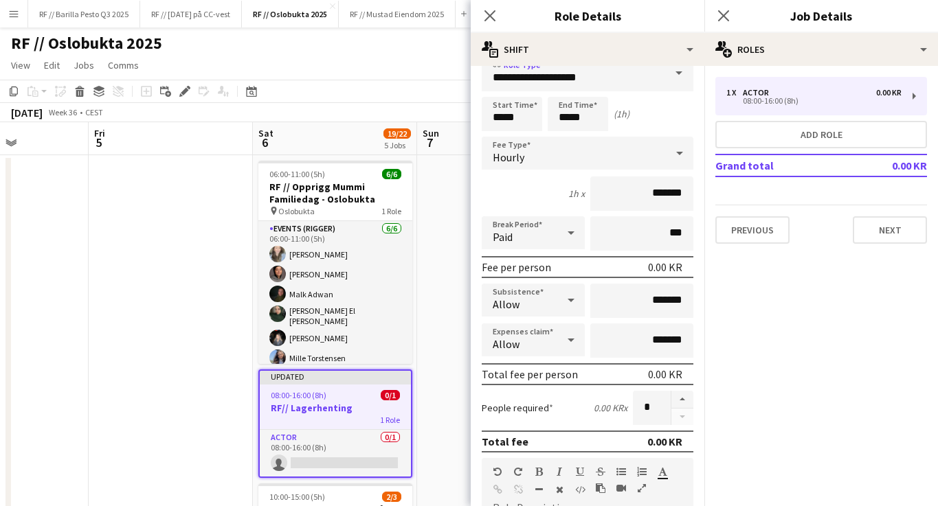
click at [579, 164] on div "Hourly" at bounding box center [574, 153] width 184 height 33
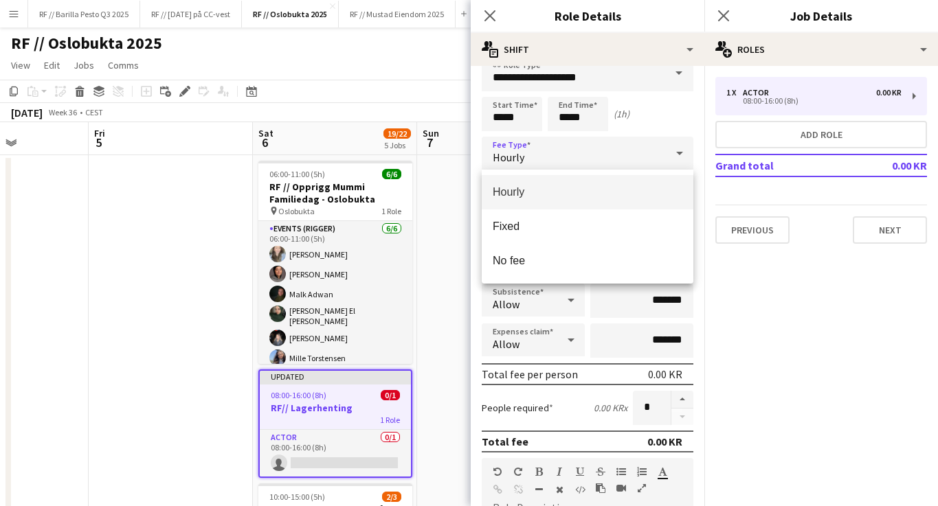
click at [569, 192] on span "Hourly" at bounding box center [588, 192] width 190 height 13
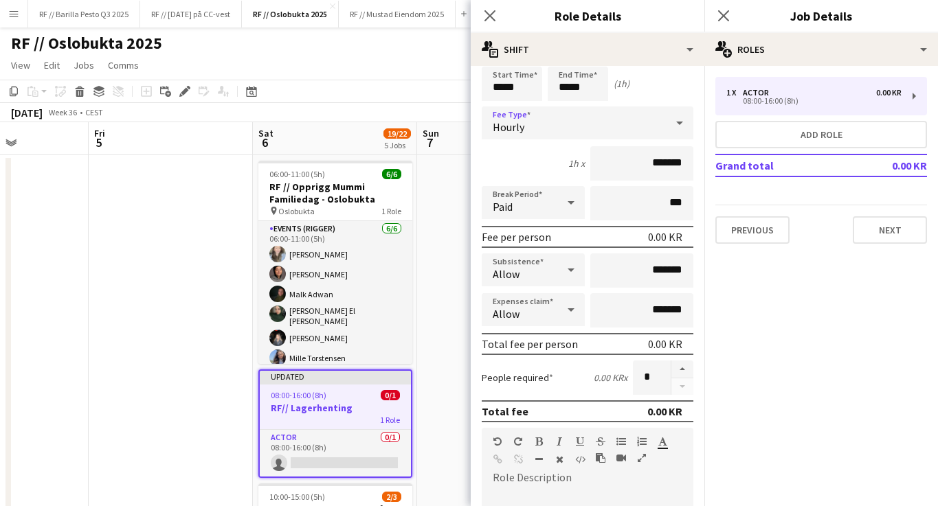
scroll to position [51, 0]
click at [634, 164] on input "*******" at bounding box center [641, 163] width 103 height 34
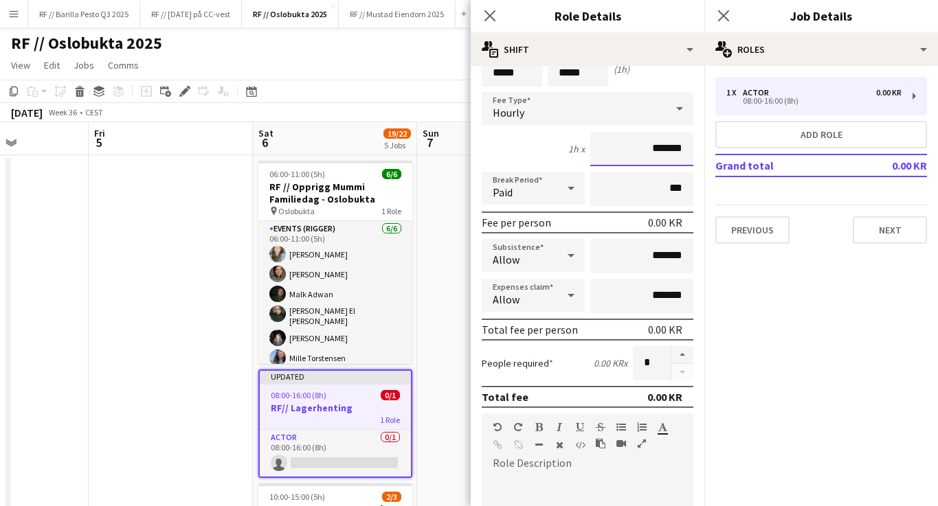
scroll to position [65, 0]
type input "*********"
click at [836, 410] on mat-expansion-panel "pencil3 General details 1 x Actor 0.00 KR 08:00-16:00 (8h) Add role Grand total…" at bounding box center [821, 286] width 234 height 440
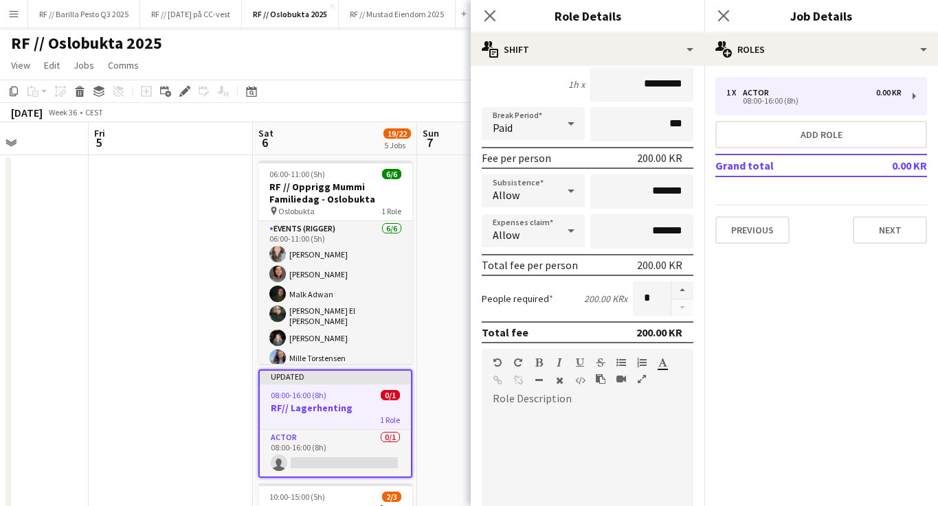
scroll to position [133, 0]
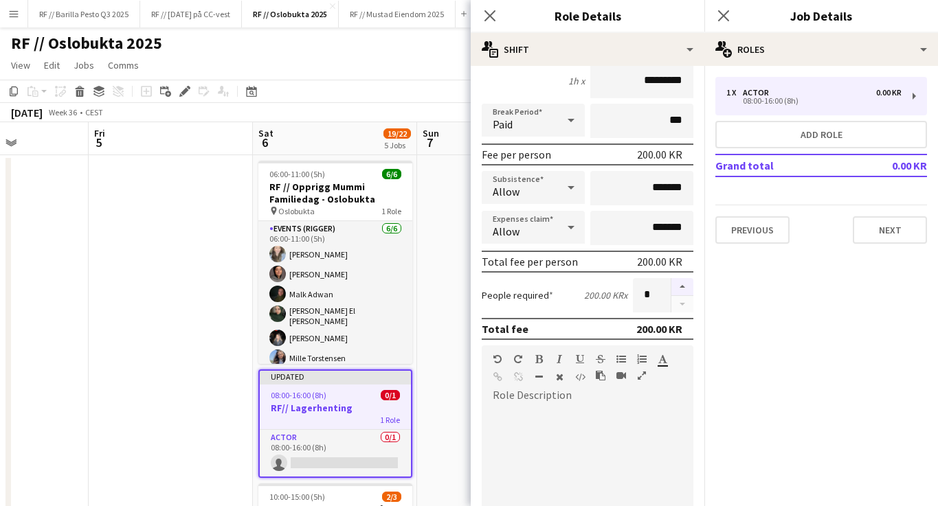
click at [687, 285] on button "button" at bounding box center [682, 287] width 22 height 18
type input "*"
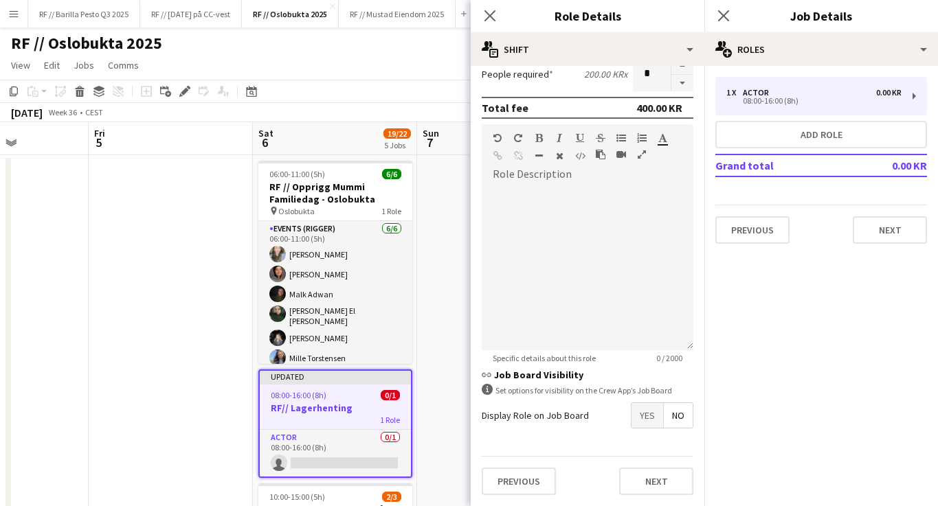
scroll to position [354, 0]
click at [649, 421] on span "Yes" at bounding box center [648, 415] width 32 height 25
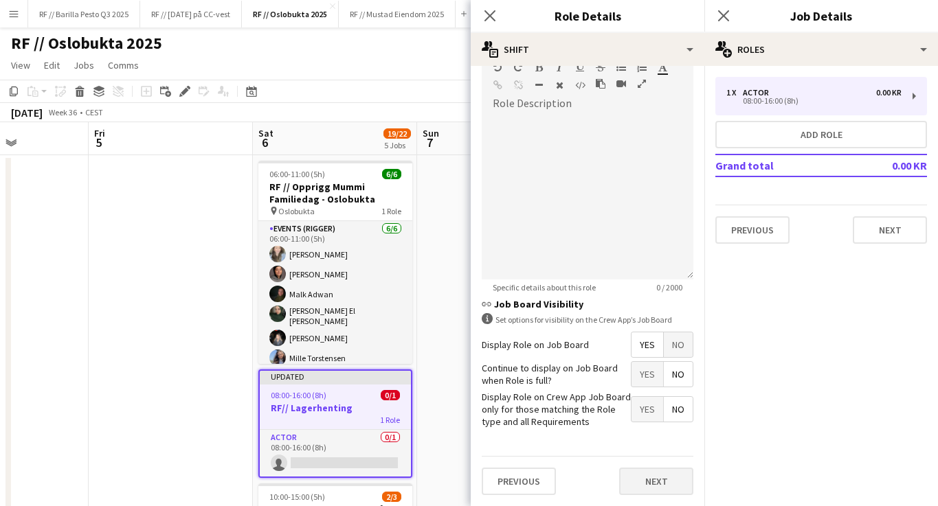
scroll to position [424, 0]
click at [672, 488] on button "Next" at bounding box center [656, 482] width 74 height 27
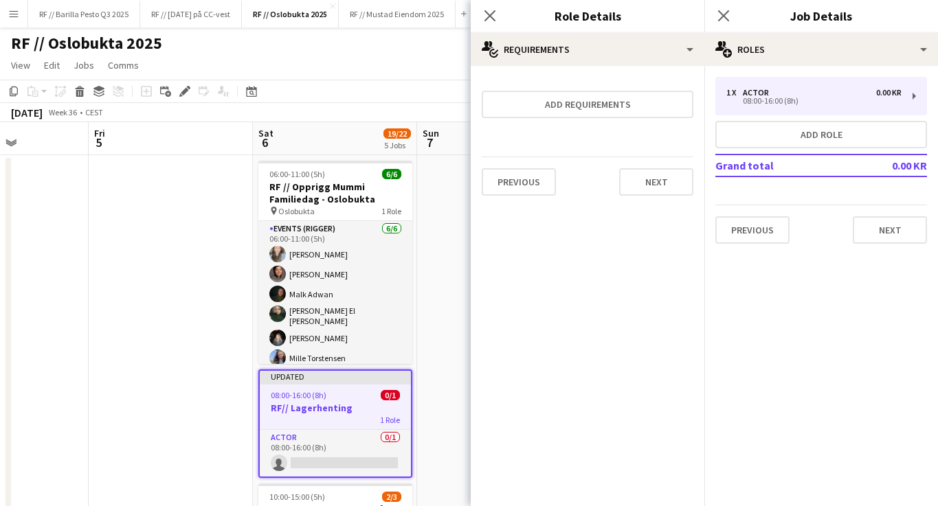
scroll to position [0, 0]
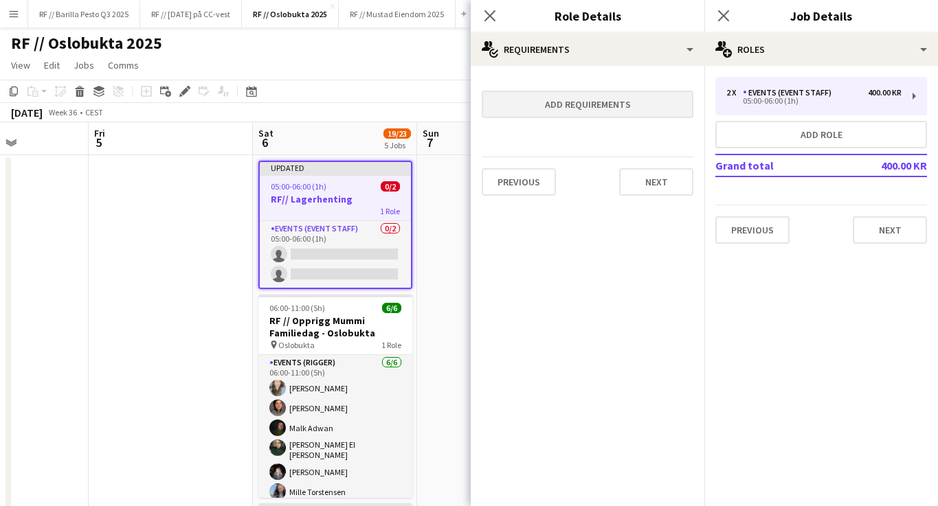
click at [652, 111] on button "Add requirements" at bounding box center [588, 104] width 212 height 27
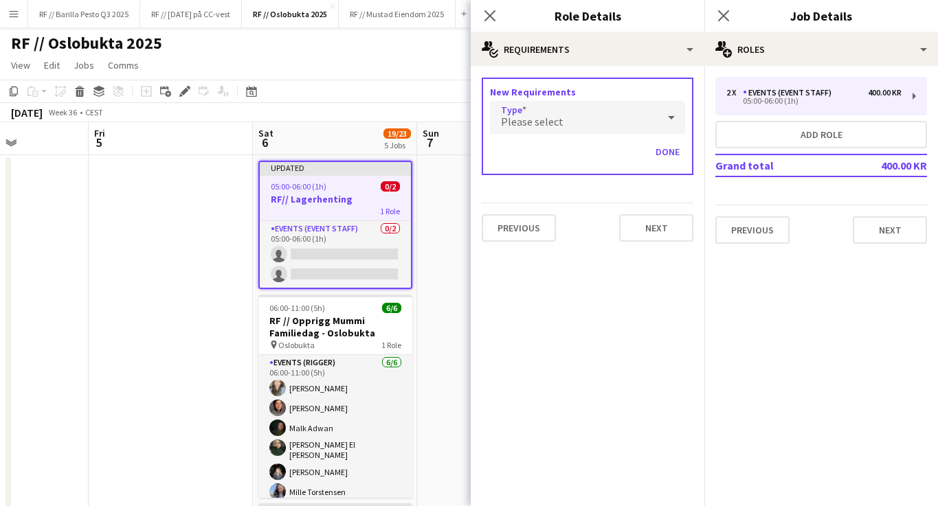
click at [666, 119] on icon at bounding box center [671, 117] width 16 height 27
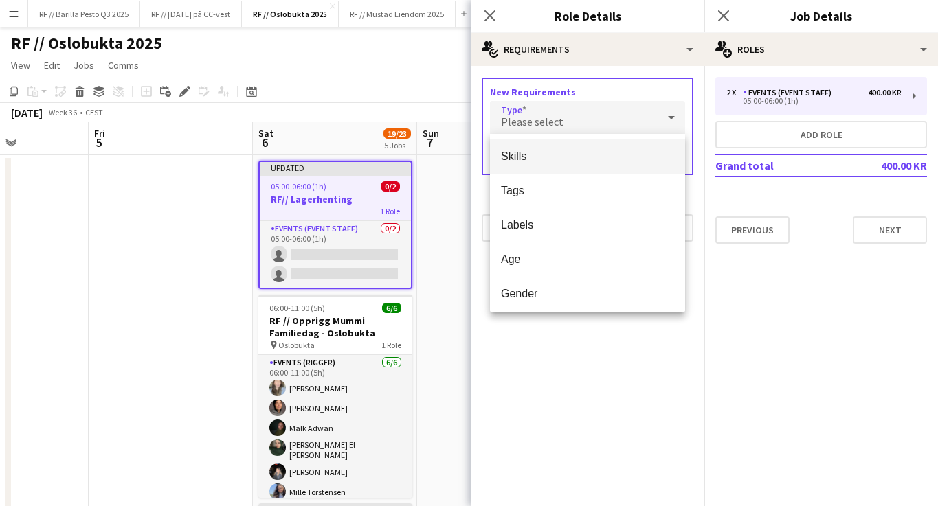
click at [544, 157] on span "Skills" at bounding box center [587, 156] width 173 height 13
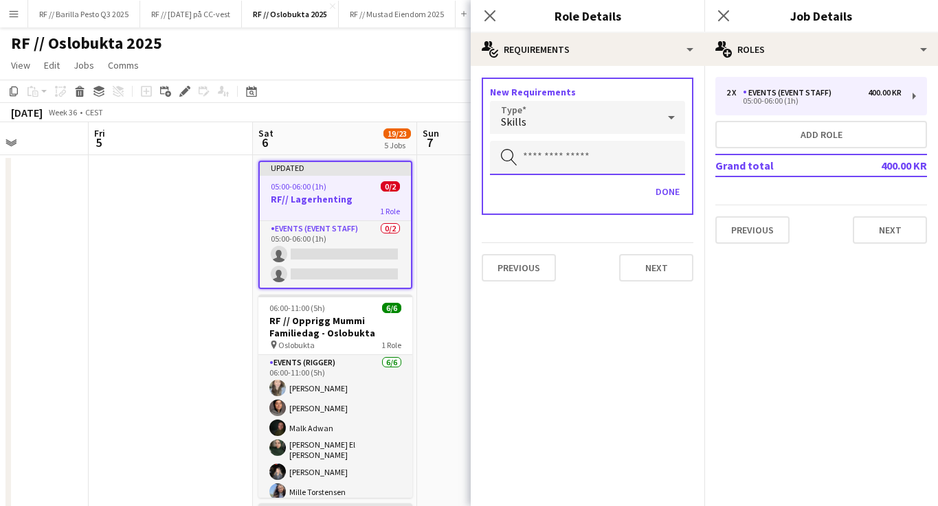
click at [583, 163] on input "text" at bounding box center [587, 158] width 195 height 34
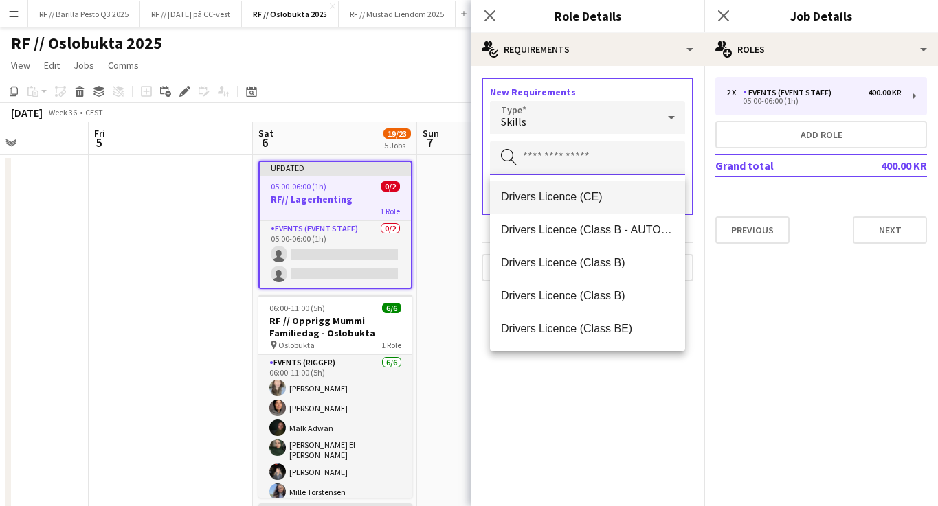
scroll to position [1091, 0]
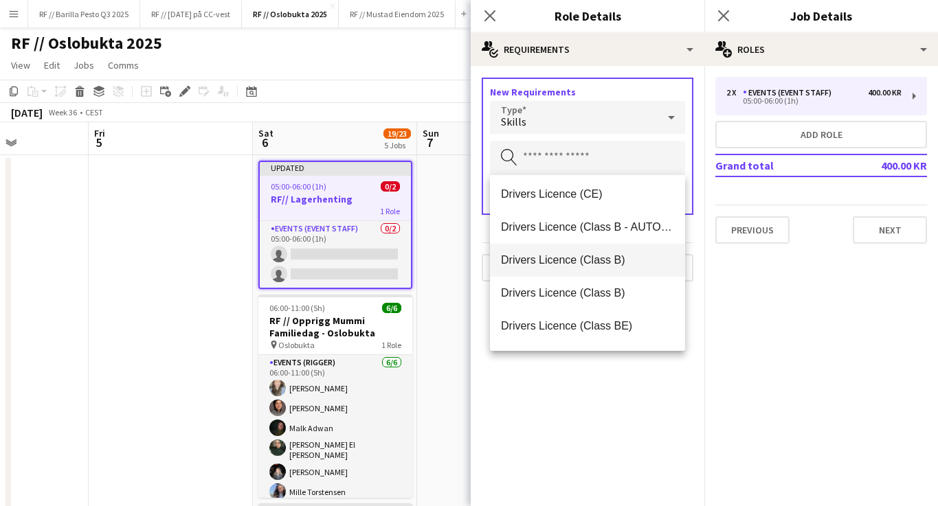
click at [627, 261] on span "Drivers Licence (Class B)" at bounding box center [587, 260] width 173 height 13
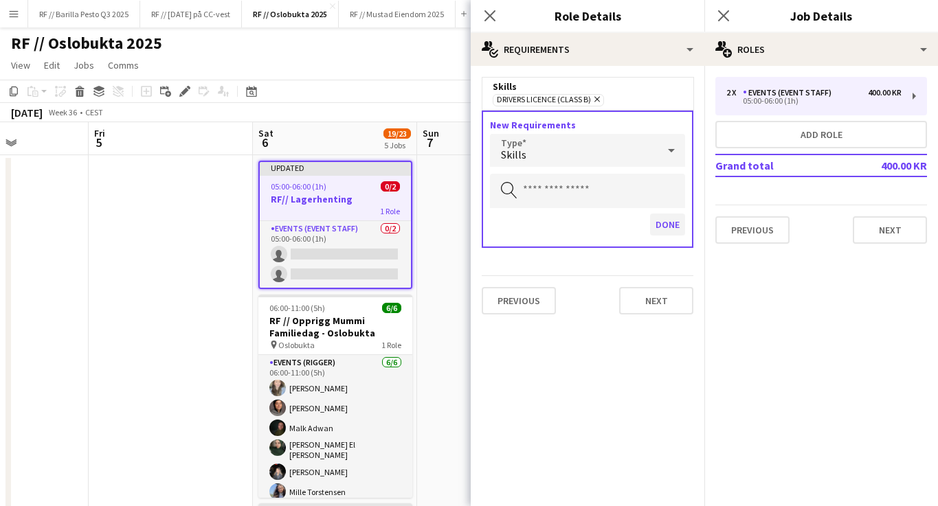
click at [662, 232] on button "Done" at bounding box center [667, 225] width 35 height 22
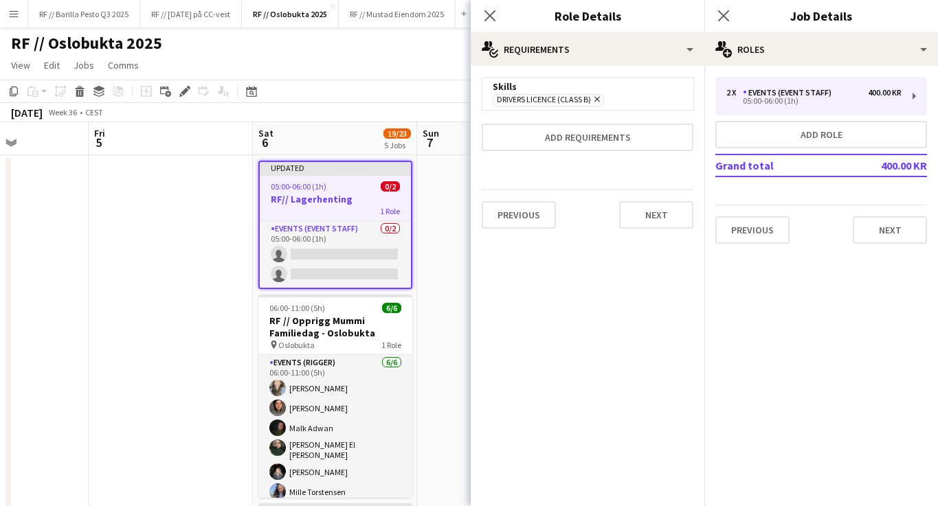
click at [663, 230] on div "Previous Next" at bounding box center [588, 215] width 212 height 50
click at [662, 223] on button "Next" at bounding box center [656, 214] width 74 height 27
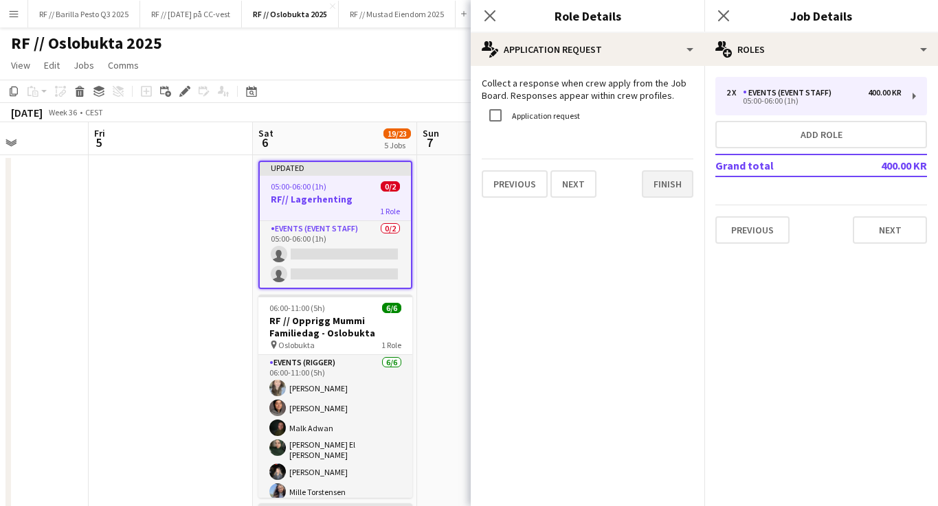
click at [679, 191] on button "Finish" at bounding box center [668, 183] width 52 height 27
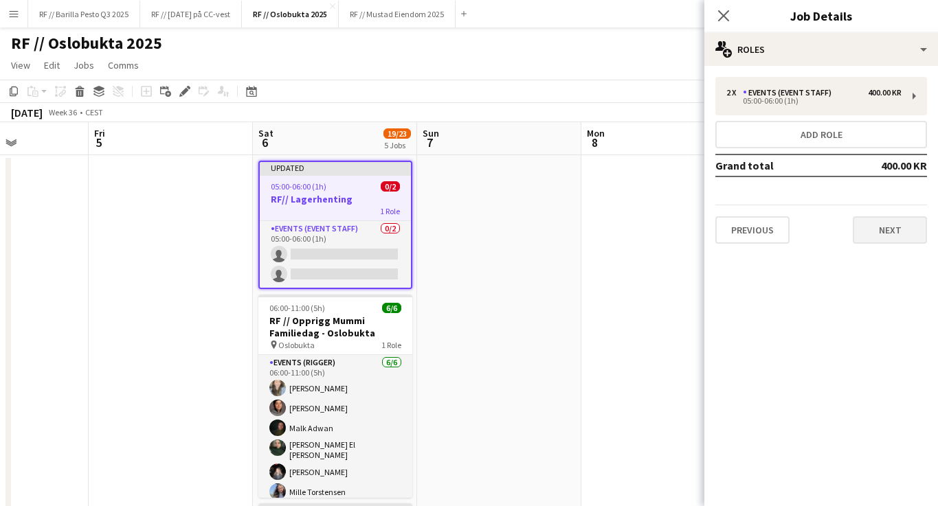
click at [905, 234] on button "Next" at bounding box center [890, 229] width 74 height 27
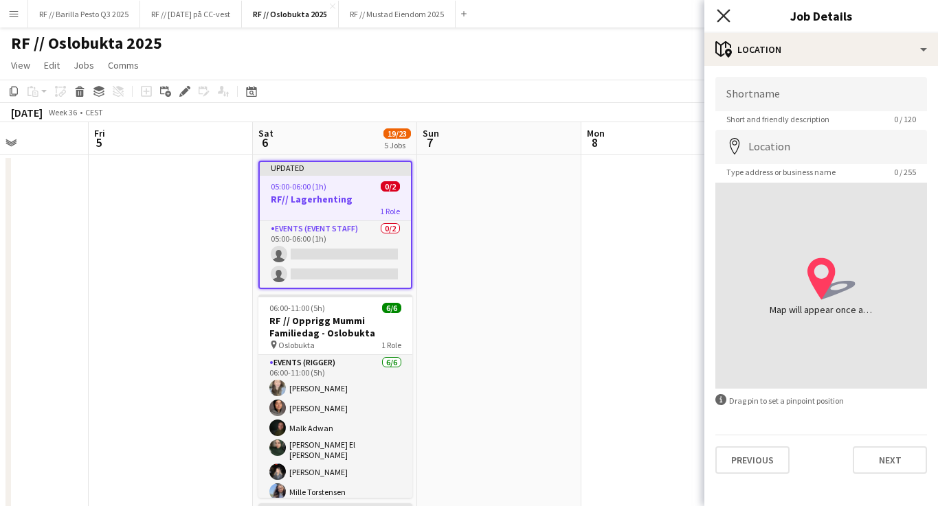
click at [728, 14] on icon "Close pop-in" at bounding box center [723, 15] width 13 height 13
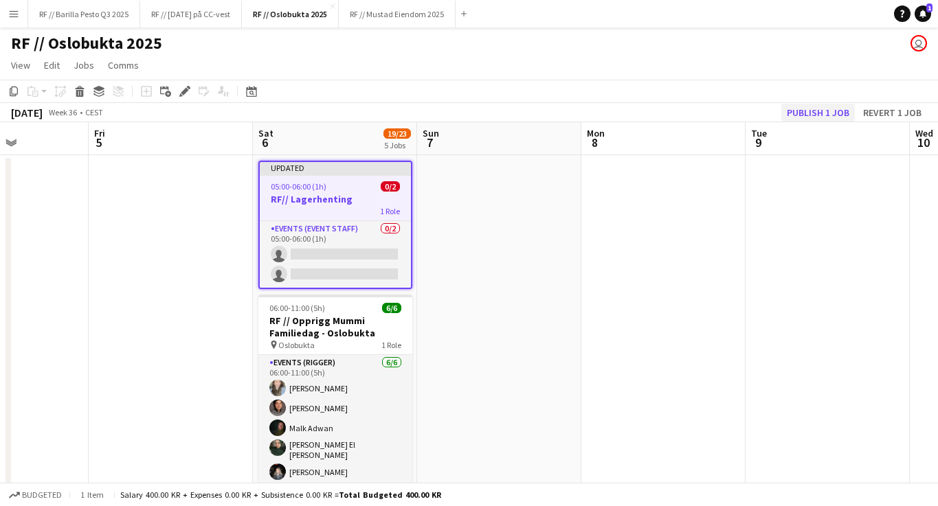
click at [838, 113] on button "Publish 1 job" at bounding box center [818, 113] width 74 height 18
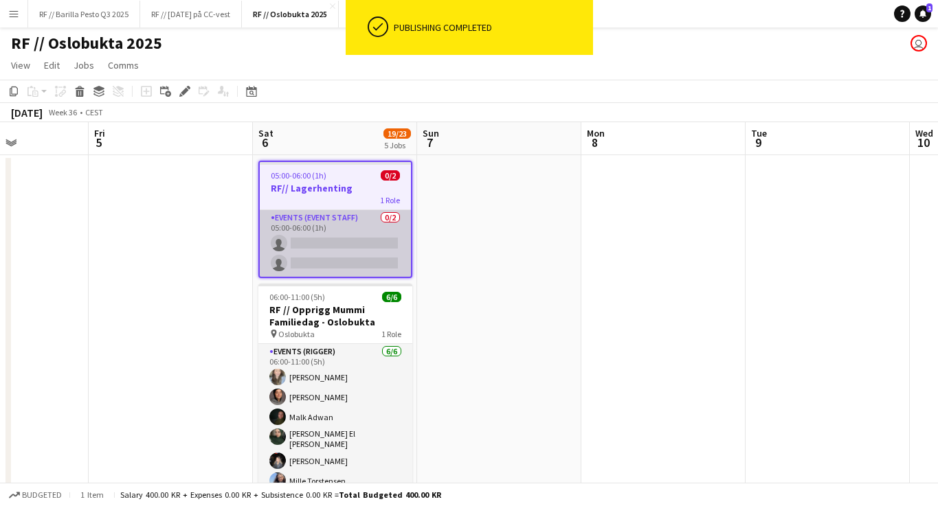
click at [342, 245] on app-card-role "Events (Event Staff) 0/2 05:00-06:00 (1h) single-neutral-actions single-neutral…" at bounding box center [335, 243] width 151 height 67
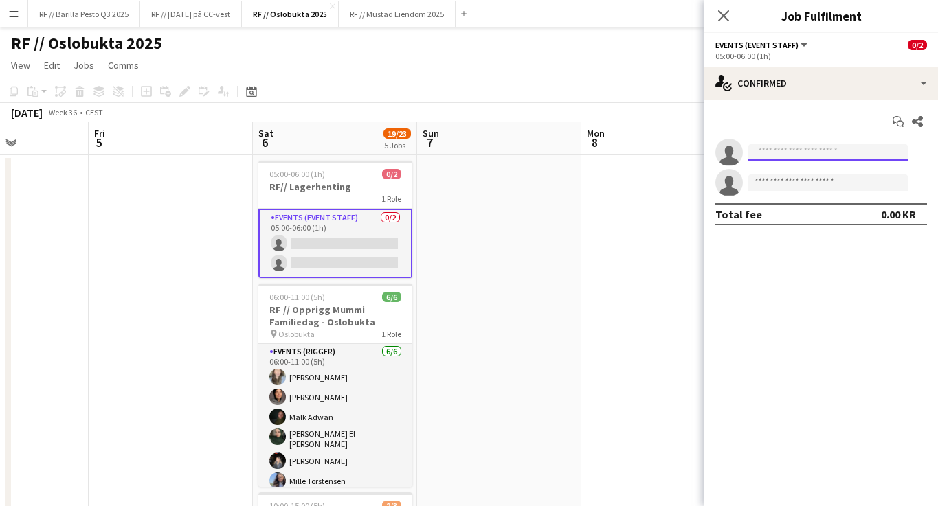
click at [769, 153] on input at bounding box center [827, 152] width 159 height 16
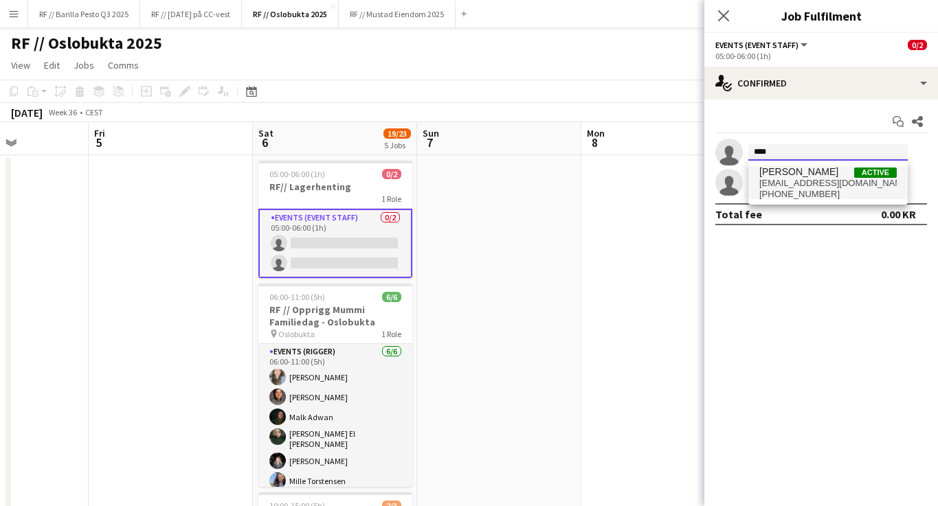
type input "****"
click at [810, 170] on span "[PERSON_NAME] Active" at bounding box center [827, 172] width 137 height 12
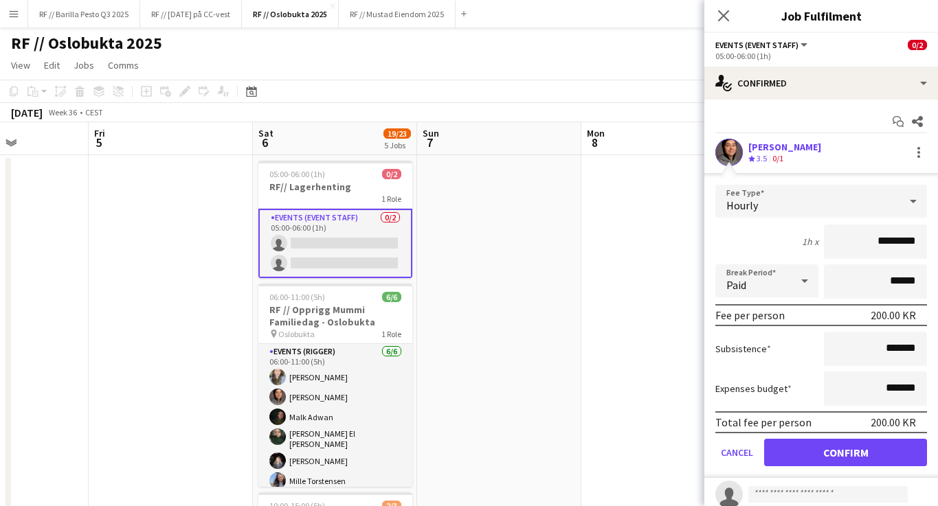
scroll to position [0, 0]
click at [871, 460] on button "Confirm" at bounding box center [845, 452] width 163 height 27
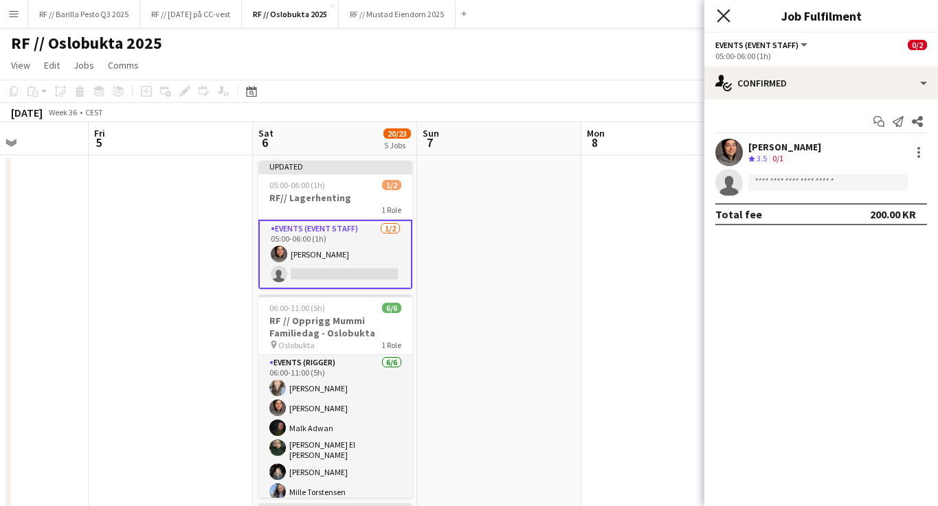
click at [728, 12] on icon at bounding box center [723, 15] width 13 height 13
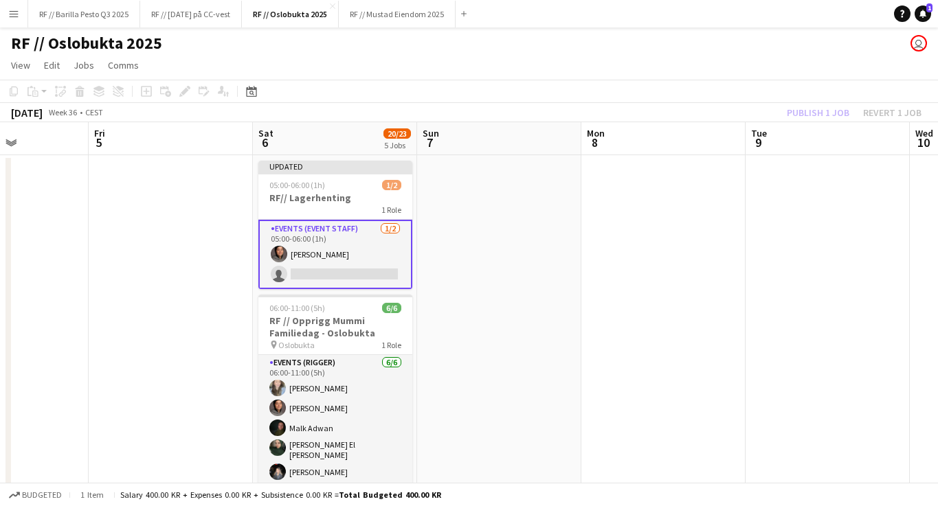
click at [804, 69] on app-page-menu "View Day view expanded Day view collapsed Month view Date picker Jump to [DATE]…" at bounding box center [469, 67] width 938 height 26
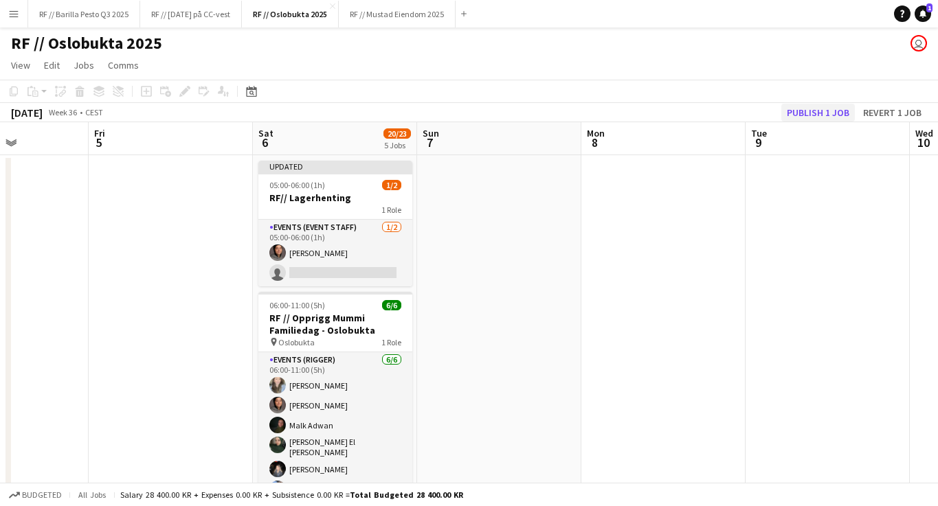
click at [820, 113] on button "Publish 1 job" at bounding box center [818, 113] width 74 height 18
